Goal: Task Accomplishment & Management: Manage account settings

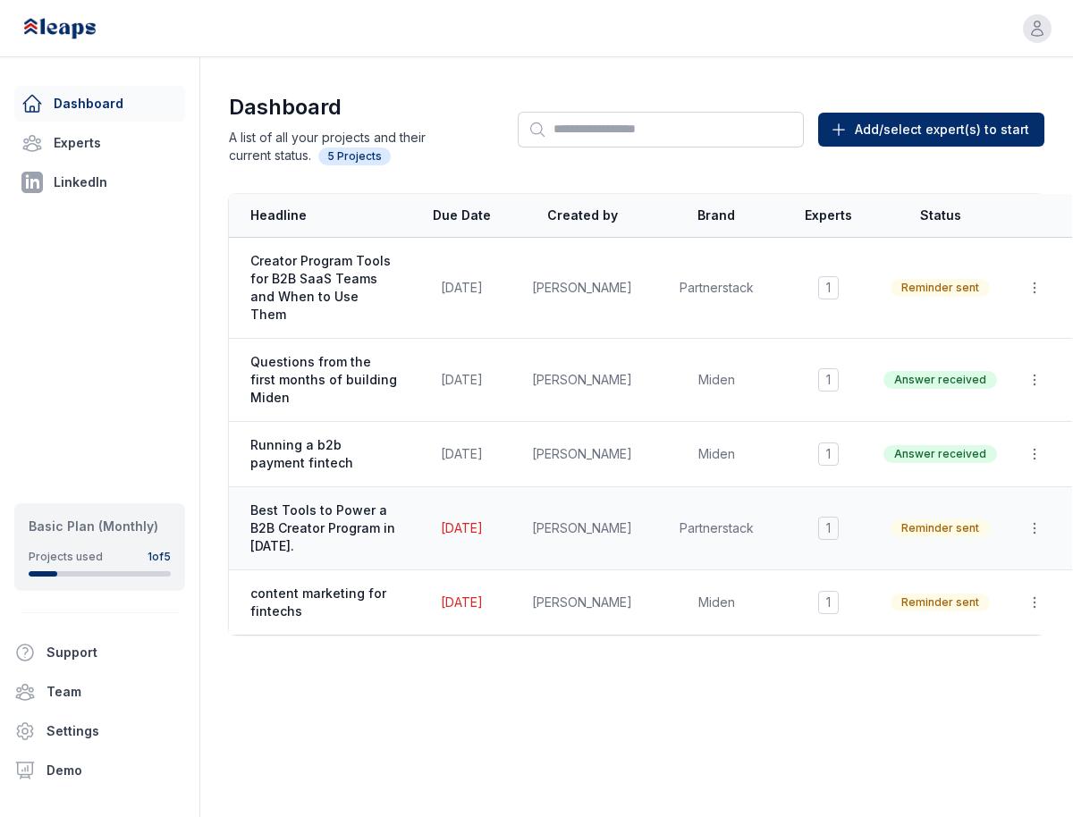
click at [321, 502] on span "Best Tools to Power a B2B Creator Program in [DATE]." at bounding box center [323, 529] width 147 height 54
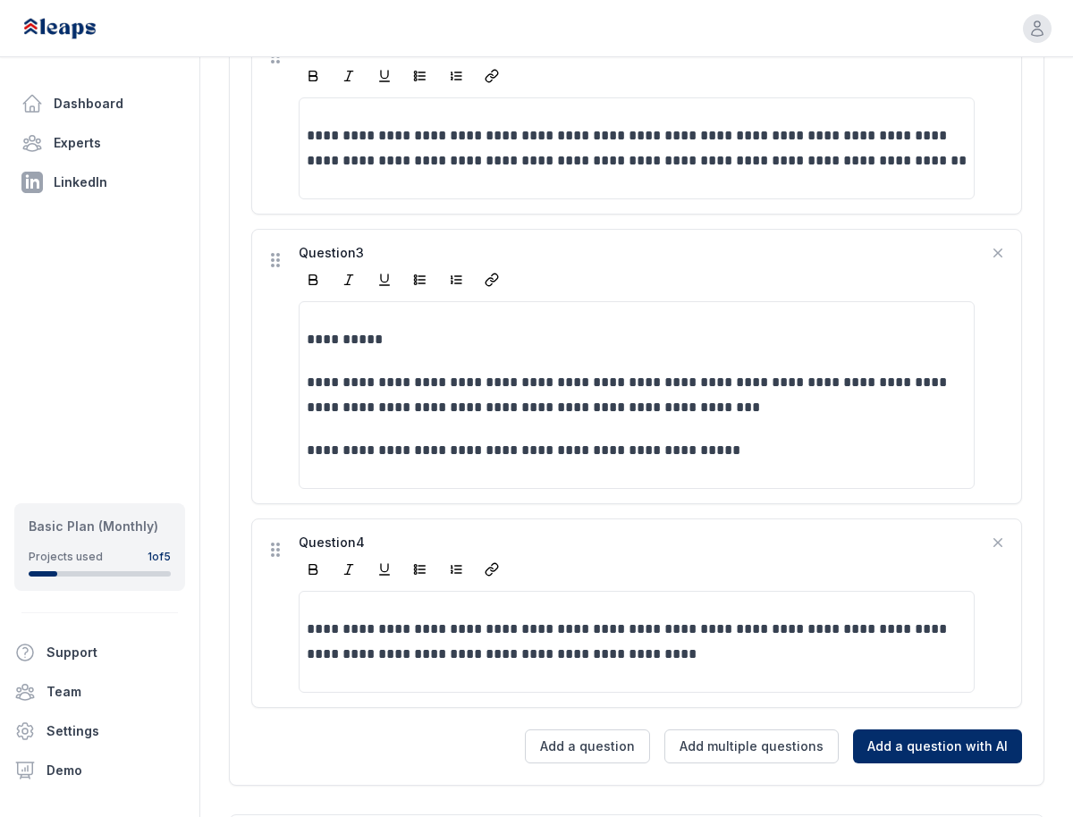
scroll to position [1097, 0]
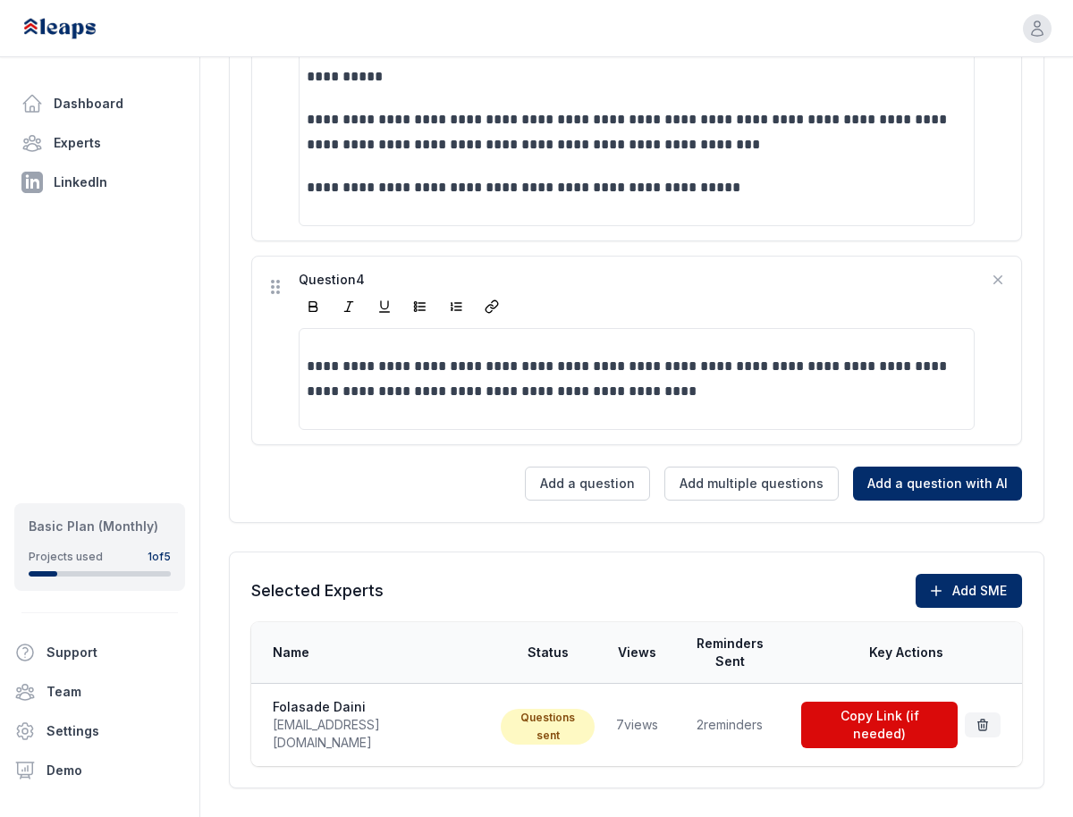
click at [713, 702] on td "2 reminders" at bounding box center [730, 725] width 122 height 83
click at [876, 702] on button "Copy Link (if needed)" at bounding box center [879, 725] width 157 height 47
click at [605, 705] on td "7 views" at bounding box center [636, 725] width 63 height 83
click at [378, 716] on span "pr@folasadedaini.com" at bounding box center [376, 734] width 207 height 36
click at [56, 101] on link "Dashboard" at bounding box center [99, 104] width 171 height 36
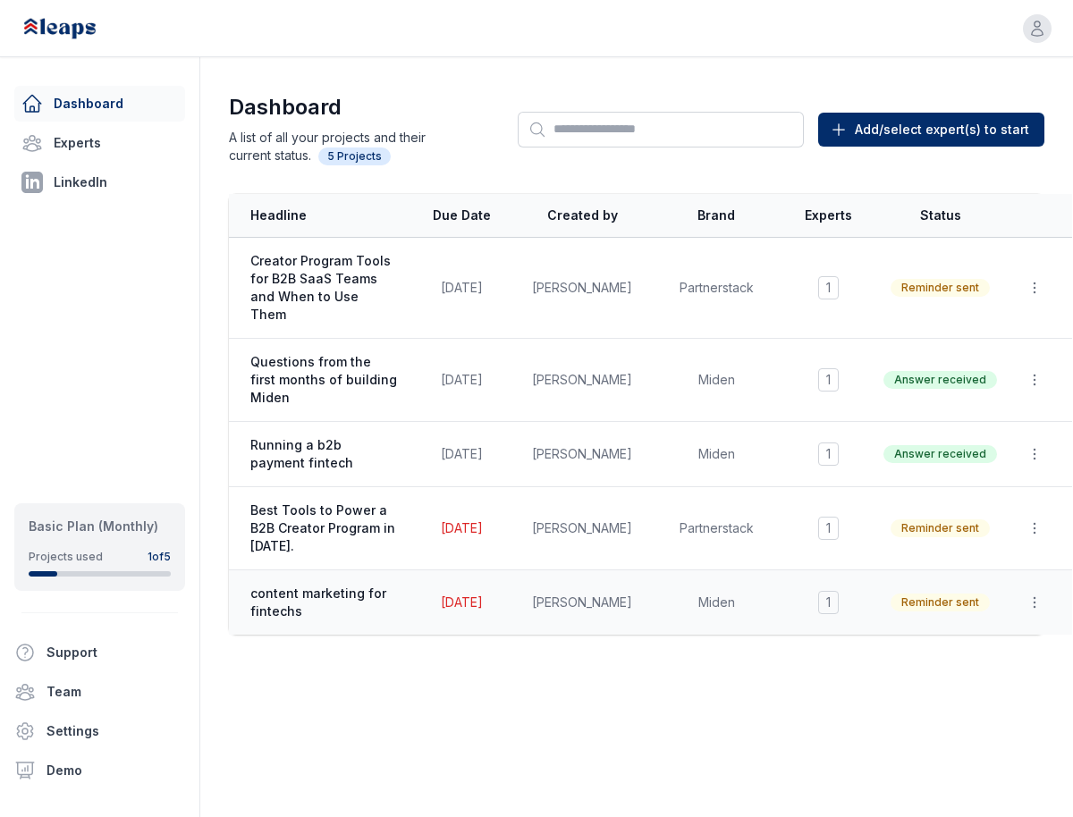
click at [360, 585] on span "content marketing for fintechs" at bounding box center [323, 603] width 147 height 36
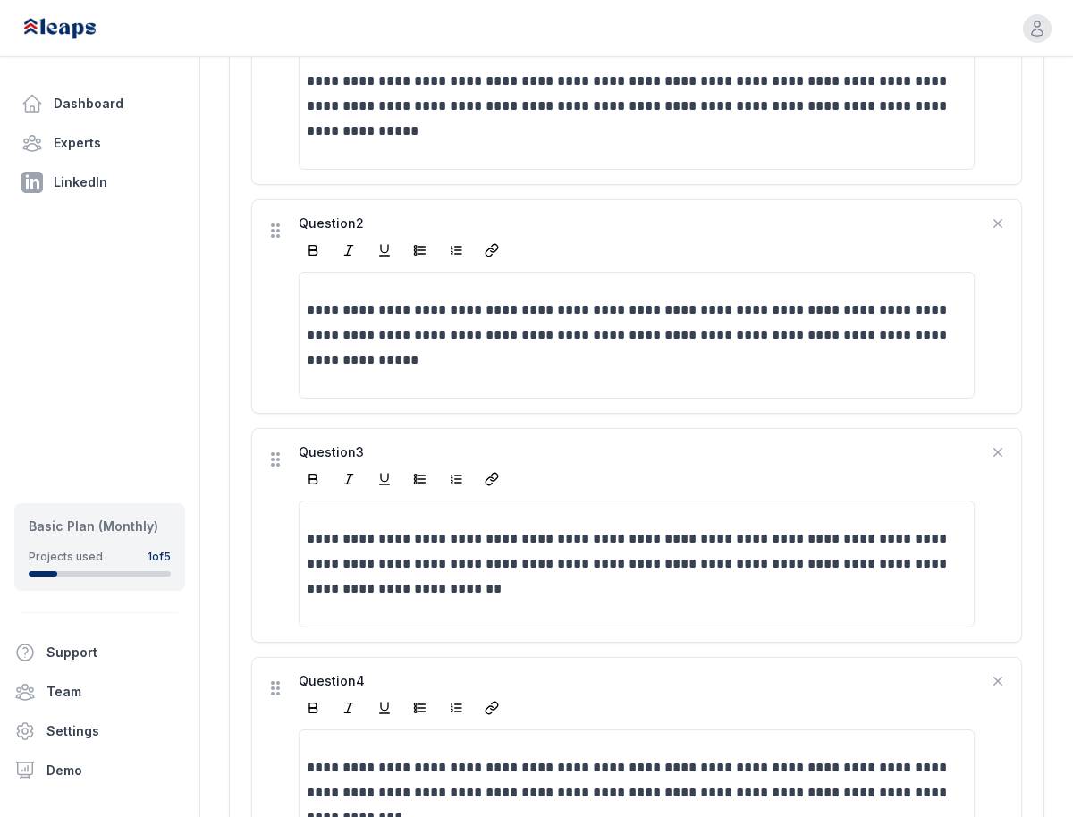
scroll to position [1280, 0]
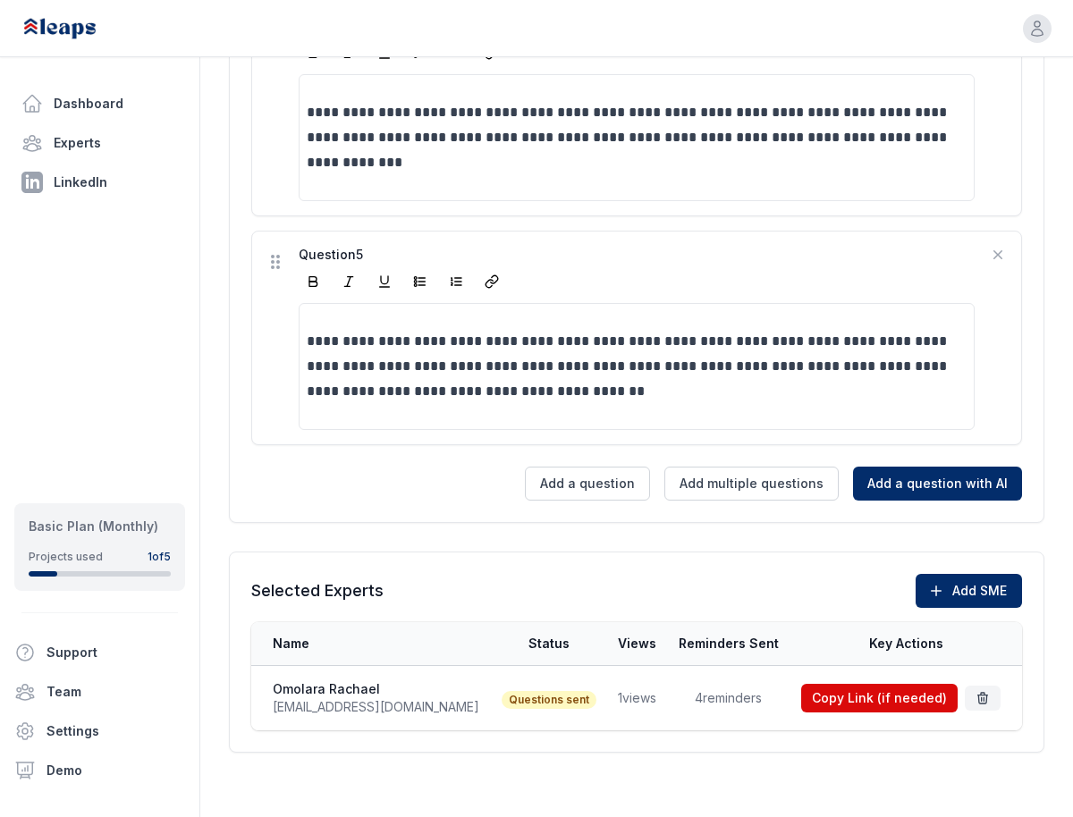
click at [698, 697] on td "4 reminders" at bounding box center [729, 698] width 122 height 65
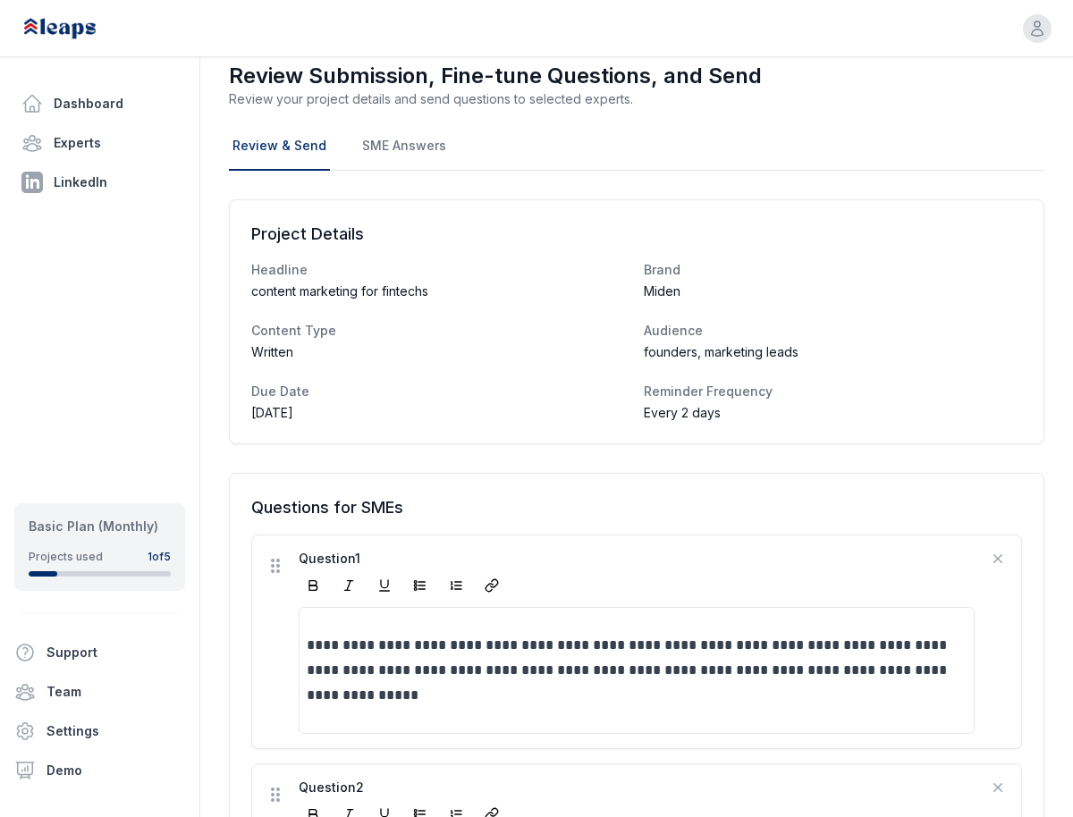
scroll to position [0, 0]
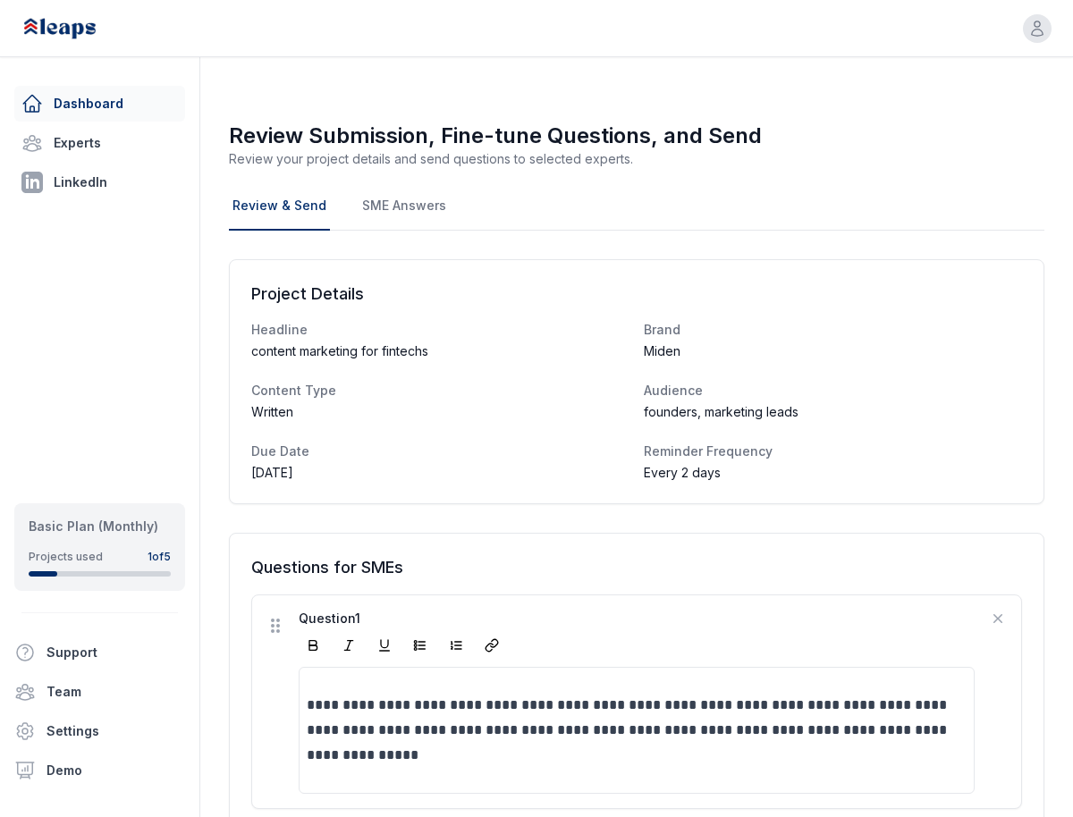
click at [95, 94] on link "Dashboard" at bounding box center [99, 104] width 171 height 36
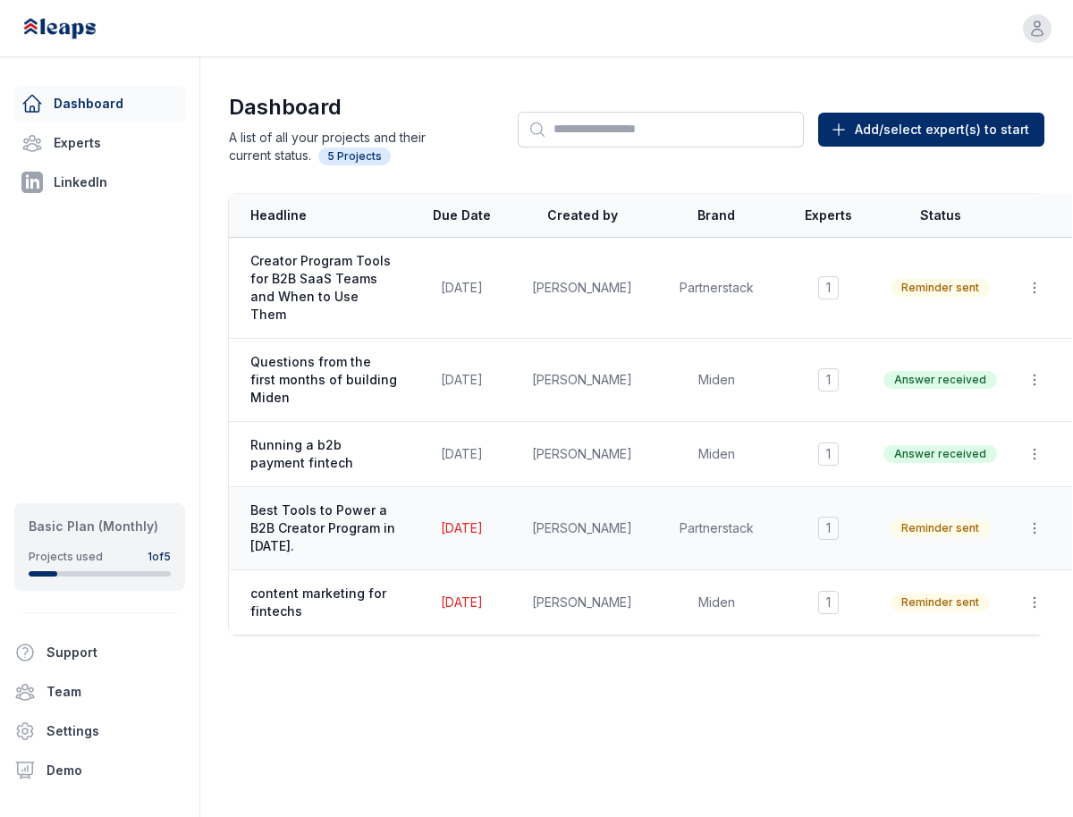
click at [330, 508] on span "Best Tools to Power a B2B Creator Program in [DATE]." at bounding box center [323, 529] width 147 height 54
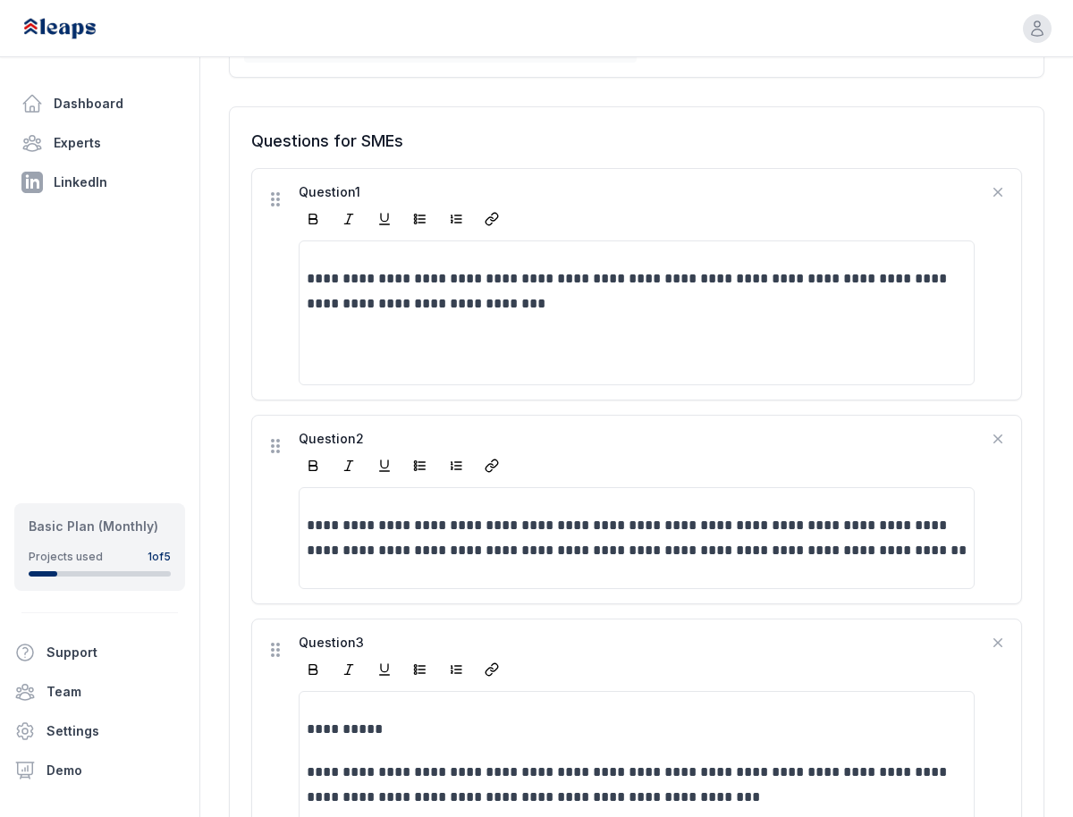
scroll to position [1097, 0]
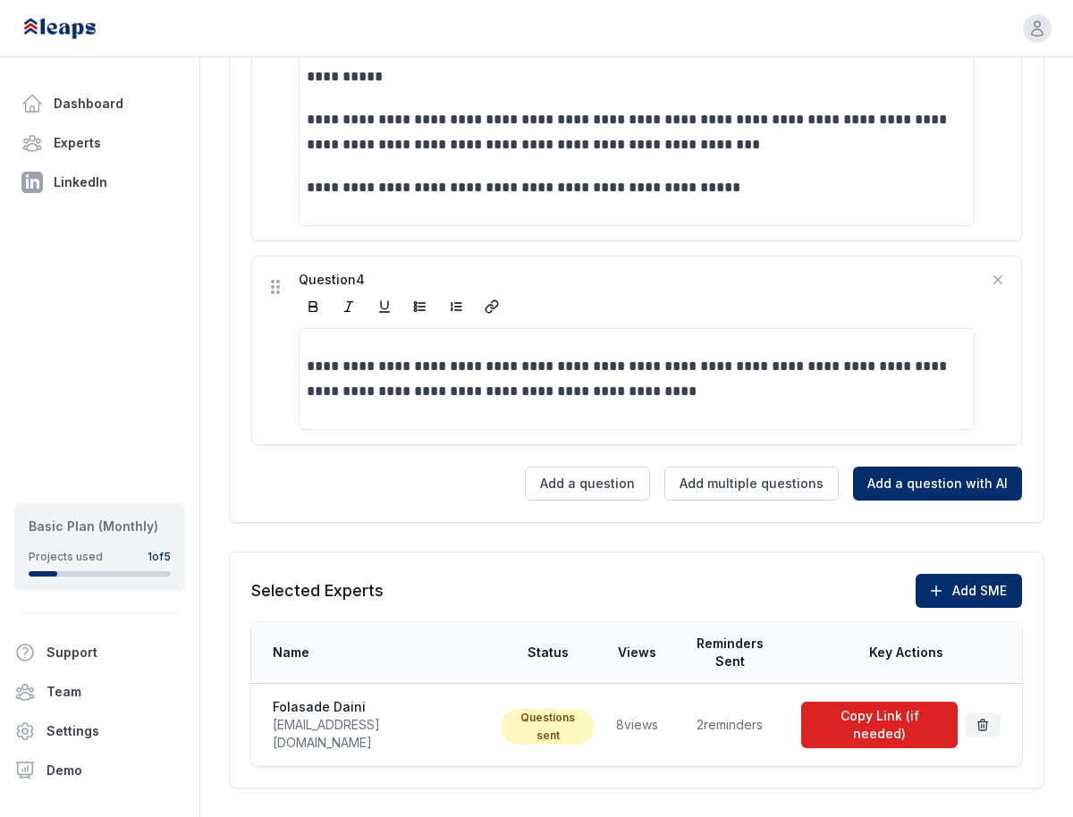
click at [842, 702] on button "Copy Link (if needed)" at bounding box center [879, 725] width 157 height 47
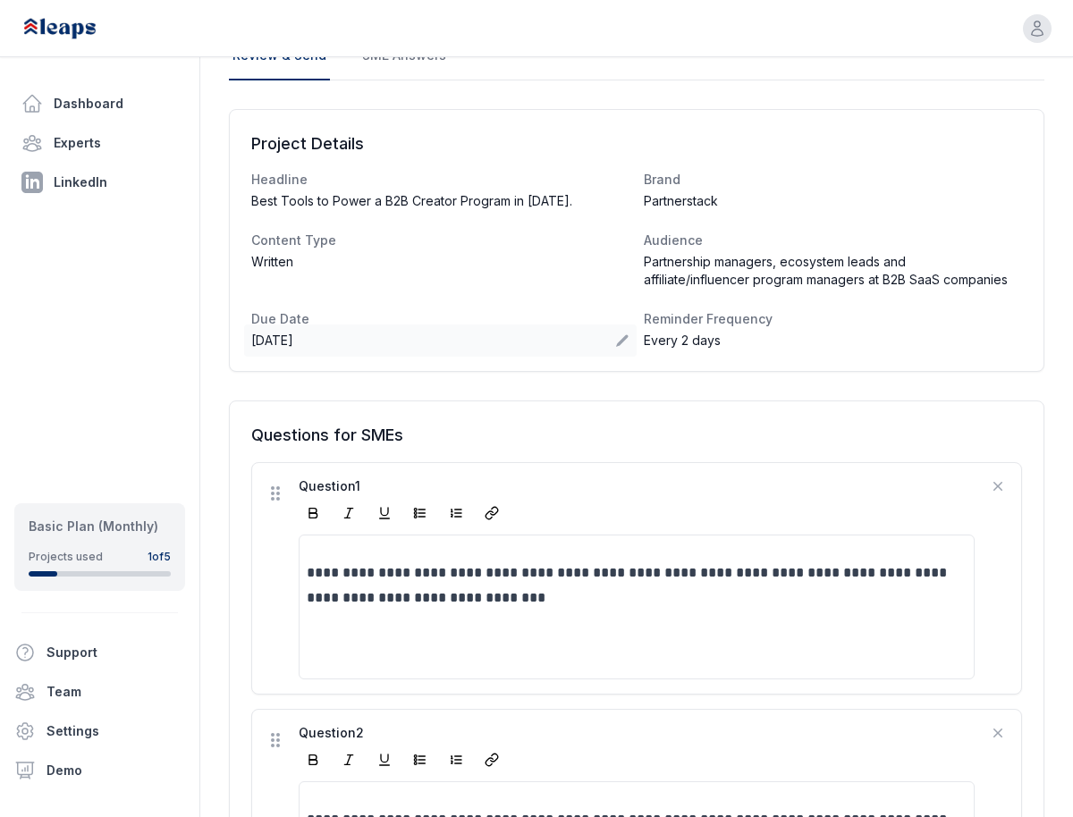
scroll to position [0, 0]
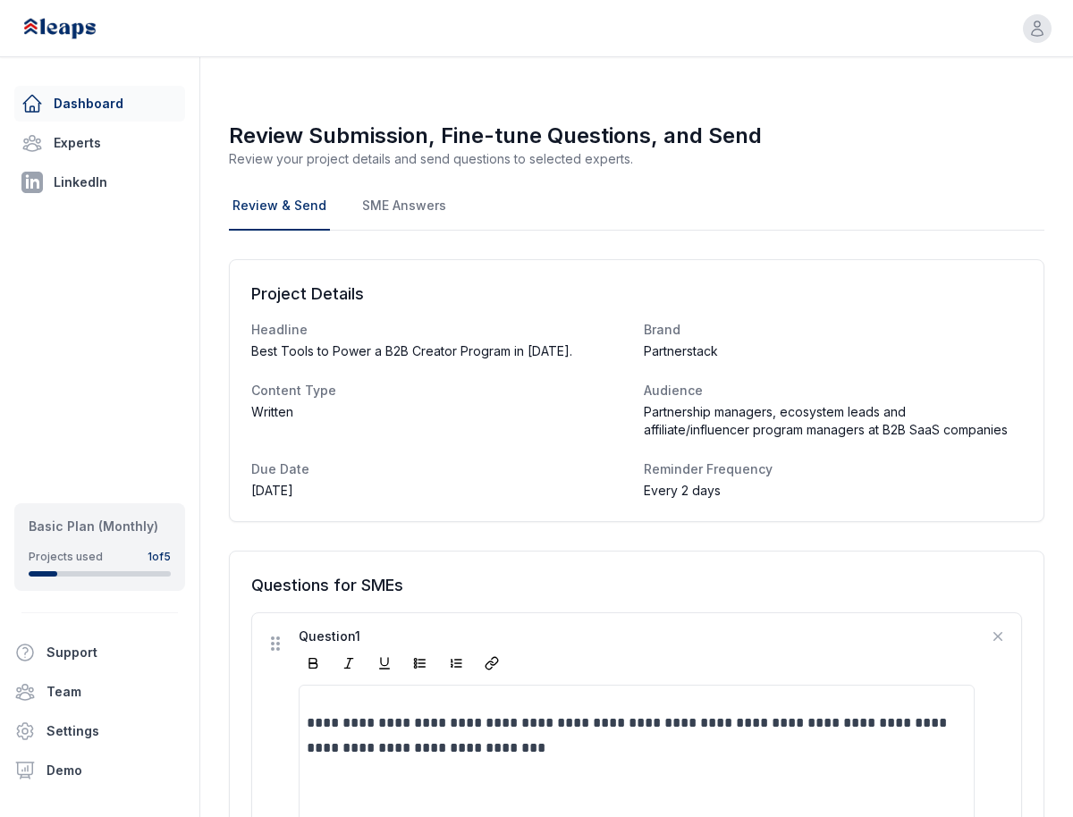
click at [82, 96] on link "Dashboard" at bounding box center [99, 104] width 171 height 36
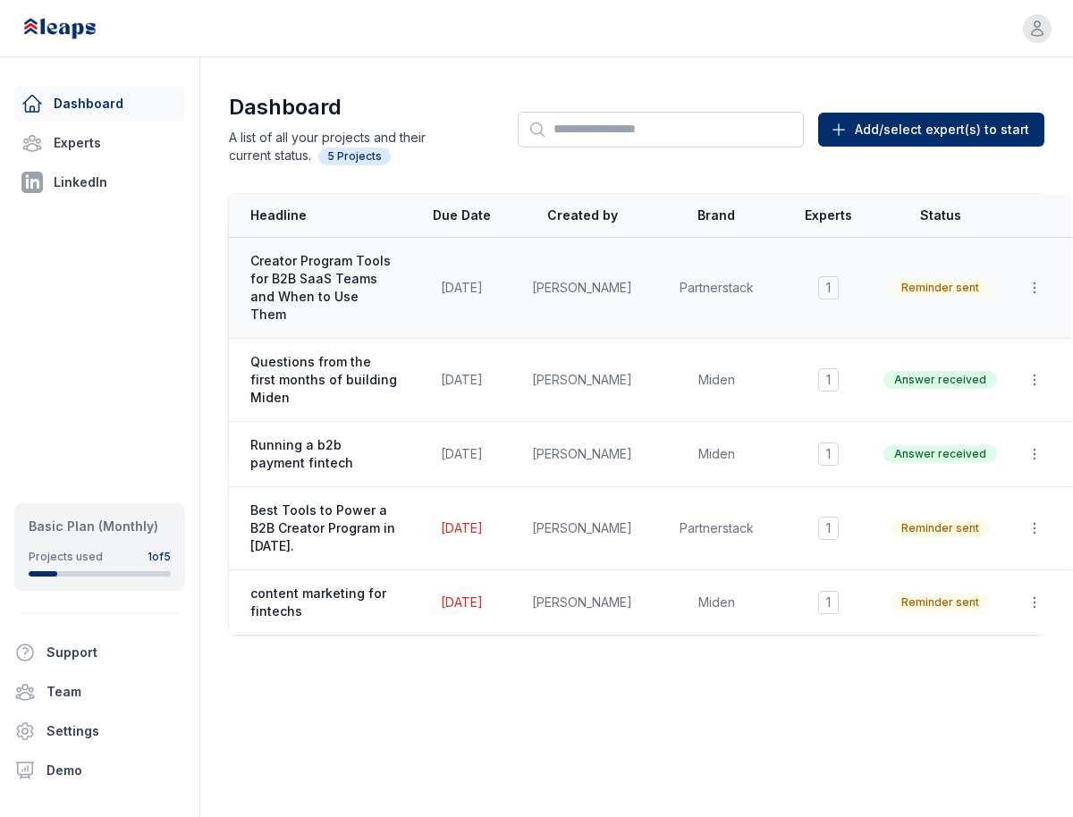
click at [320, 286] on span "Creator Program Tools for B2B SaaS Teams and When to Use Them" at bounding box center [323, 288] width 147 height 72
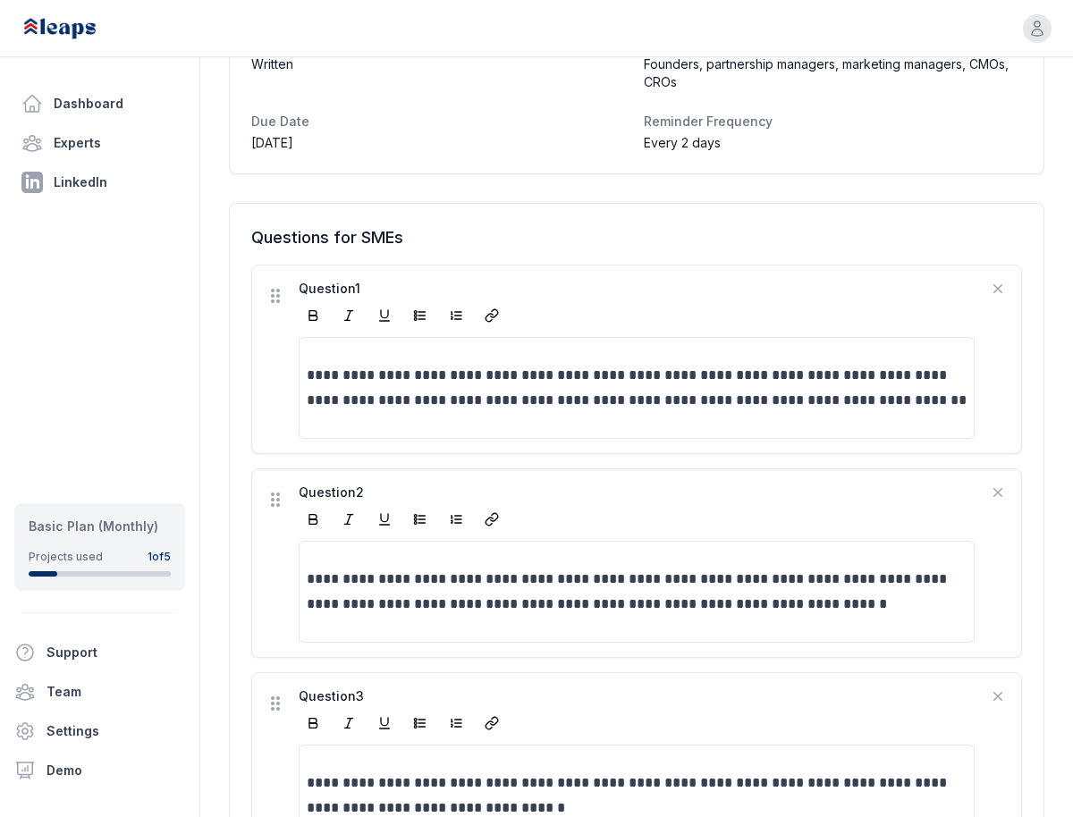
scroll to position [986, 0]
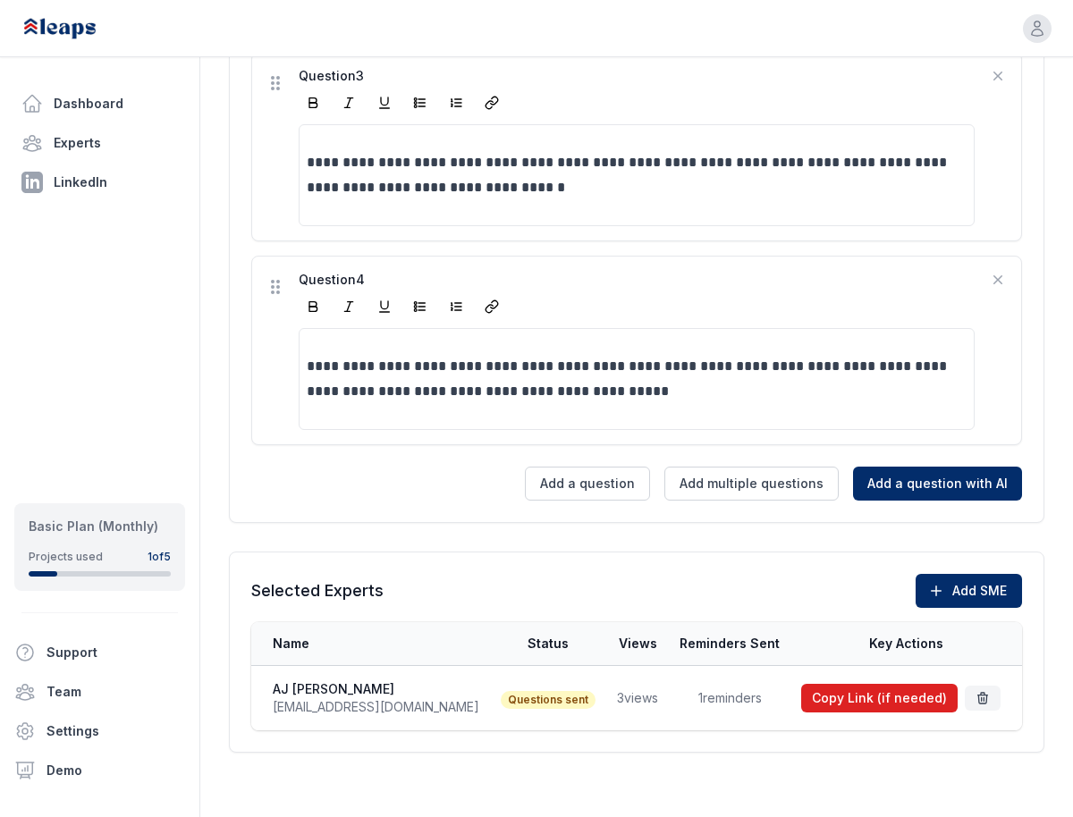
click at [875, 700] on button "Copy Link (if needed)" at bounding box center [879, 698] width 157 height 29
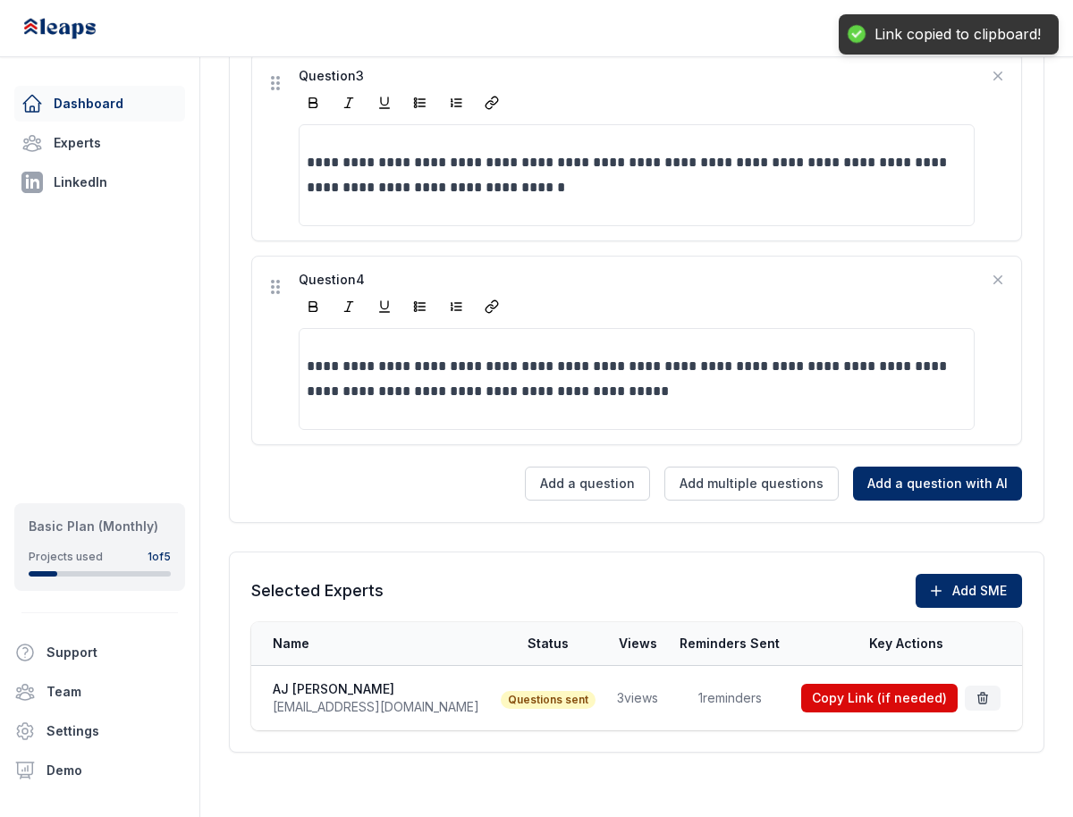
click at [68, 102] on link "Dashboard" at bounding box center [99, 104] width 171 height 36
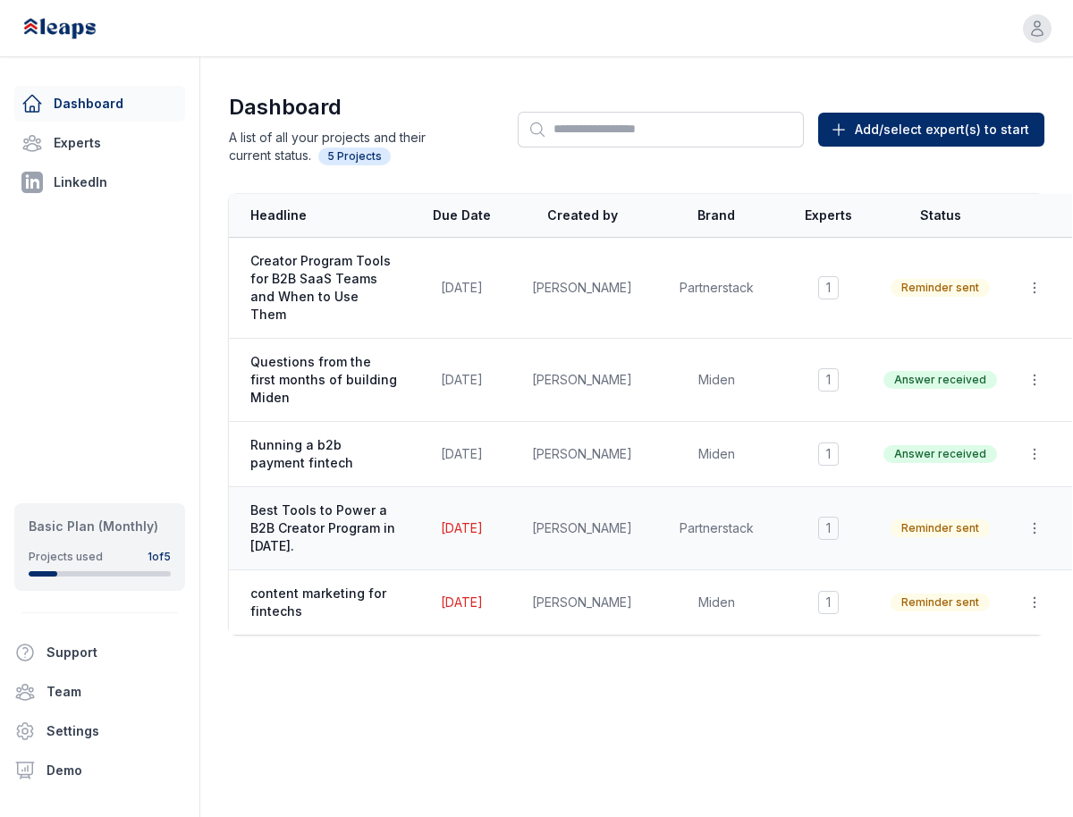
click at [301, 502] on span "Best Tools to Power a B2B Creator Program in [DATE]." at bounding box center [323, 529] width 147 height 54
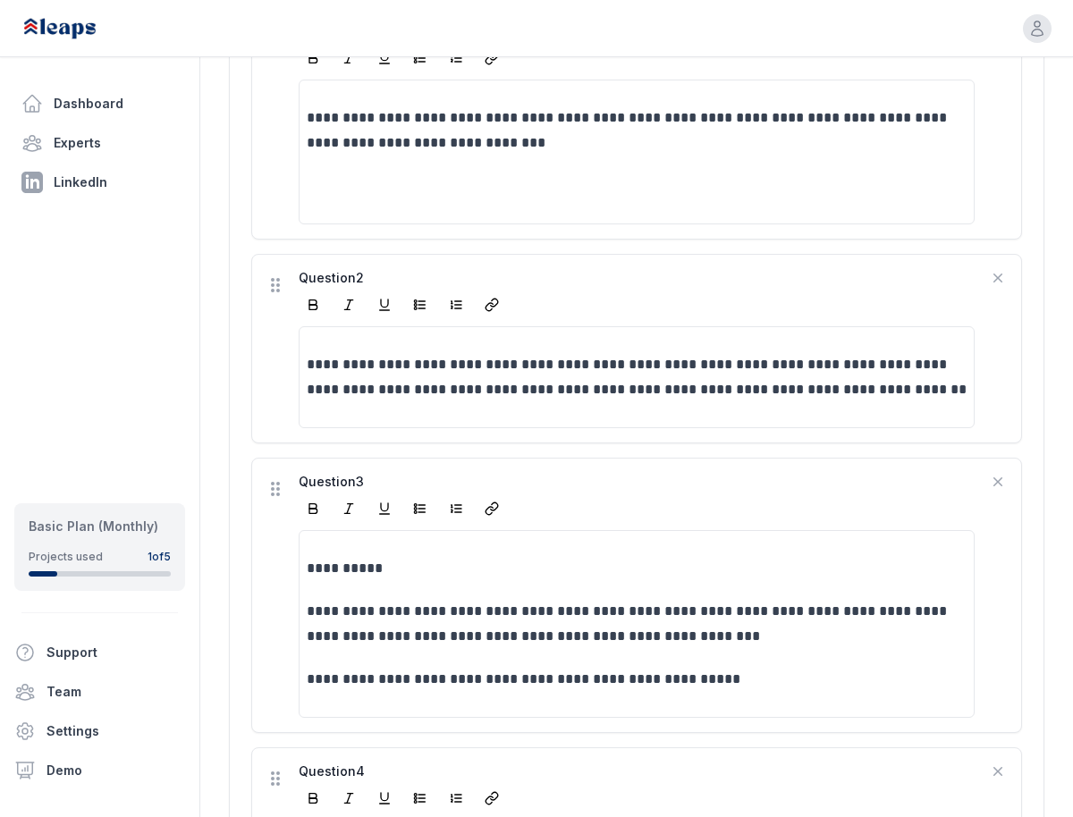
scroll to position [1097, 0]
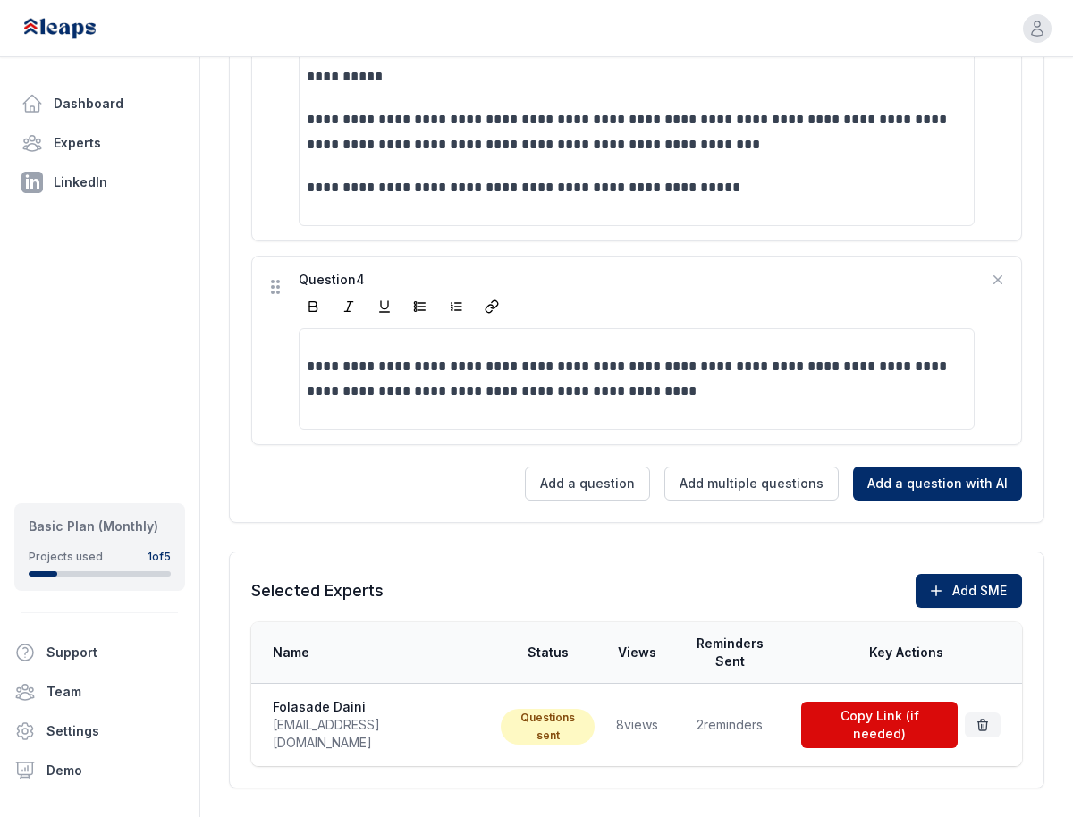
click at [330, 716] on span "pr@folasadedaini.com" at bounding box center [376, 734] width 207 height 36
click at [501, 709] on span "Questions sent" at bounding box center [548, 727] width 95 height 36
click at [605, 703] on td "8 views" at bounding box center [636, 725] width 63 height 83
click at [704, 703] on td "2 reminders" at bounding box center [730, 725] width 122 height 83
click at [887, 647] on th "Key Actions" at bounding box center [907, 653] width 232 height 62
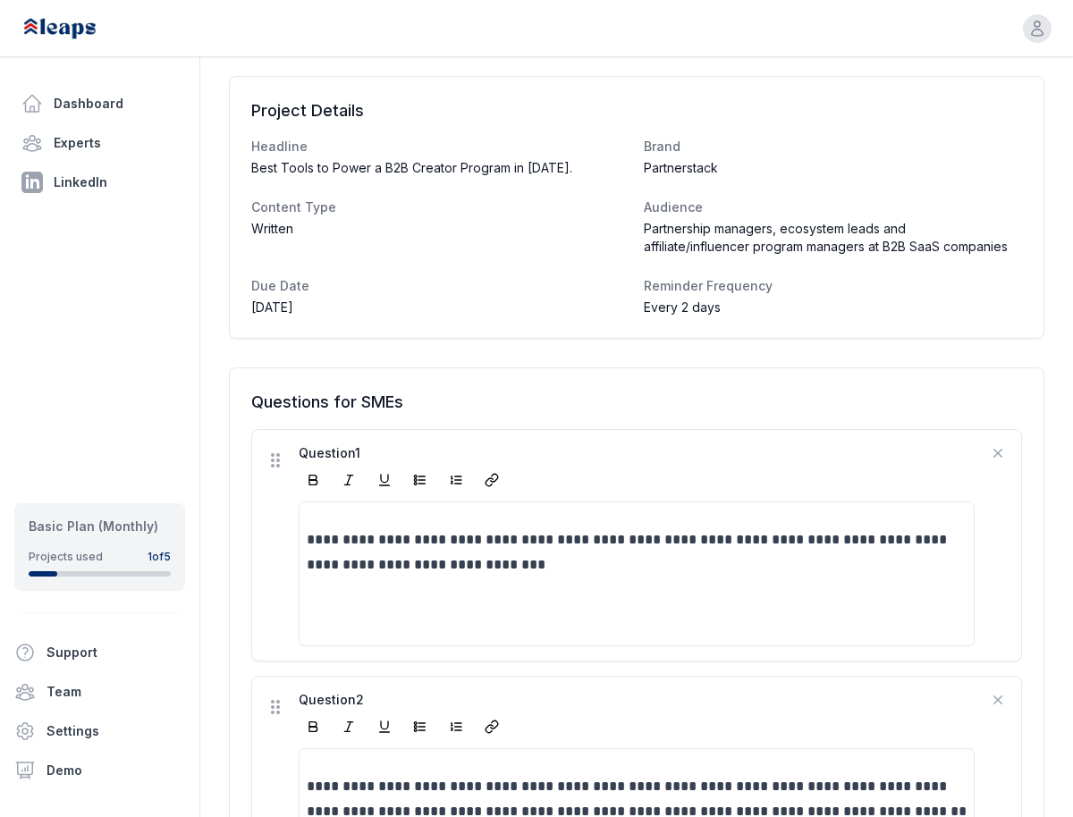
scroll to position [473, 0]
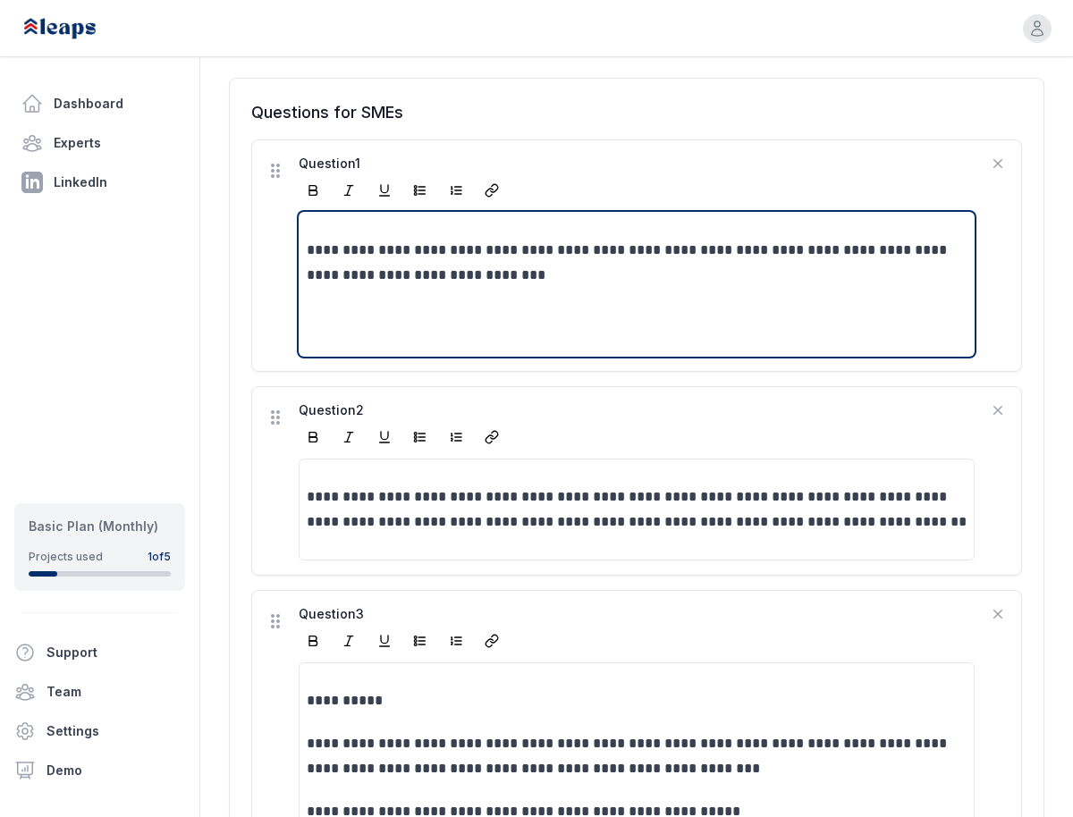
click at [502, 291] on div "**********" at bounding box center [637, 284] width 660 height 93
click at [275, 170] on icon at bounding box center [276, 171] width 18 height 18
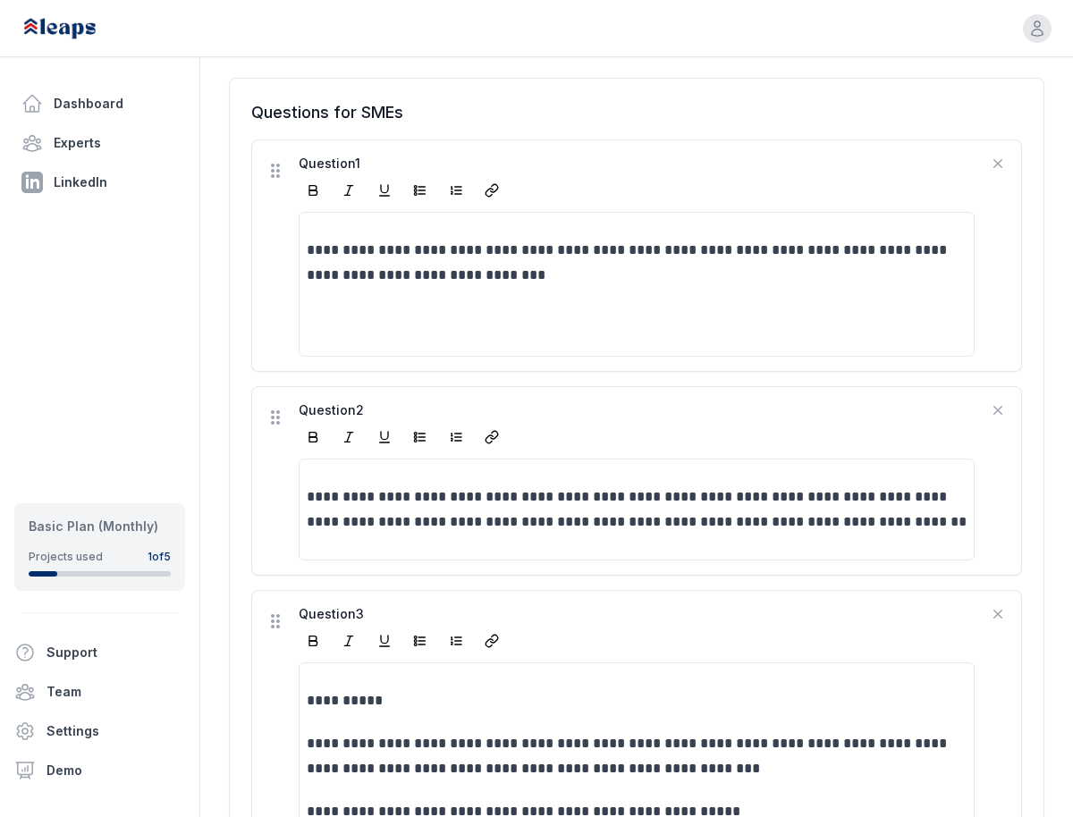
click at [138, 340] on ul "Dashboard Experts LinkedIn Basic Plan (Monthly) Projects used 1 of 5 Support Te…" at bounding box center [99, 452] width 157 height 732
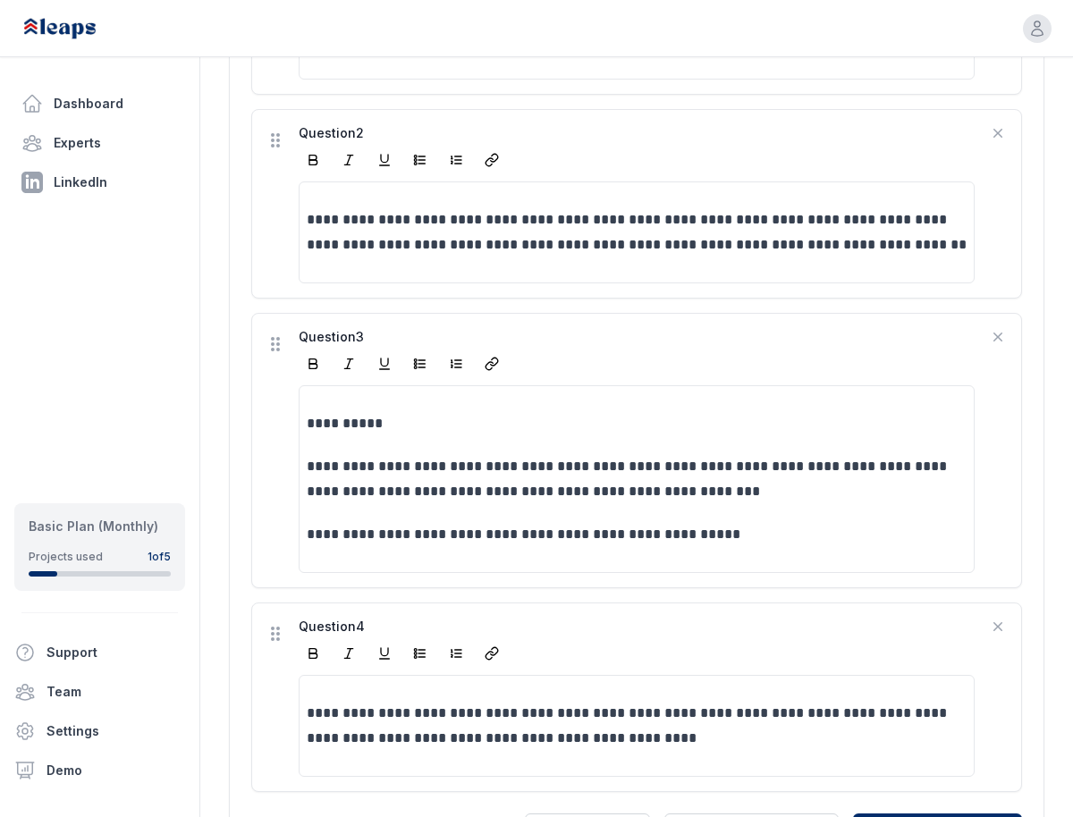
scroll to position [1097, 0]
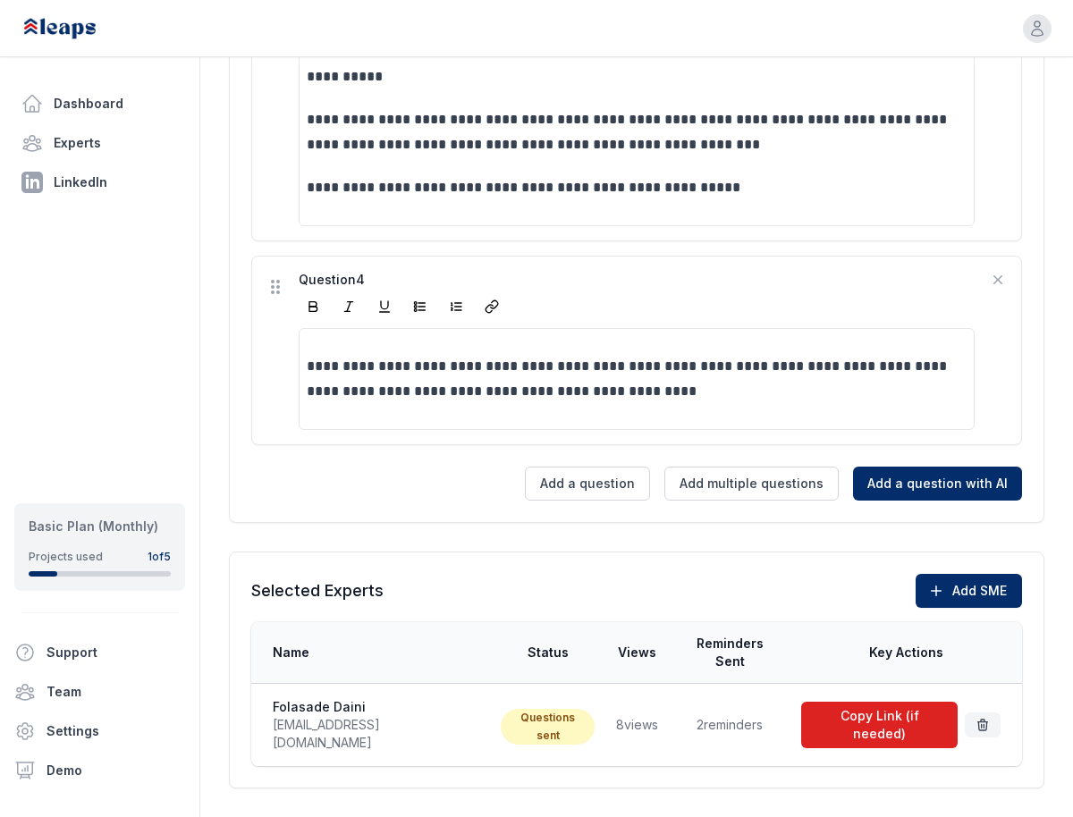
click at [870, 702] on button "Copy Link (if needed)" at bounding box center [879, 725] width 157 height 47
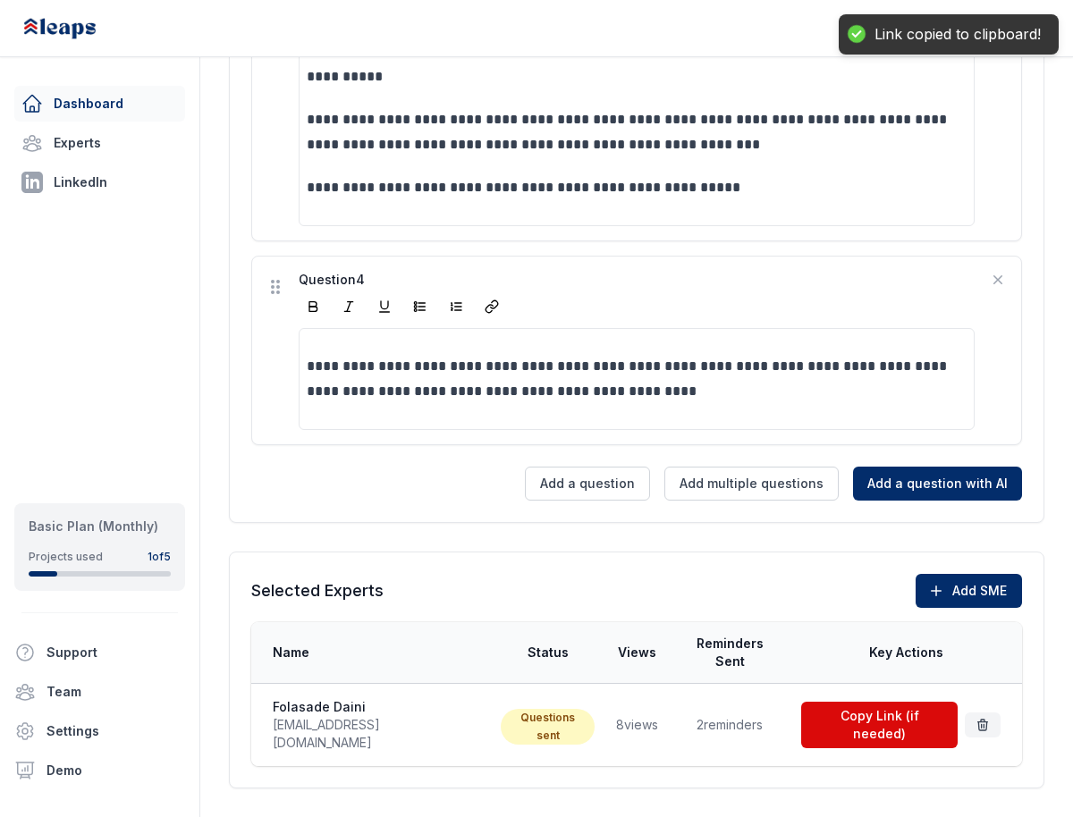
click at [97, 114] on link "Dashboard" at bounding box center [99, 104] width 171 height 36
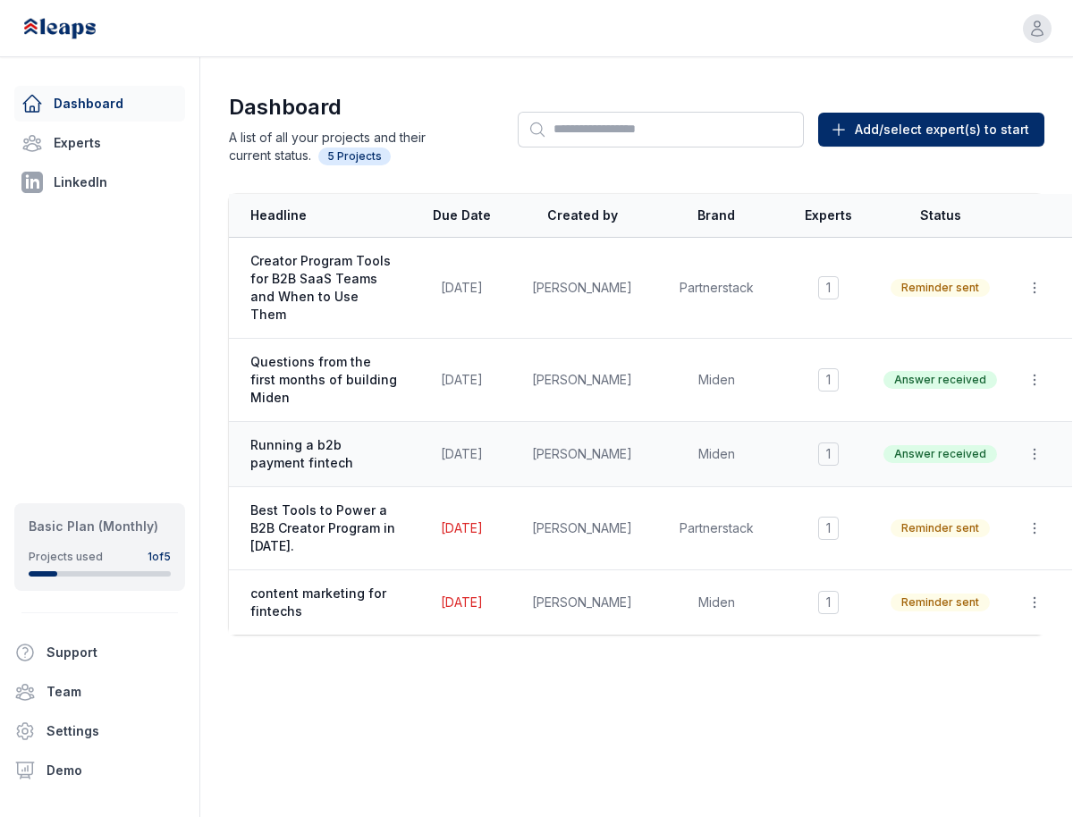
click at [326, 436] on span "Running a b2b payment fintech" at bounding box center [323, 454] width 147 height 36
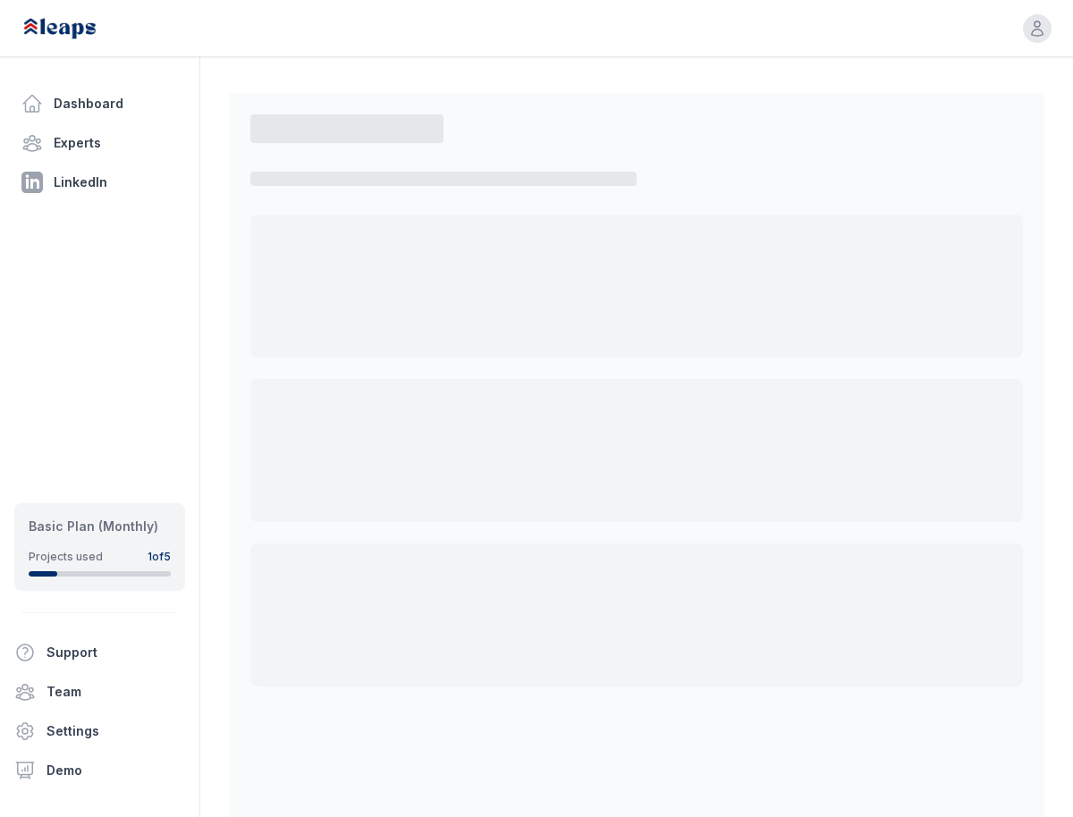
select select "*"
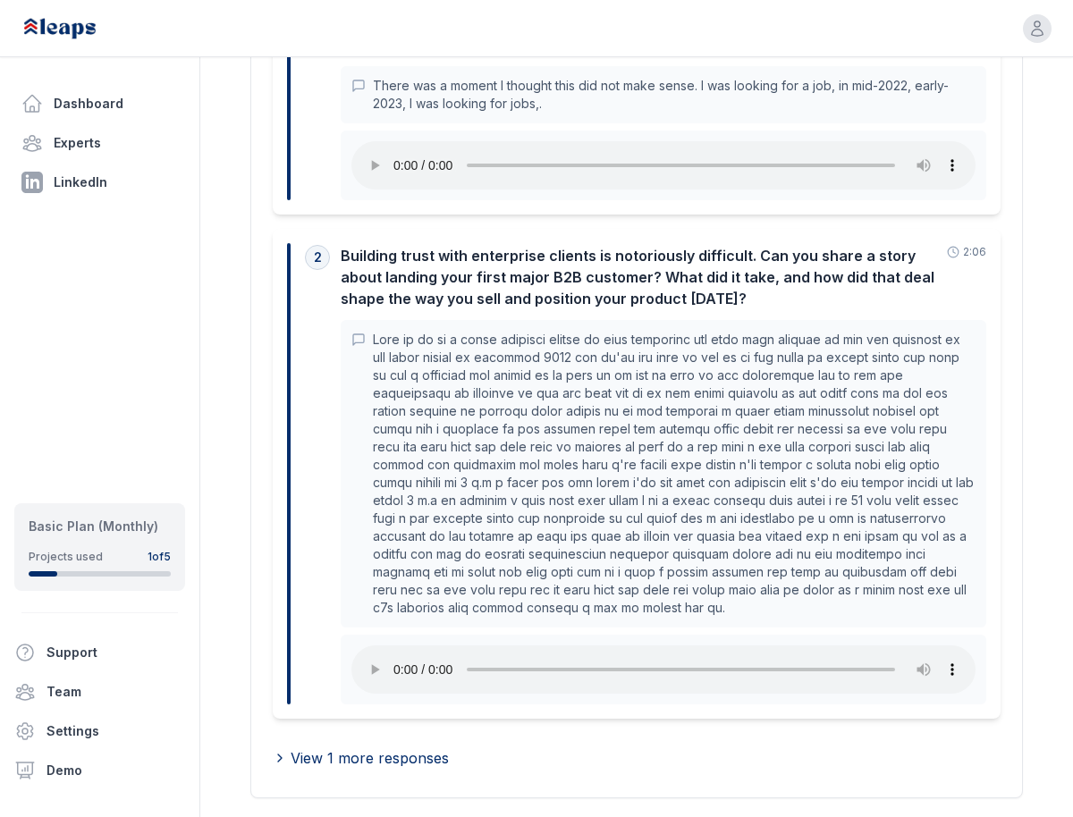
scroll to position [615, 0]
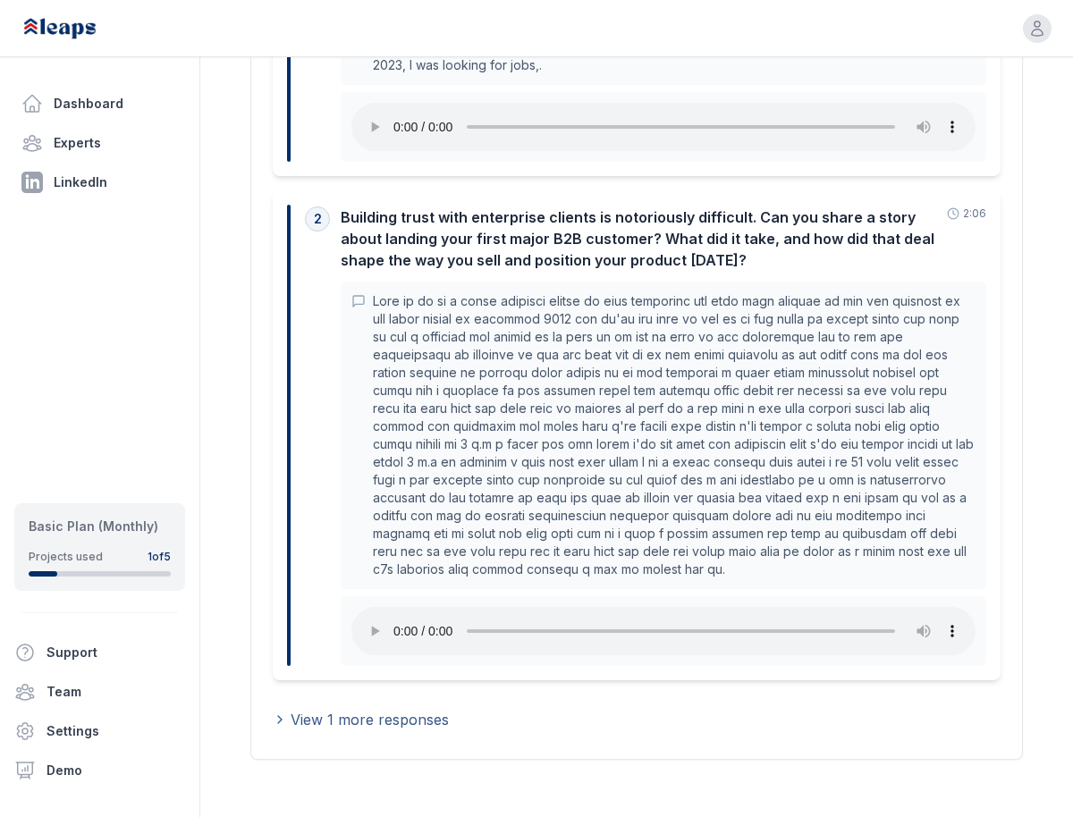
click at [348, 713] on span "View 1 more responses" at bounding box center [370, 719] width 158 height 21
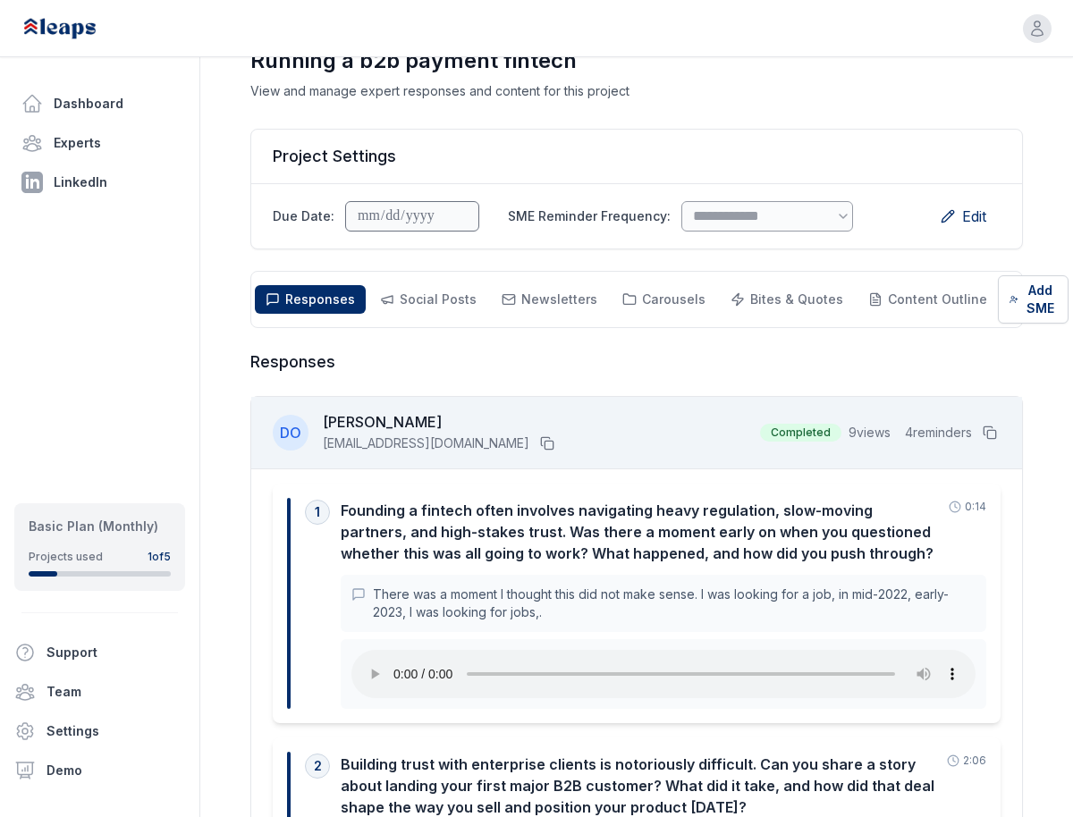
scroll to position [0, 0]
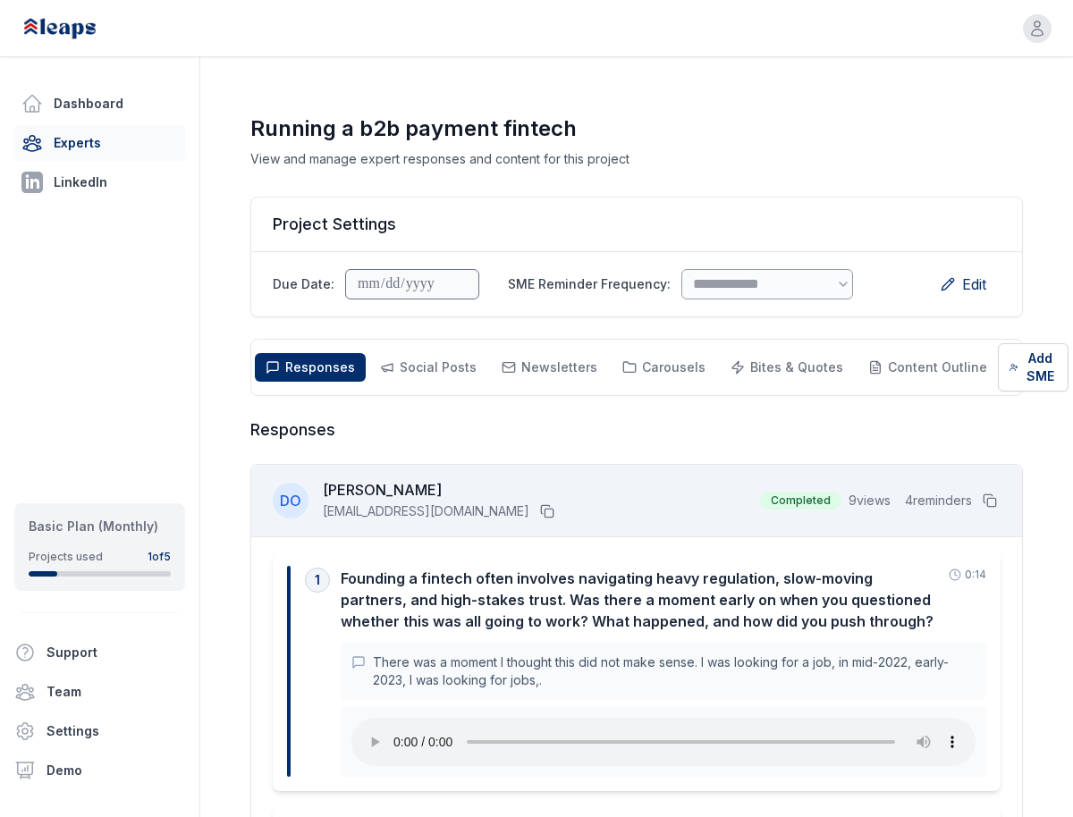
click at [65, 147] on link "Experts" at bounding box center [99, 143] width 171 height 36
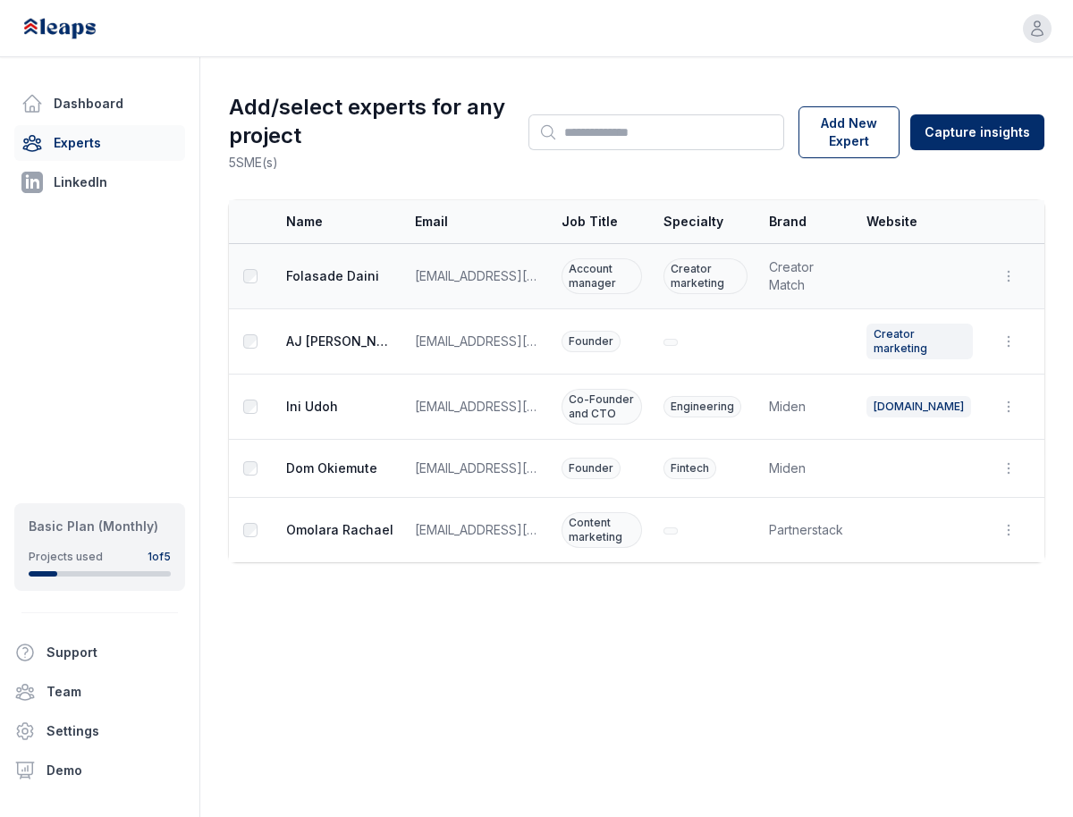
click at [325, 279] on span "Folasade Daini" at bounding box center [339, 276] width 107 height 18
click at [437, 277] on span "pr@folasadedaini.com" at bounding box center [477, 276] width 125 height 18
click at [589, 268] on span "Account manager" at bounding box center [602, 276] width 80 height 36
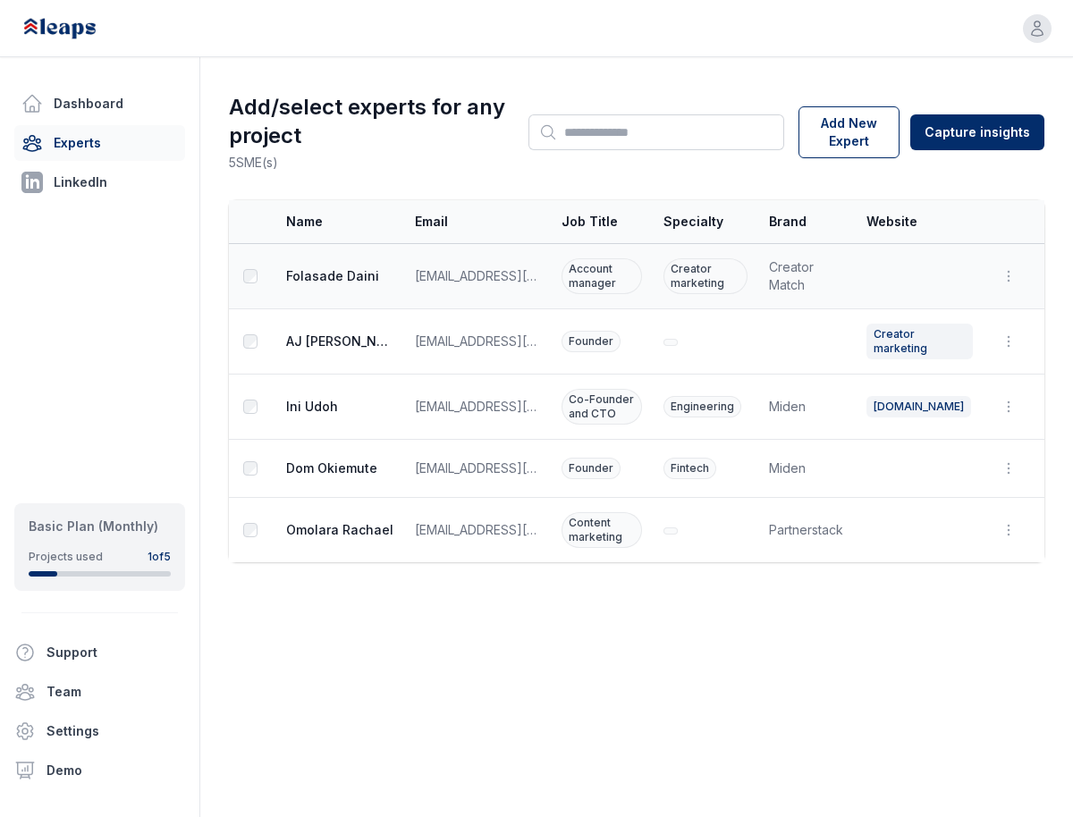
click at [741, 266] on span "Creator marketing" at bounding box center [706, 276] width 85 height 36
click at [805, 273] on span "Creator Match" at bounding box center [807, 276] width 76 height 36
click at [916, 279] on td at bounding box center [920, 276] width 128 height 65
click at [99, 91] on link "Dashboard" at bounding box center [99, 104] width 171 height 36
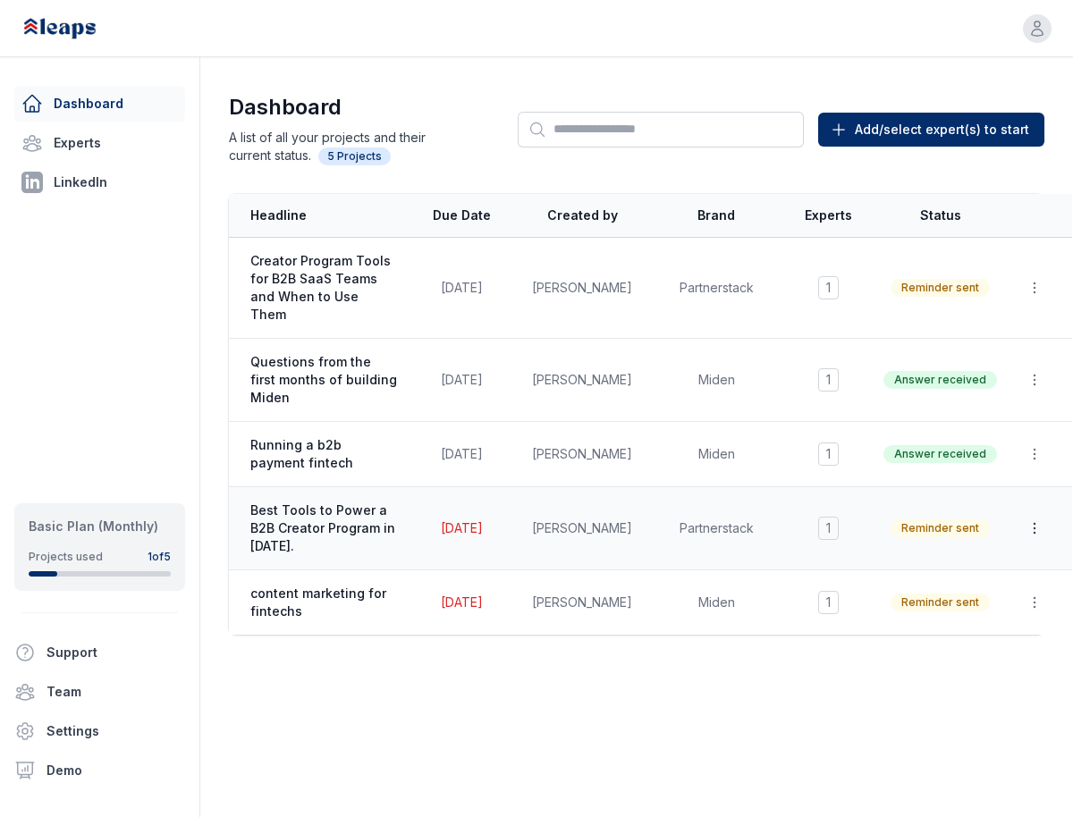
click at [1028, 520] on icon "button" at bounding box center [1035, 529] width 18 height 18
click at [347, 502] on span "Best Tools to Power a B2B Creator Program in [DATE]." at bounding box center [323, 529] width 147 height 54
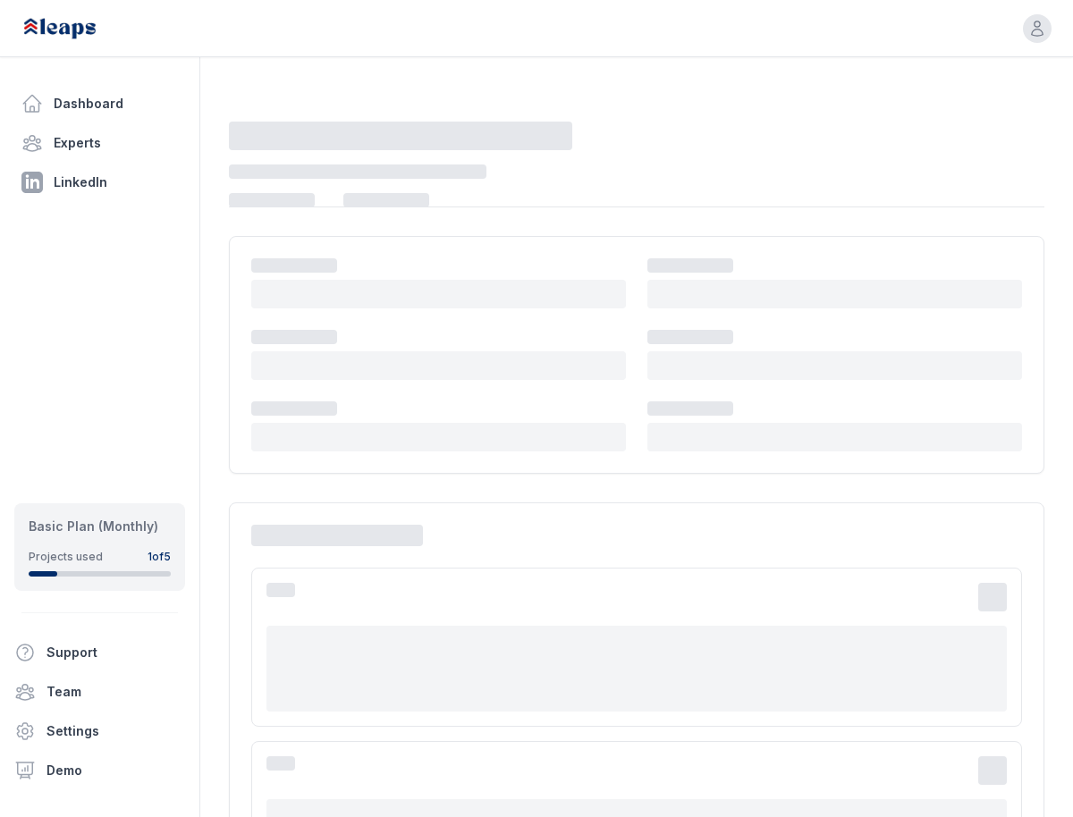
click at [347, 491] on div at bounding box center [637, 779] width 816 height 1373
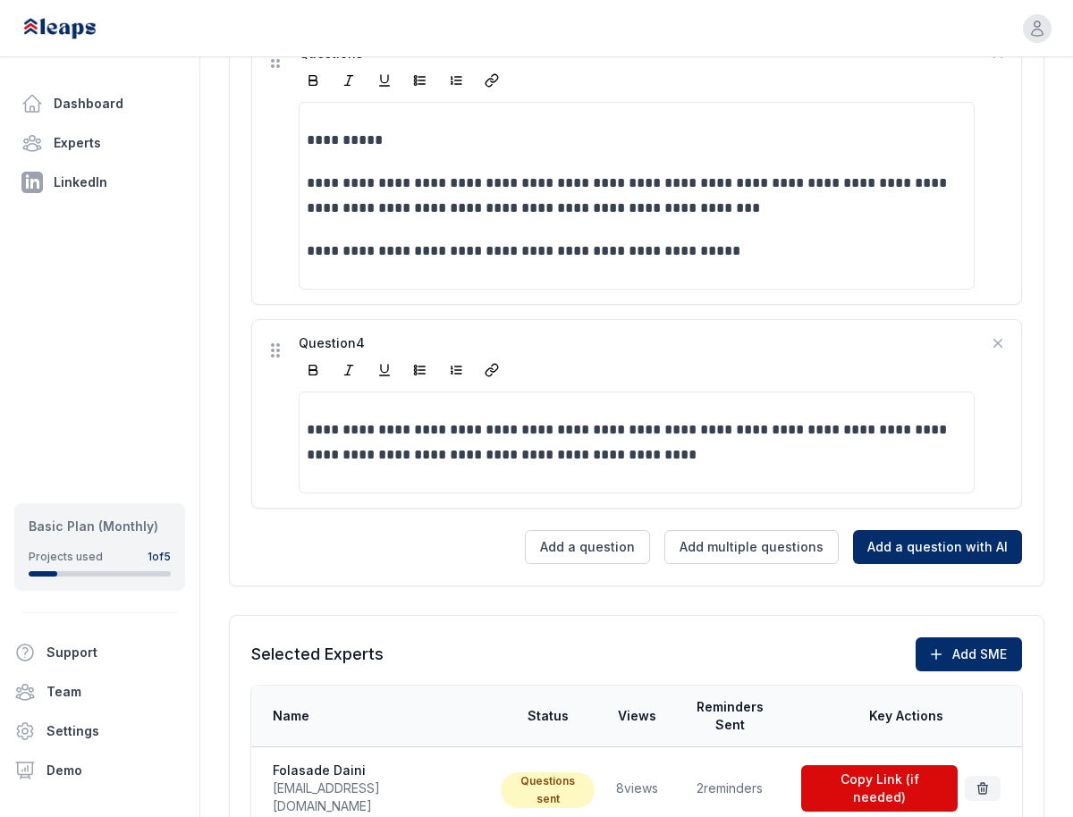
scroll to position [1097, 0]
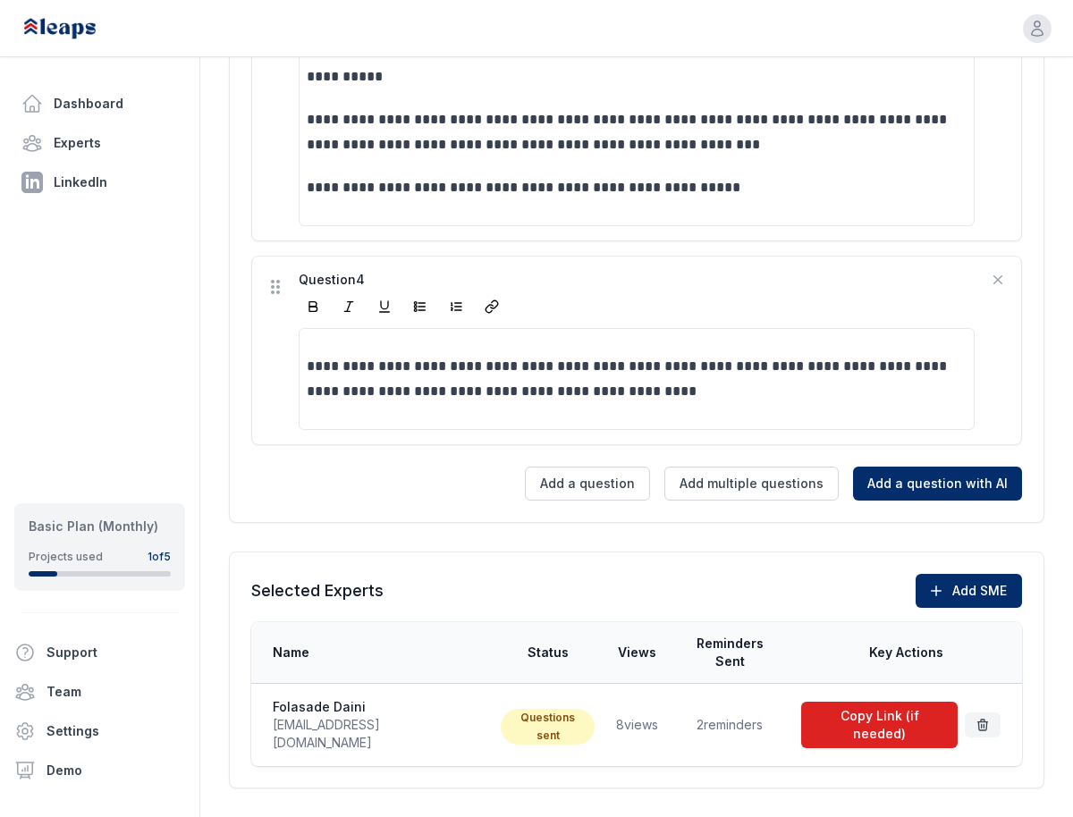
click at [884, 702] on button "Copy Link (if needed)" at bounding box center [879, 725] width 157 height 47
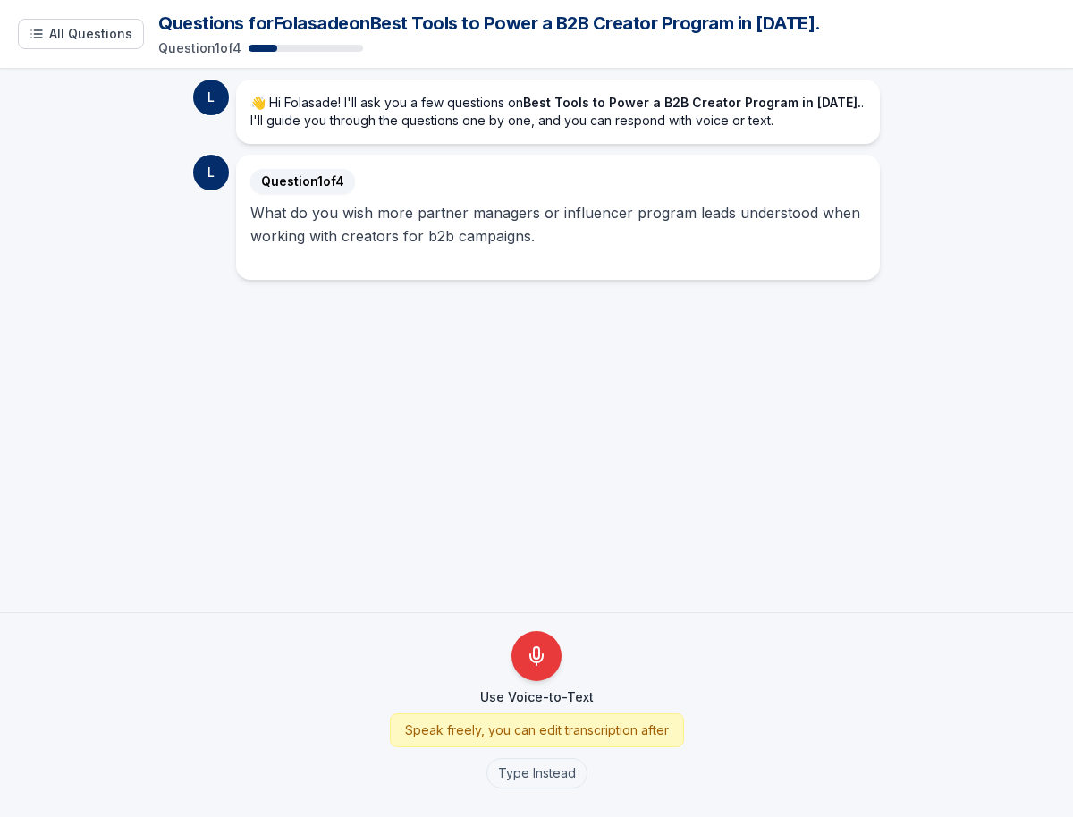
click at [485, 113] on p "👋 Hi Folasade! I'll ask you a few questions on Best Tools to Power a B2B Creato…" at bounding box center [557, 112] width 615 height 36
click at [77, 35] on span "All Questions" at bounding box center [90, 34] width 83 height 18
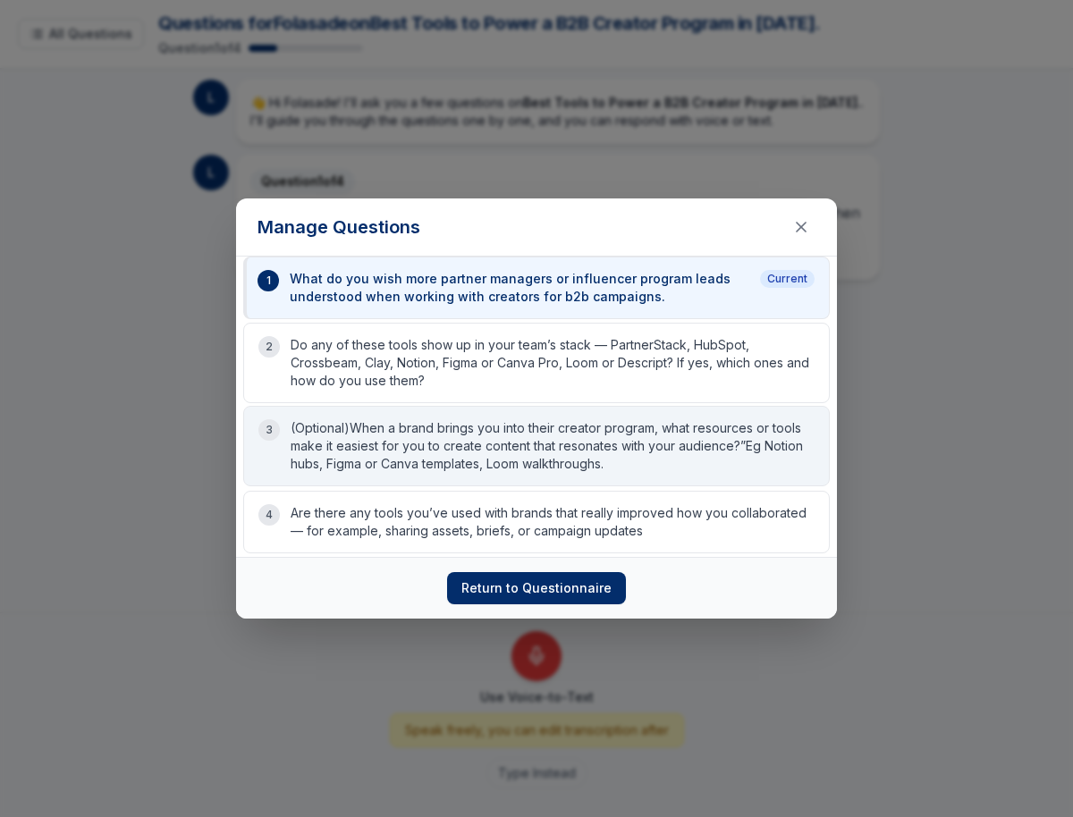
click at [368, 410] on div "3 (Optional)When a brand brings you into their creator program, what resources …" at bounding box center [536, 446] width 587 height 80
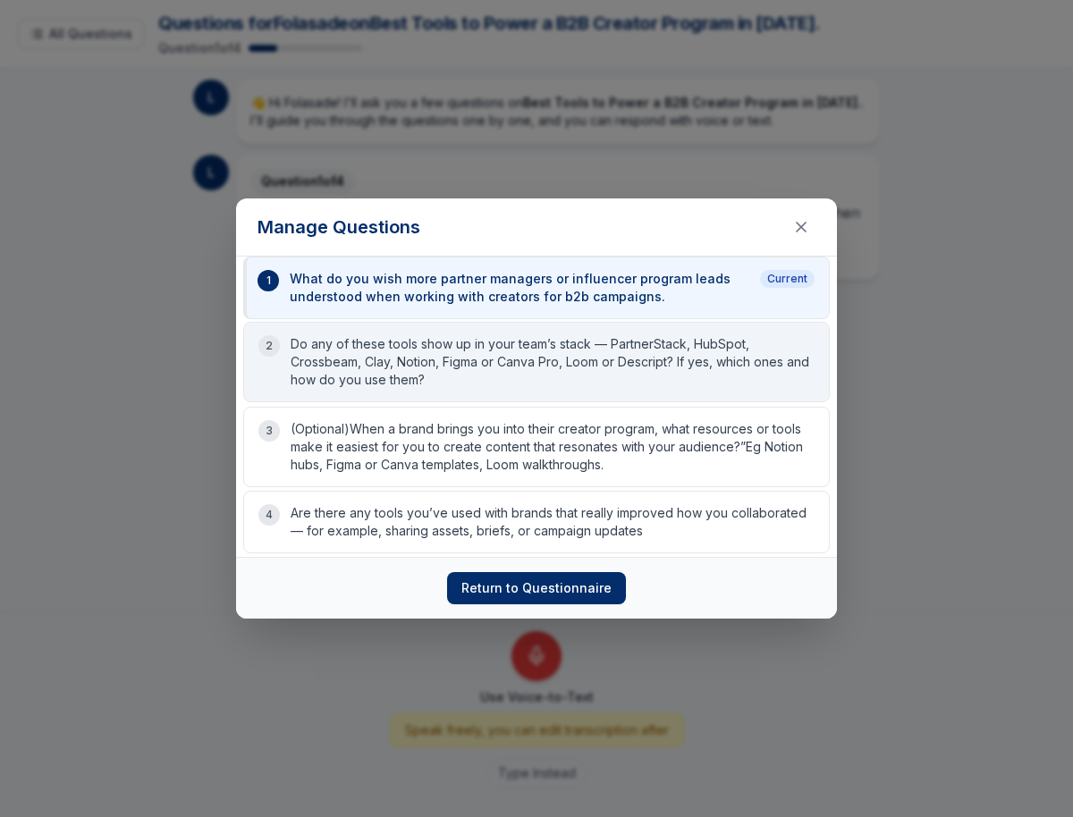
click at [368, 357] on p "Do any of these tools show up in your team’s stack — PartnerStack, HubSpot, Cro…" at bounding box center [553, 362] width 524 height 54
click at [368, 382] on p "Do any of these tools show up in your team’s stack — PartnerStack, HubSpot, Cro…" at bounding box center [553, 362] width 524 height 54
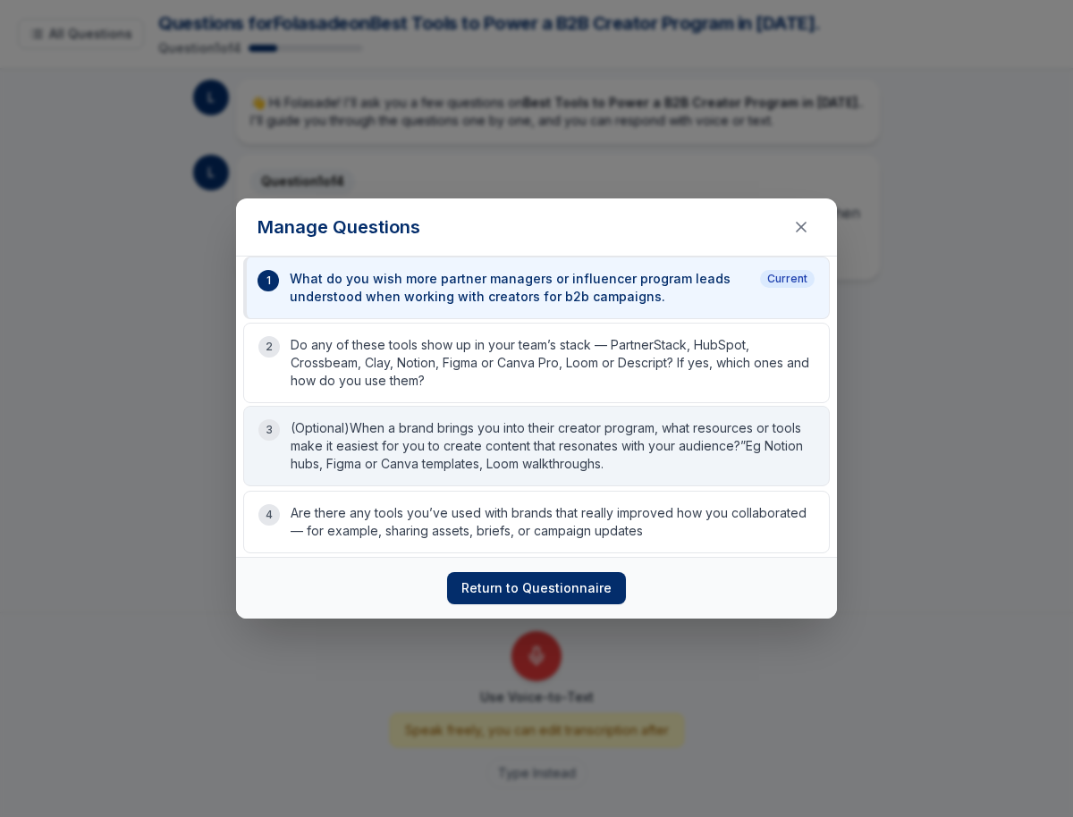
click at [380, 455] on p "(Optional)When a brand brings you into their creator program, what resources or…" at bounding box center [553, 446] width 524 height 54
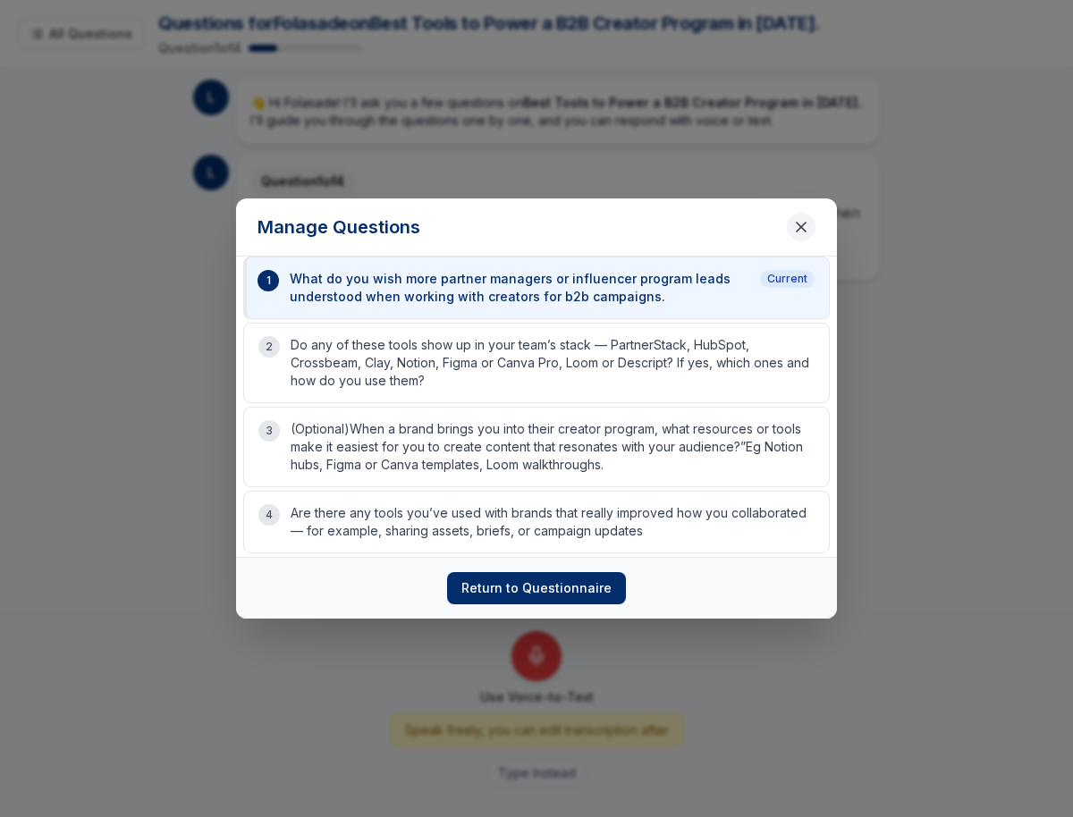
click at [802, 223] on icon "Close questions modal" at bounding box center [801, 227] width 18 height 18
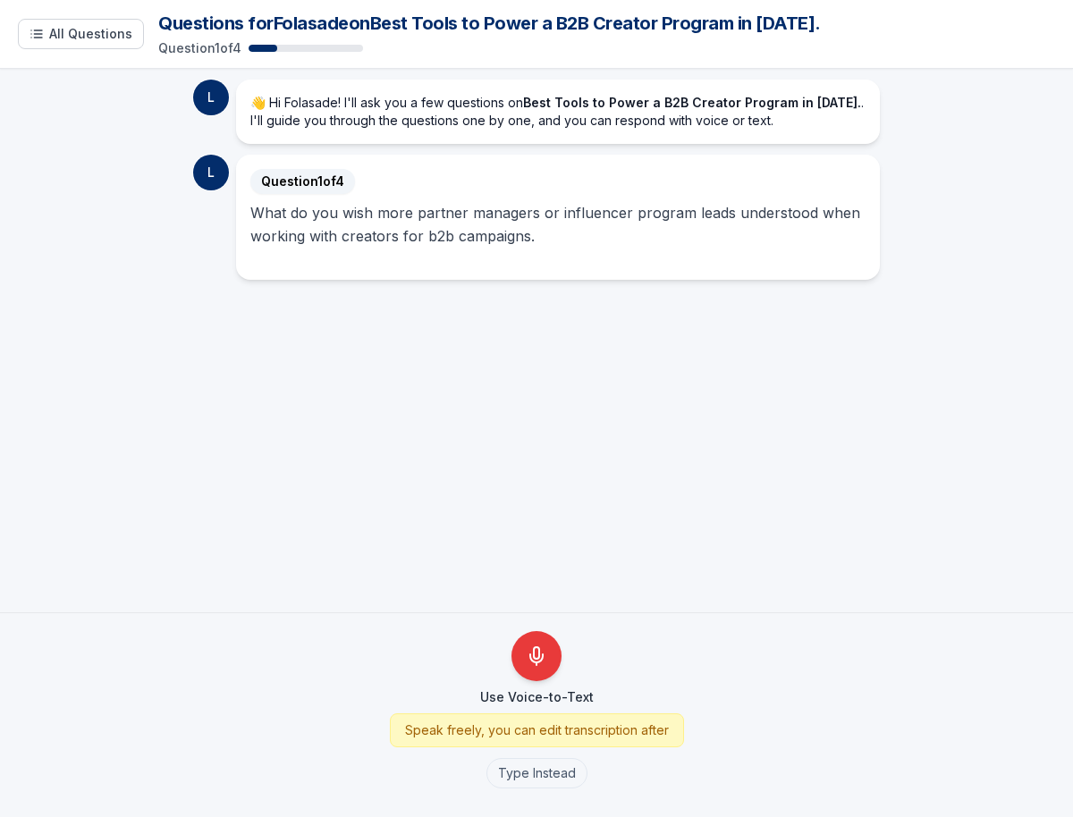
click at [722, 216] on p "What do you wish more partner managers or influencer program leads understood w…" at bounding box center [557, 224] width 615 height 47
click at [692, 135] on div "👋 Hi Folasade! I'll ask you a few questions on Best Tools to Power a B2B Creato…" at bounding box center [558, 112] width 644 height 64
click at [547, 767] on button "Type Instead" at bounding box center [536, 773] width 101 height 30
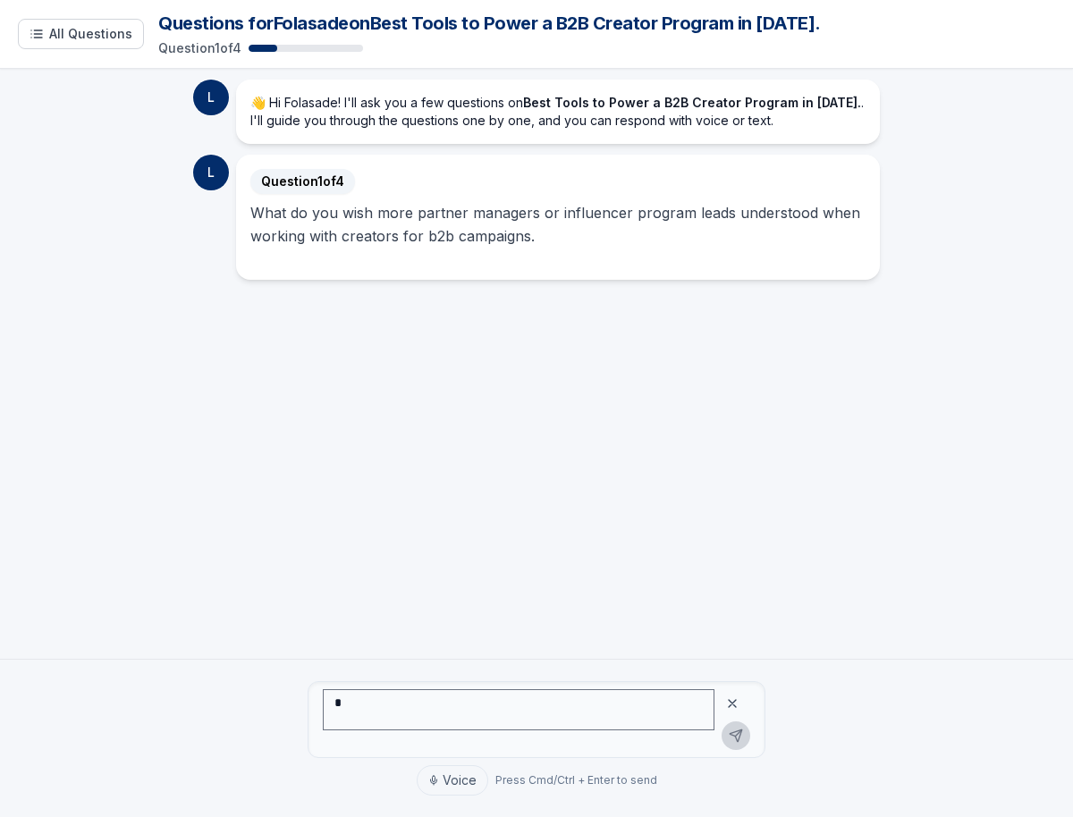
click at [735, 701] on icon at bounding box center [732, 703] width 7 height 7
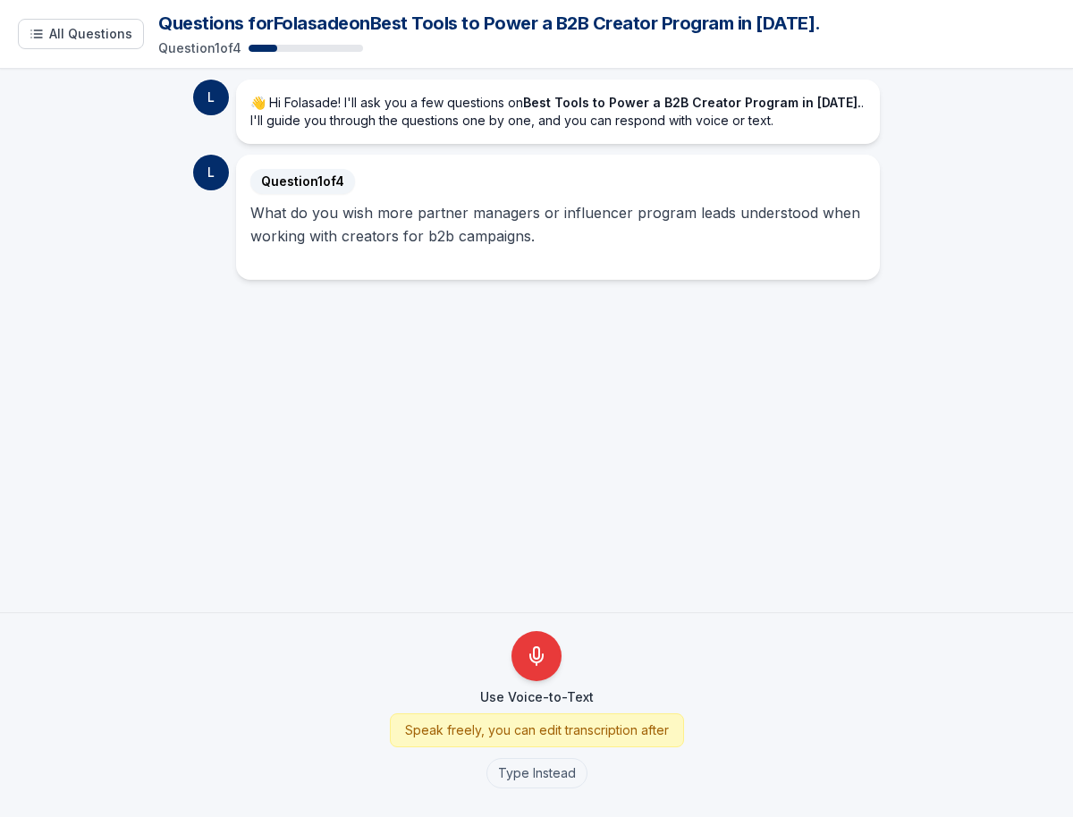
click at [628, 188] on h2 "Question 1 of 4" at bounding box center [557, 181] width 615 height 25
click at [78, 36] on span "All Questions" at bounding box center [90, 34] width 83 height 18
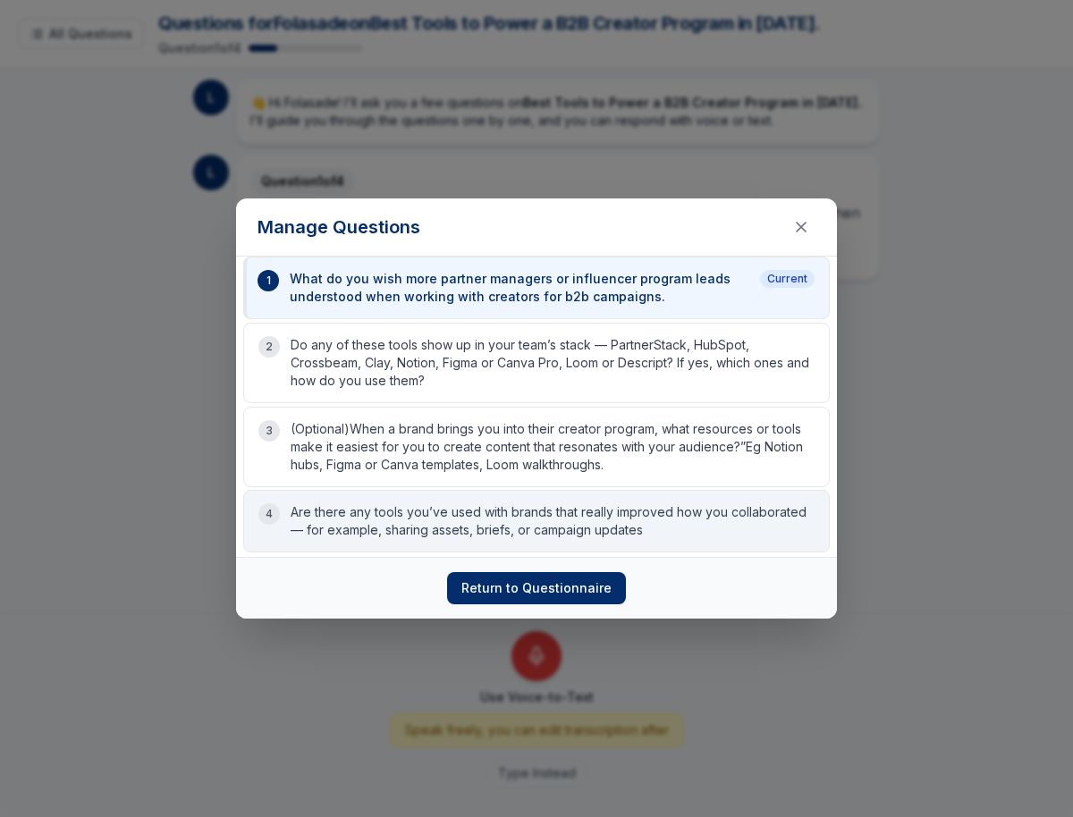
click at [397, 508] on p "Are there any tools you’ve used with brands that really improved how you collab…" at bounding box center [553, 521] width 524 height 36
click at [407, 527] on p "Are there any tools you’ve used with brands that really improved how you collab…" at bounding box center [553, 521] width 524 height 36
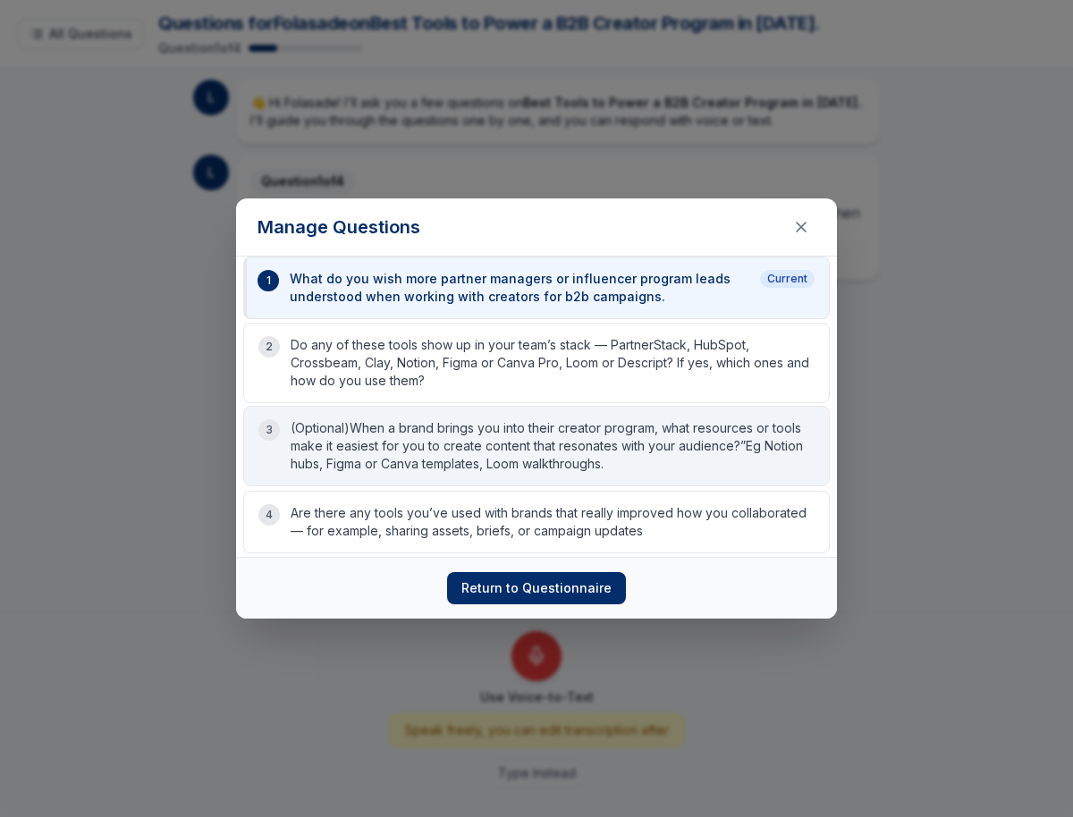
click at [407, 435] on p "(Optional)When a brand brings you into their creator program, what resources or…" at bounding box center [553, 446] width 524 height 54
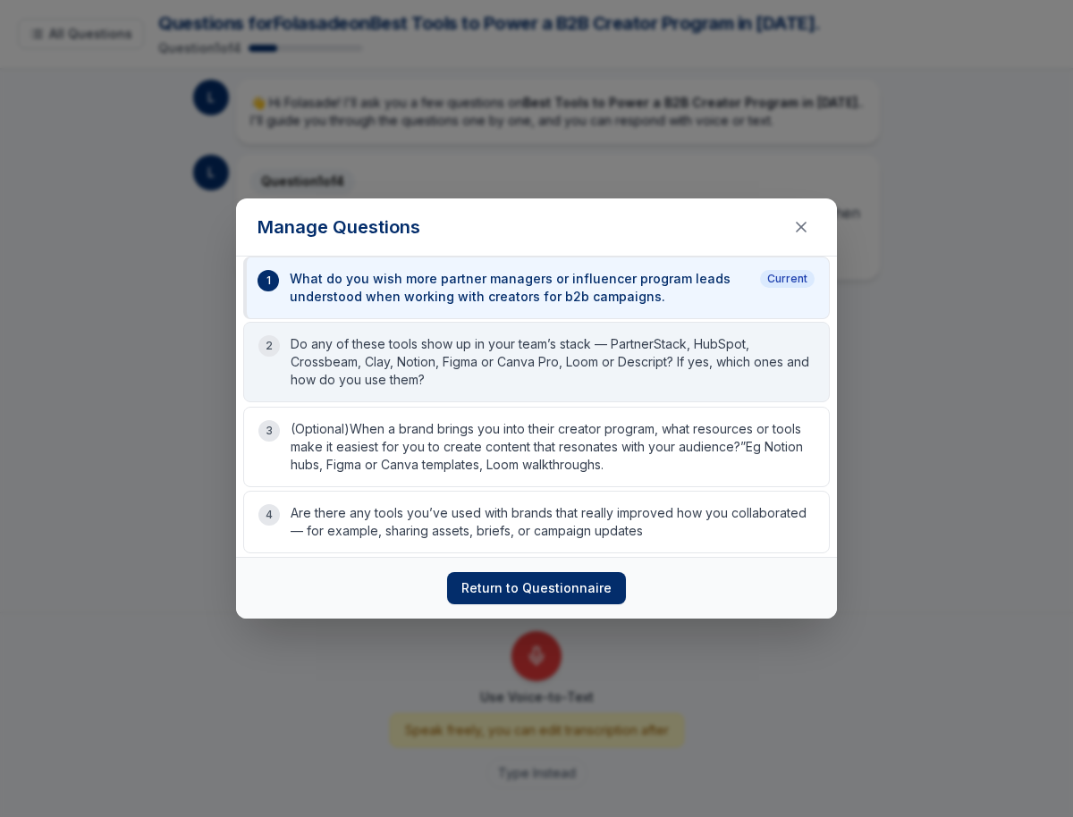
click at [407, 362] on p "Do any of these tools show up in your team’s stack — PartnerStack, HubSpot, Cro…" at bounding box center [553, 362] width 524 height 54
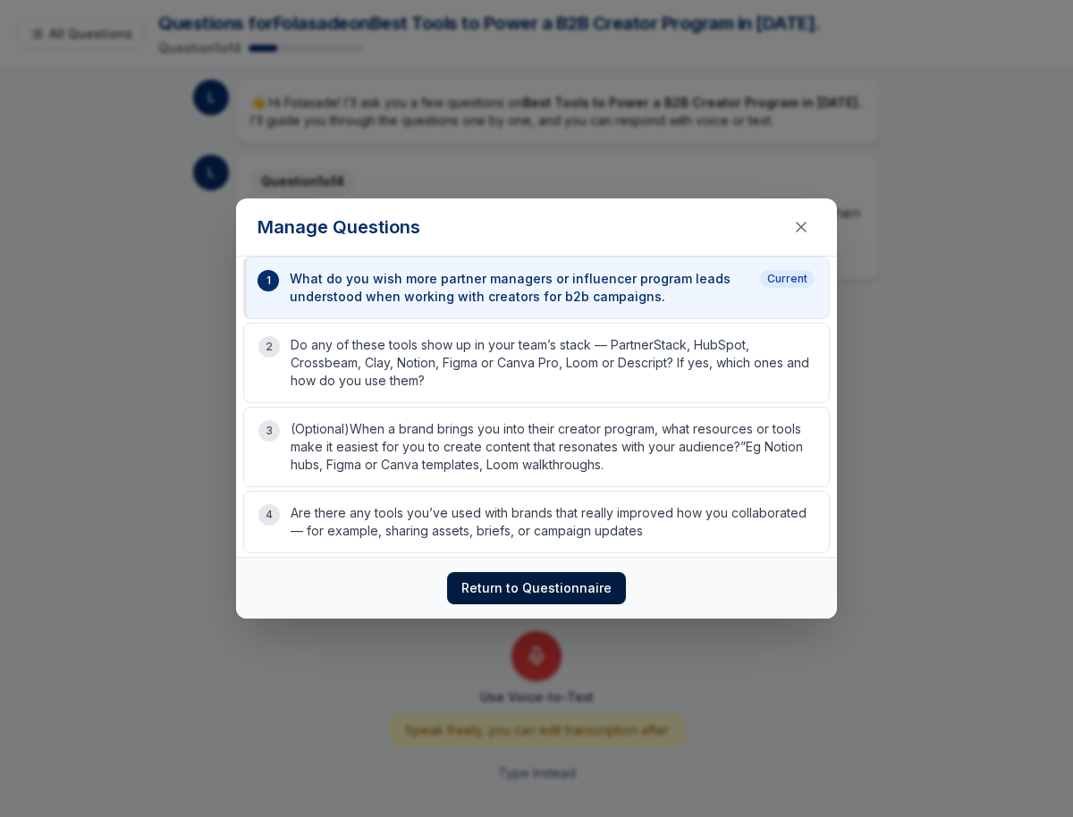
click at [486, 585] on button "Return to Questionnaire" at bounding box center [536, 588] width 179 height 32
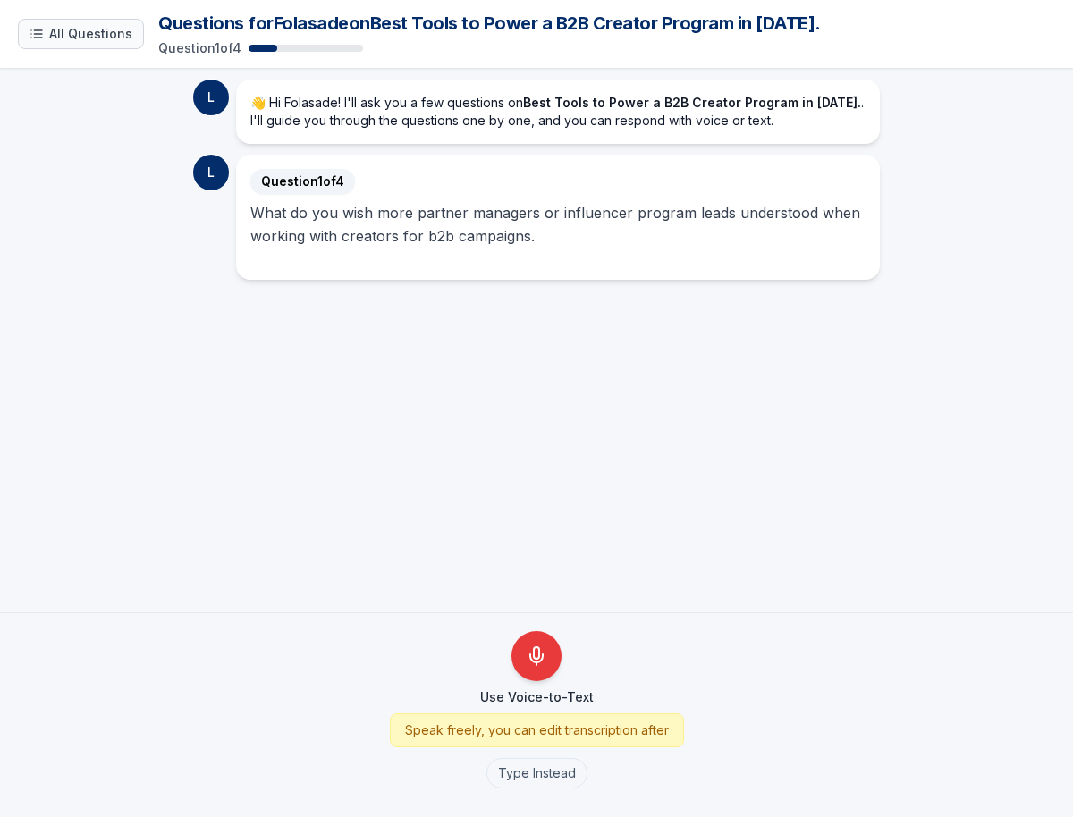
click at [85, 34] on span "All Questions" at bounding box center [90, 34] width 83 height 18
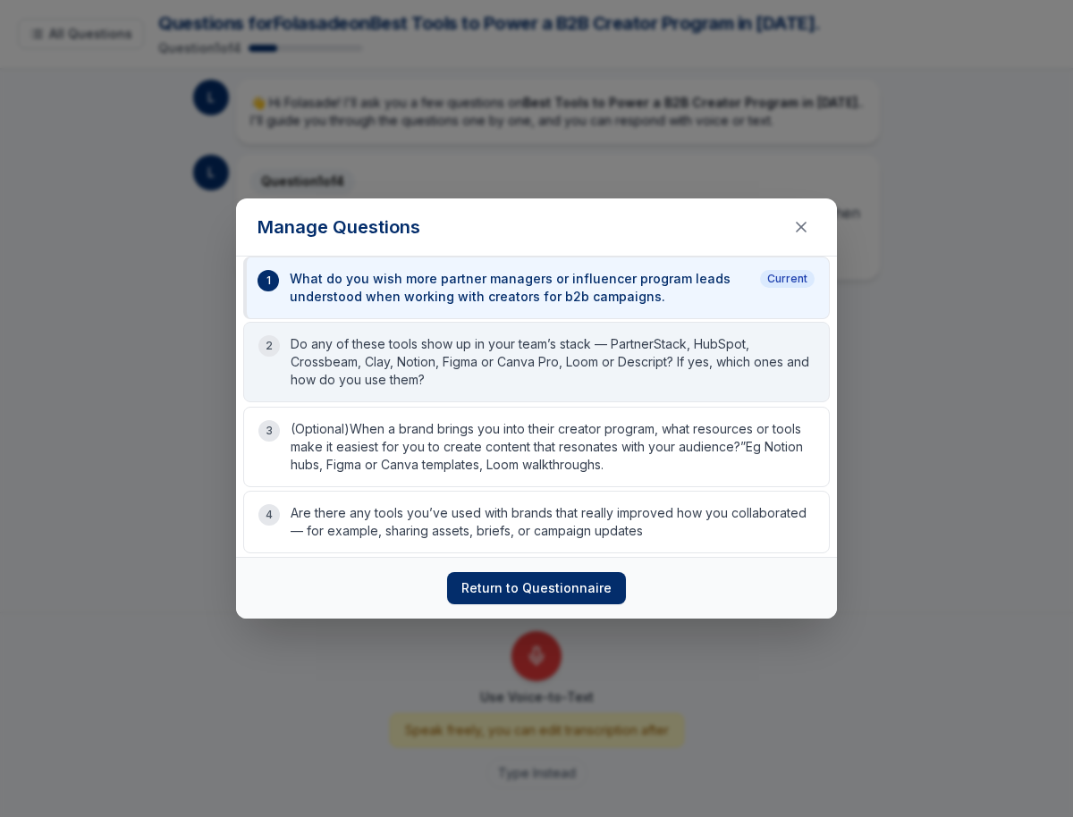
click at [621, 344] on p "Do any of these tools show up in your team’s stack — PartnerStack, HubSpot, Cro…" at bounding box center [553, 362] width 524 height 54
click at [621, 373] on p "Do any of these tools show up in your team’s stack — PartnerStack, HubSpot, Cro…" at bounding box center [553, 362] width 524 height 54
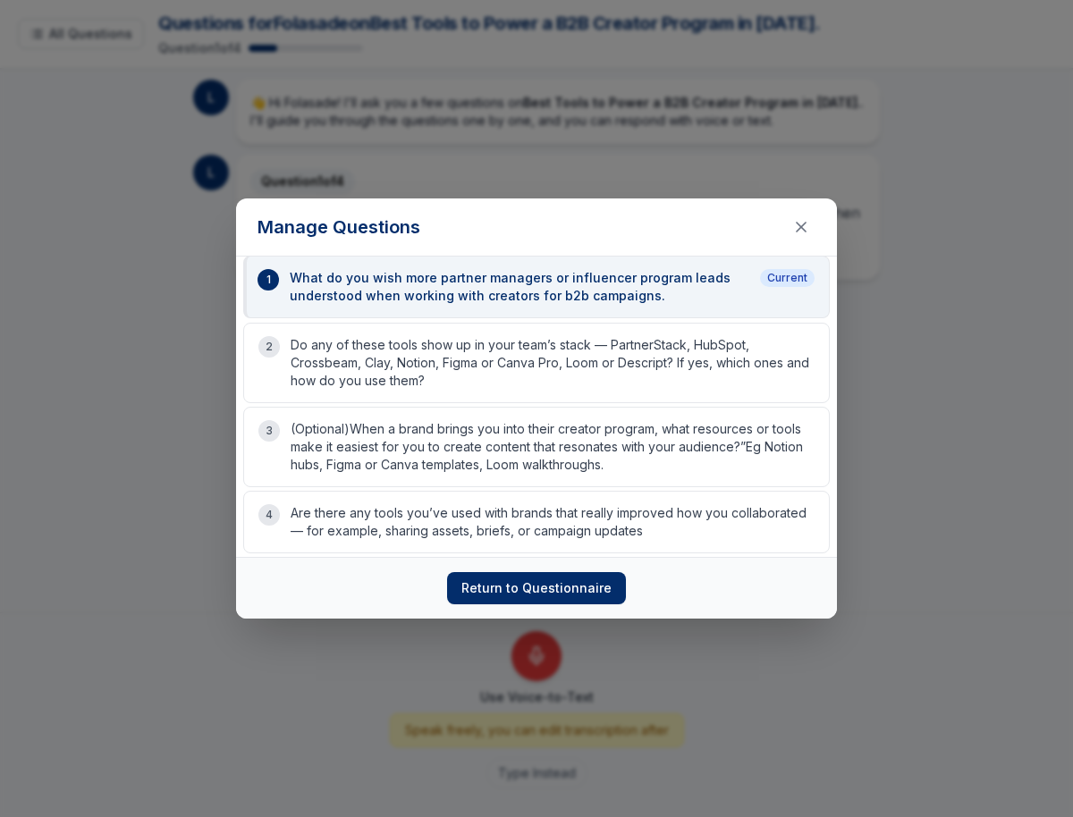
click at [791, 275] on div "Current" at bounding box center [787, 278] width 55 height 18
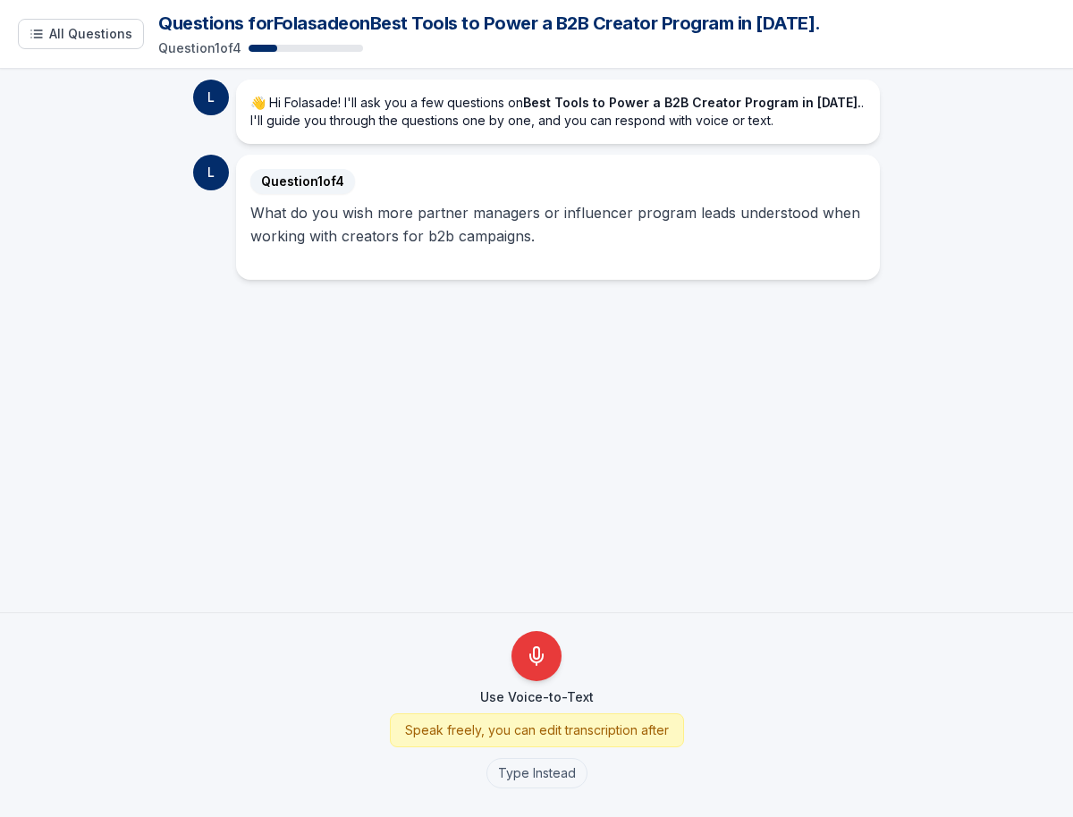
click at [781, 256] on div "Question 1 of 4 What do you wish more partner managers or influencer program le…" at bounding box center [557, 217] width 615 height 97
click at [770, 234] on p "What do you wish more partner managers or influencer program leads understood w…" at bounding box center [557, 224] width 615 height 47
click at [532, 184] on h2 "Question 1 of 4" at bounding box center [557, 181] width 615 height 25
click at [517, 223] on p "What do you wish more partner managers or influencer program leads understood w…" at bounding box center [557, 224] width 615 height 47
click at [89, 38] on span "All Questions" at bounding box center [90, 34] width 83 height 18
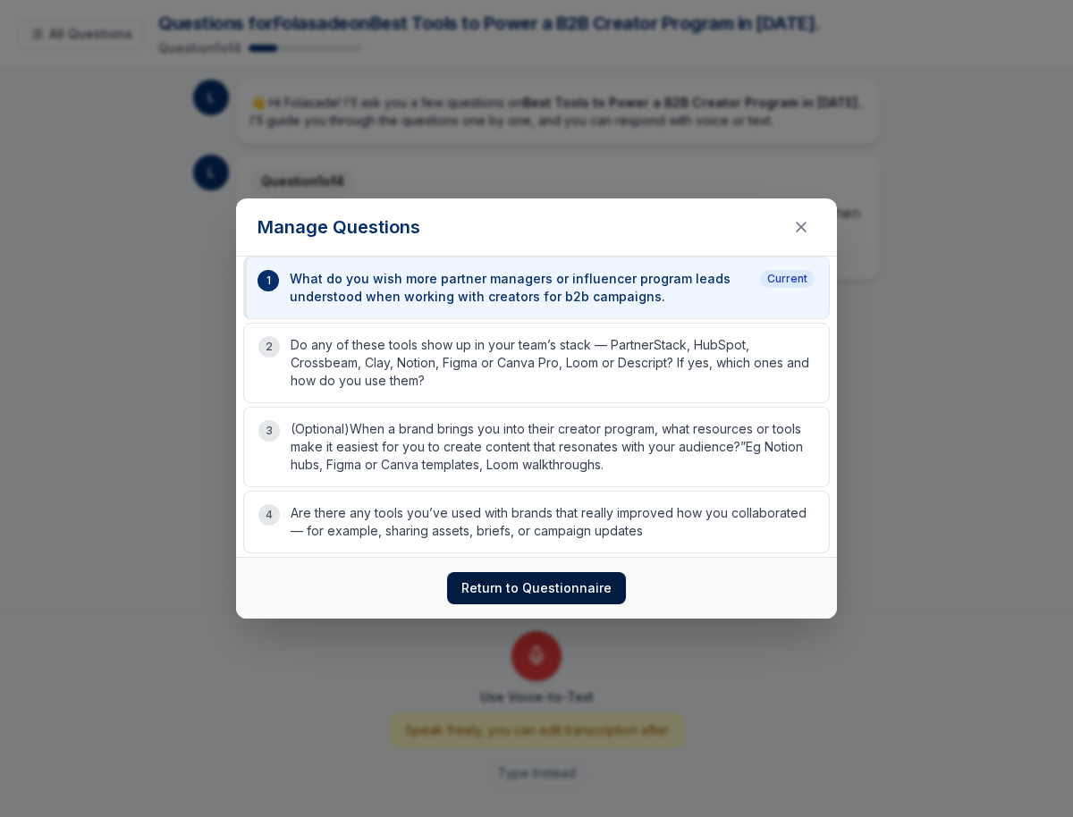
click at [584, 576] on button "Return to Questionnaire" at bounding box center [536, 588] width 179 height 32
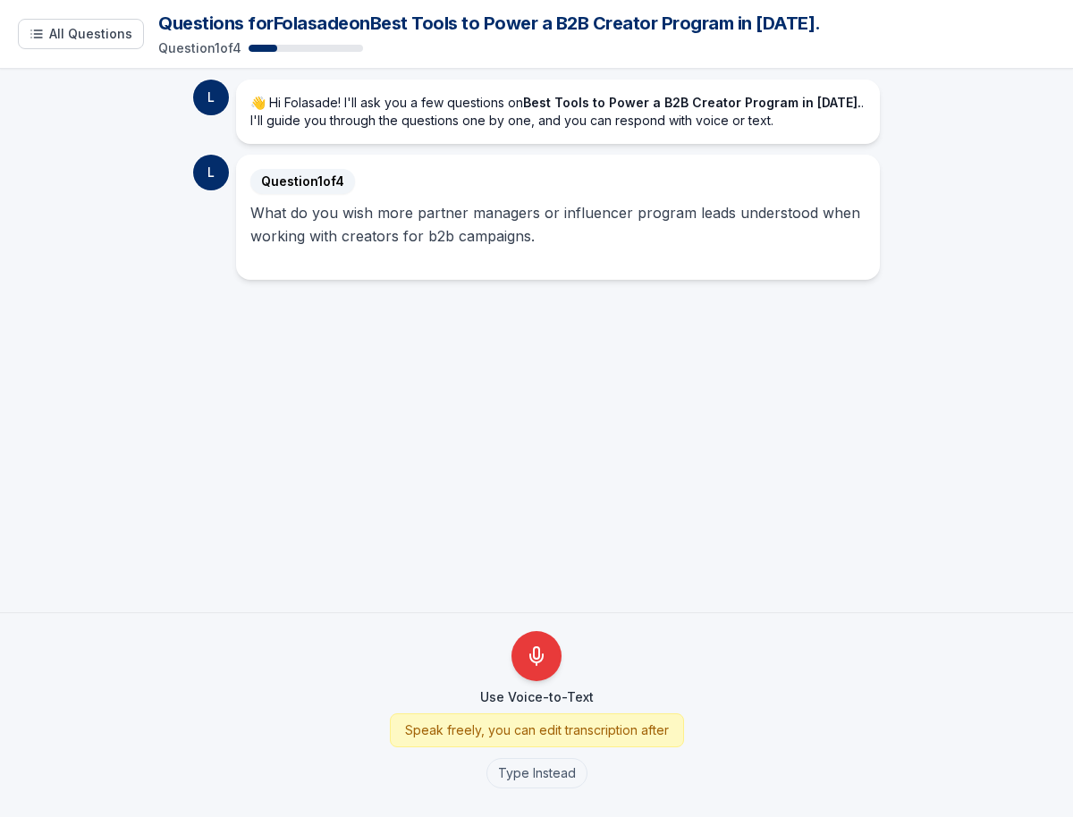
click at [531, 739] on div "Speak freely, you can edit transcription after" at bounding box center [537, 731] width 294 height 34
click at [472, 120] on p "👋 Hi Folasade! I'll ask you a few questions on Best Tools to Power a B2B Creato…" at bounding box center [557, 112] width 615 height 36
click at [457, 208] on p "What do you wish more partner managers or influencer program leads understood w…" at bounding box center [557, 224] width 615 height 47
click at [53, 38] on span "All Questions" at bounding box center [90, 34] width 83 height 18
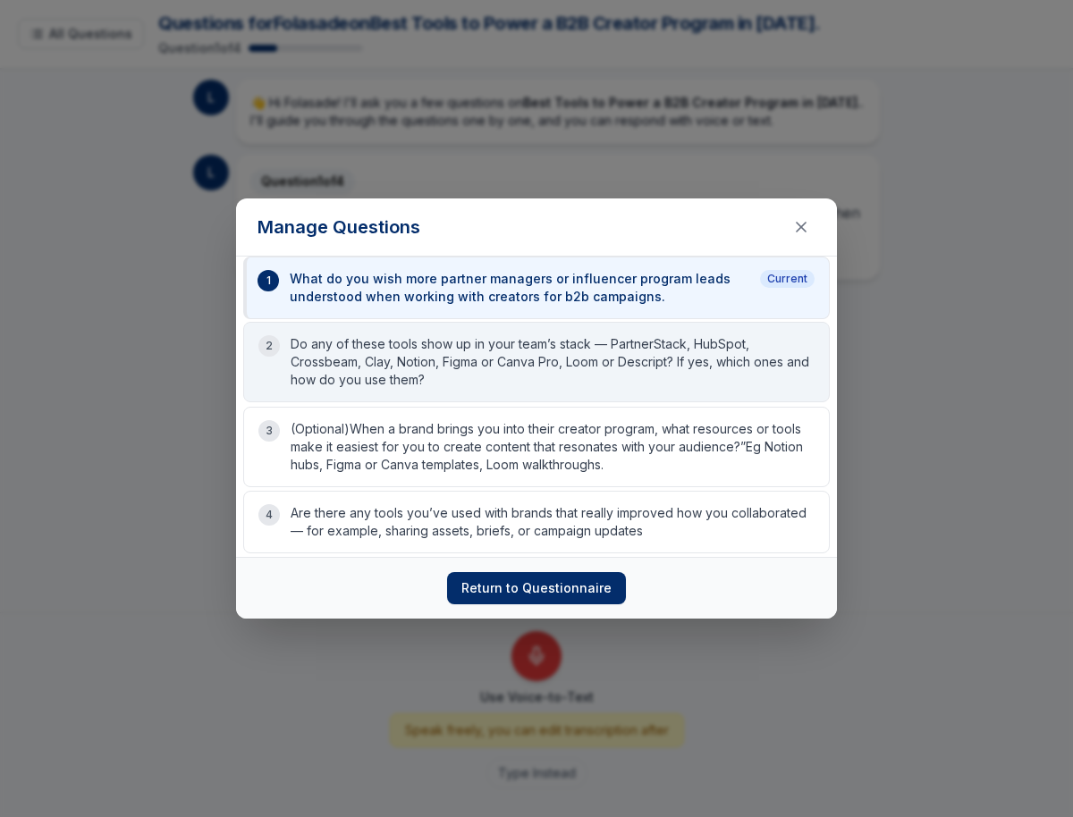
click at [463, 339] on p "Do any of these tools show up in your team’s stack — PartnerStack, HubSpot, Cro…" at bounding box center [553, 362] width 524 height 54
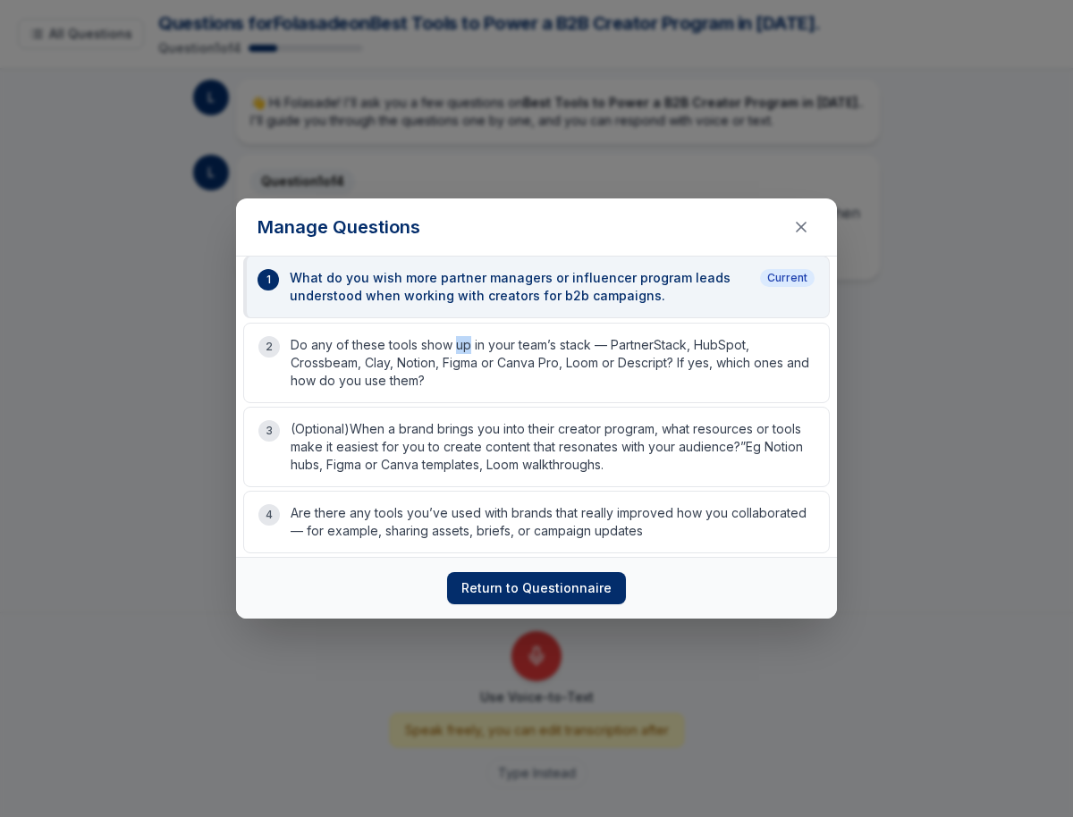
click at [786, 274] on div "Current" at bounding box center [787, 278] width 55 height 18
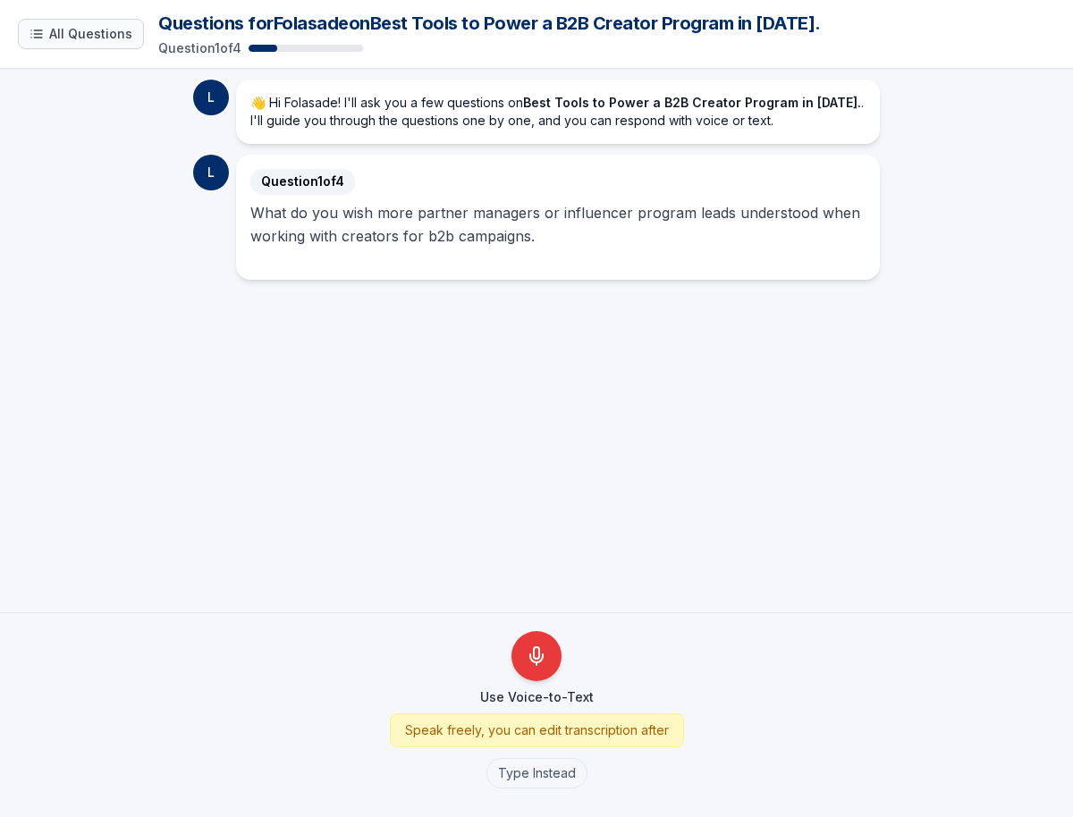
click at [72, 30] on span "All Questions" at bounding box center [90, 34] width 83 height 18
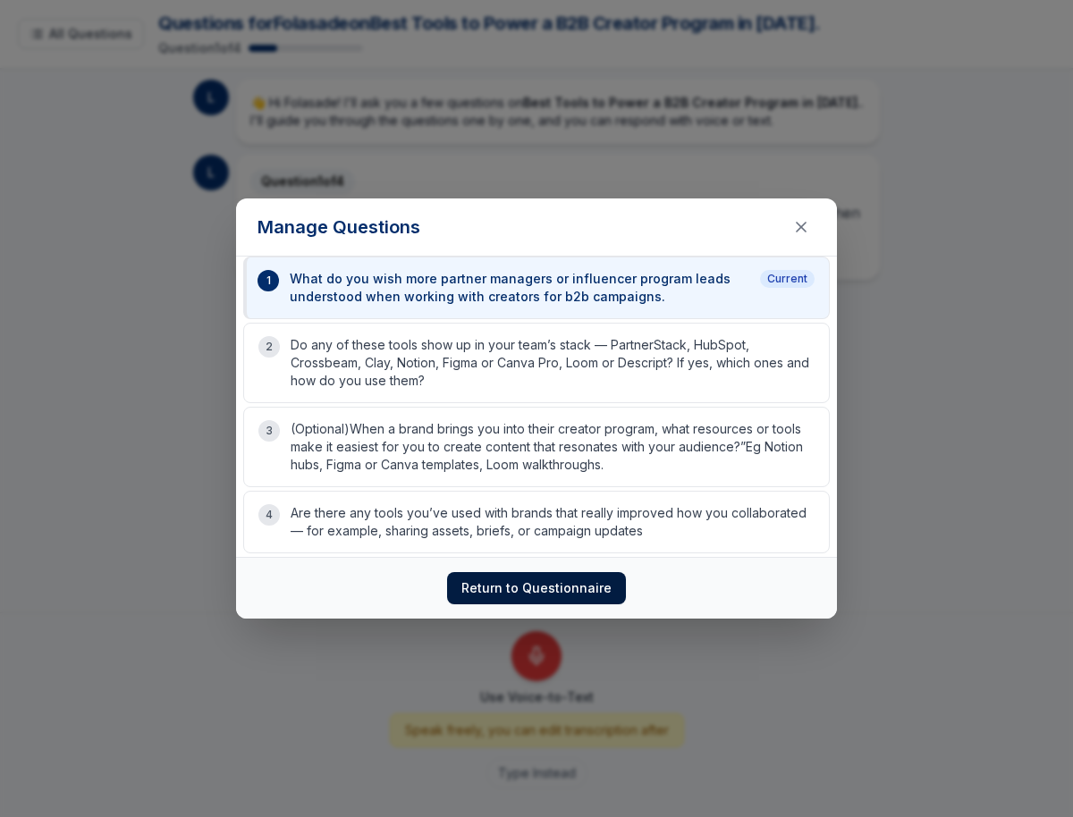
click at [508, 599] on button "Return to Questionnaire" at bounding box center [536, 588] width 179 height 32
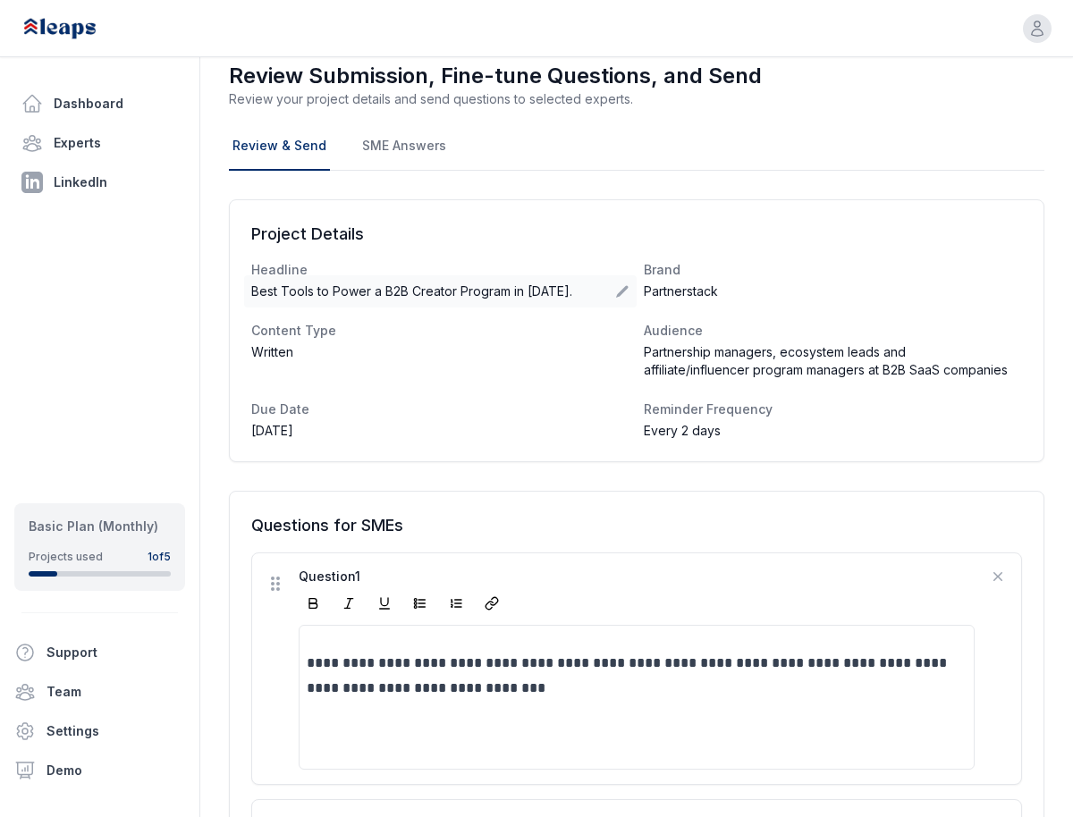
scroll to position [63, 0]
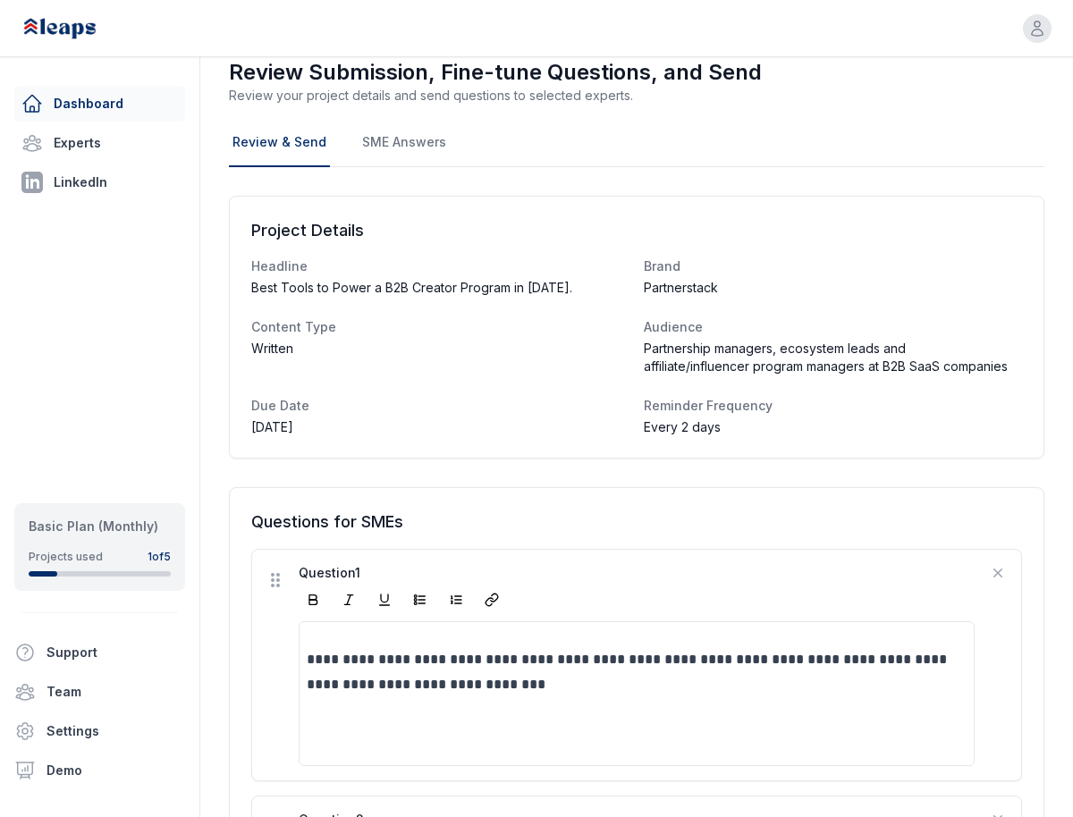
click at [119, 95] on link "Dashboard" at bounding box center [99, 104] width 171 height 36
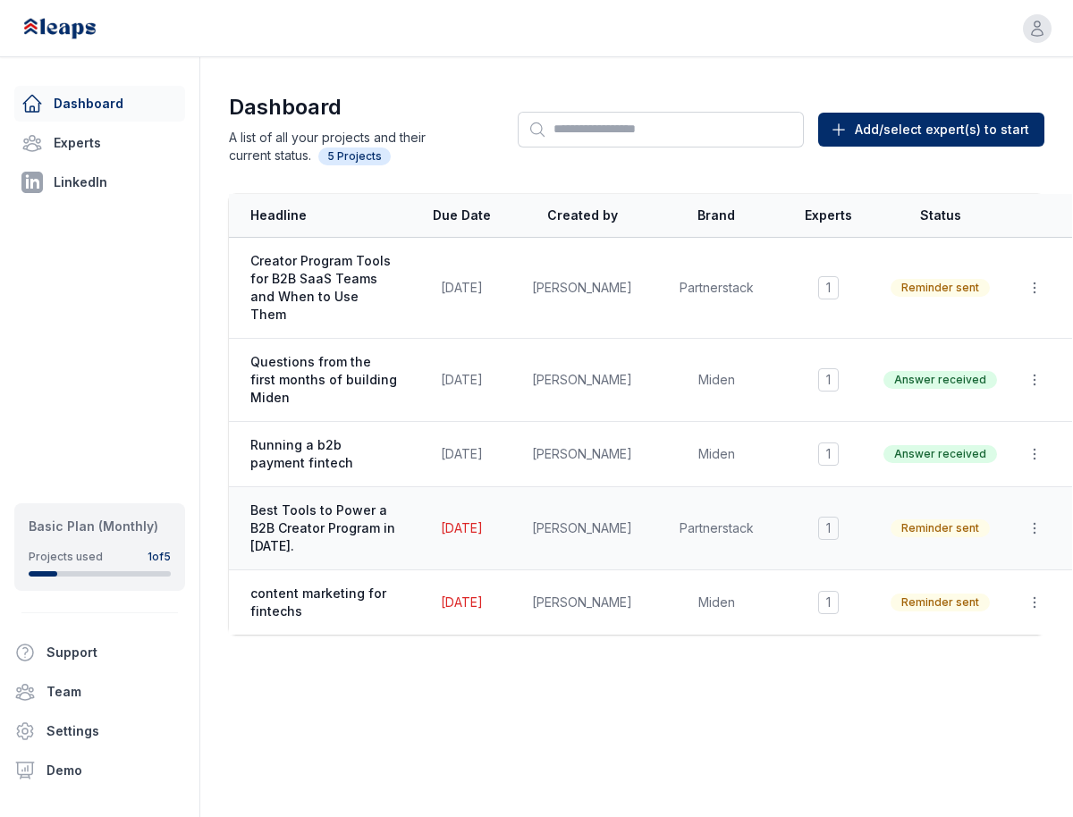
click at [309, 502] on span "Best Tools to Power a B2B Creator Program in [DATE]." at bounding box center [323, 529] width 147 height 54
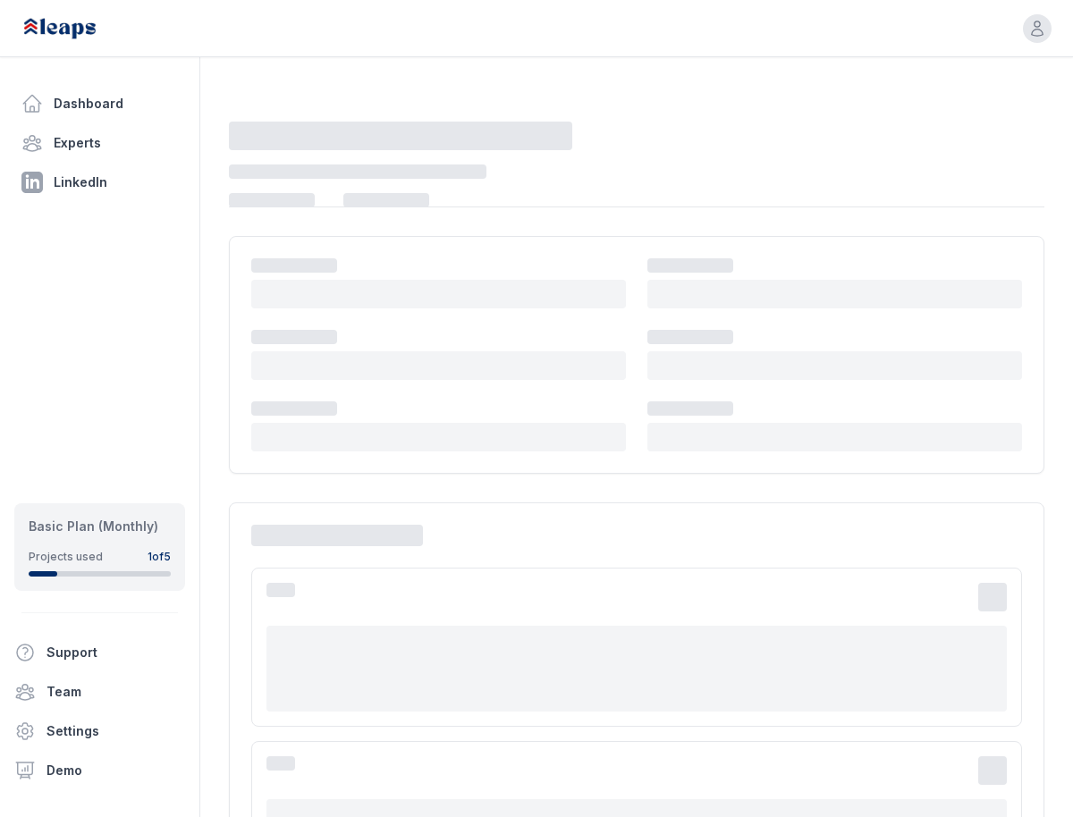
click at [309, 494] on div at bounding box center [637, 779] width 816 height 1373
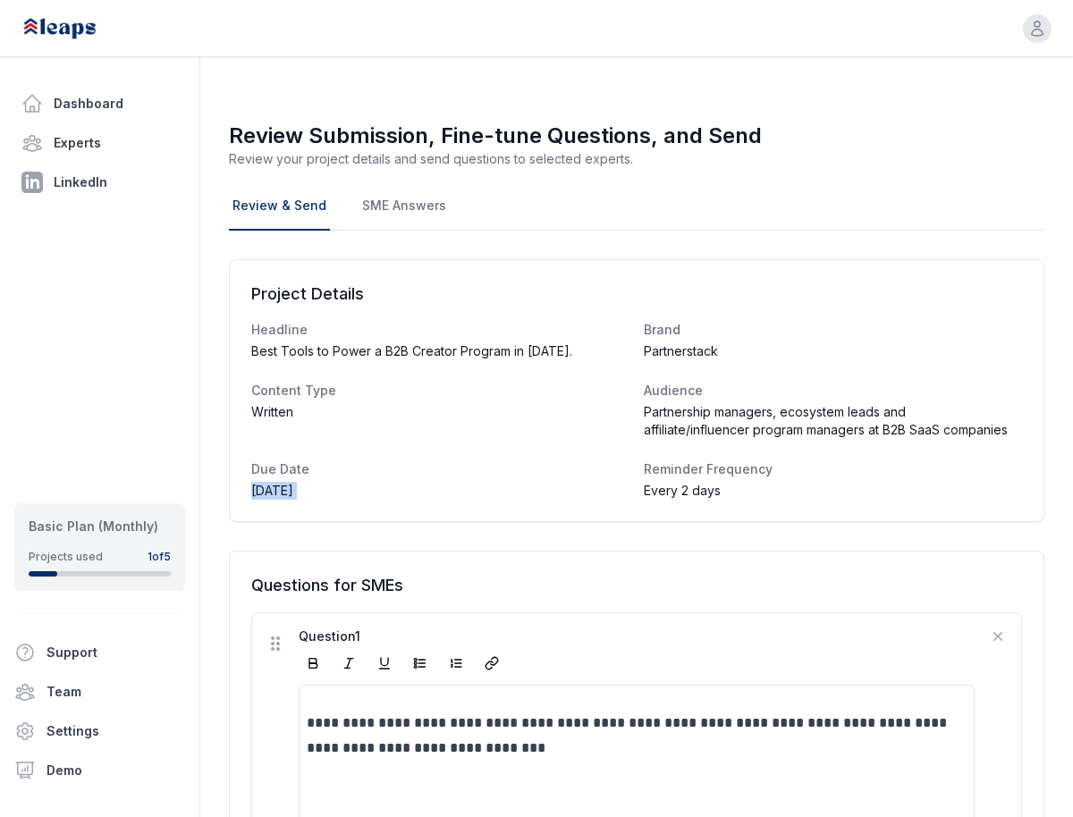
click at [293, 494] on span "Sep 13, 2025" at bounding box center [272, 491] width 42 height 18
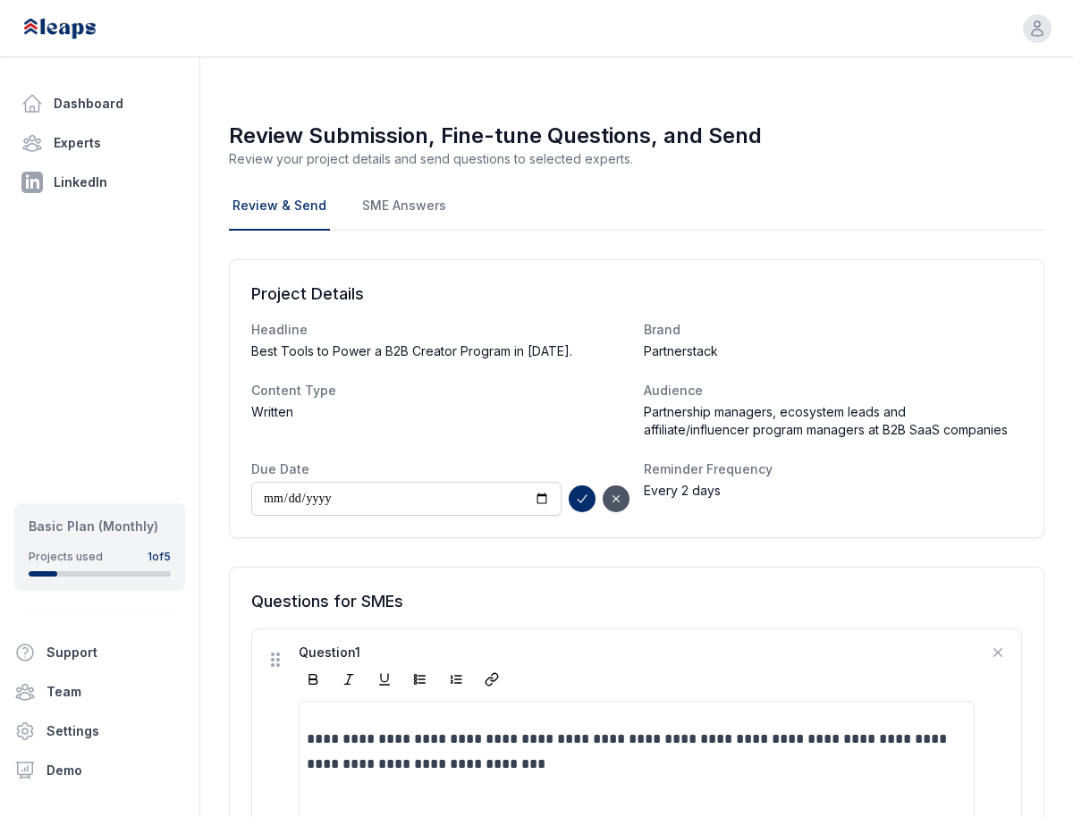
click at [389, 300] on h2 "Project Details" at bounding box center [636, 294] width 771 height 25
click at [396, 190] on link "SME Answers" at bounding box center [404, 206] width 91 height 48
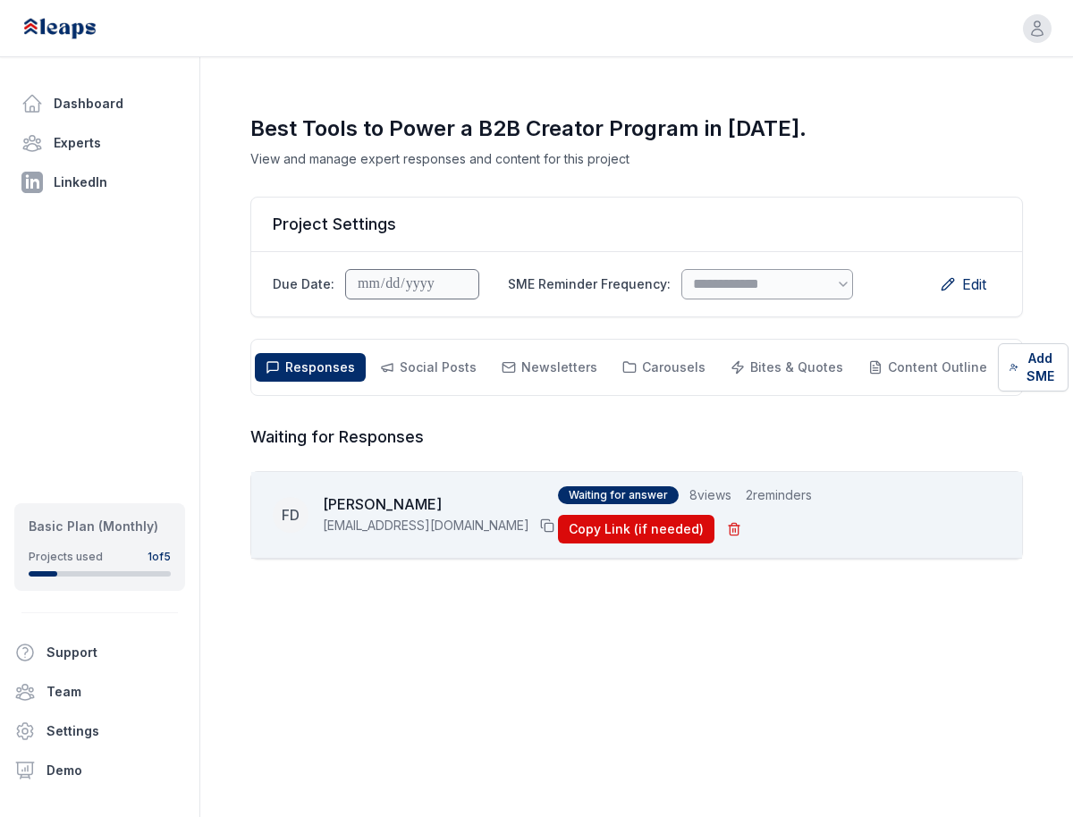
click at [589, 504] on span "Waiting for answer" at bounding box center [618, 495] width 121 height 18
click at [792, 504] on span "2 reminders" at bounding box center [779, 495] width 66 height 18
click at [715, 515] on button "Copy Link (if needed)" at bounding box center [636, 529] width 157 height 29
click at [304, 367] on span "Responses" at bounding box center [320, 367] width 70 height 15
click at [93, 99] on link "Dashboard" at bounding box center [99, 104] width 171 height 36
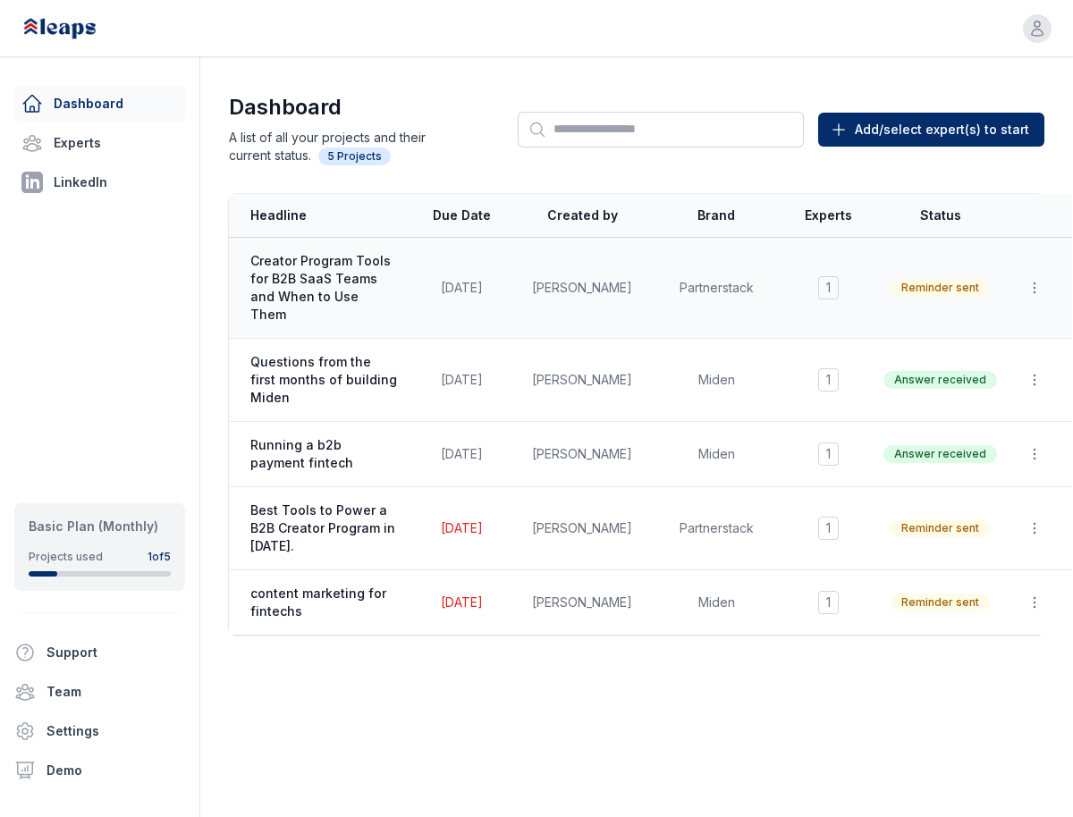
click at [323, 304] on span "Creator Program Tools for B2B SaaS Teams and When to Use Them" at bounding box center [323, 288] width 147 height 72
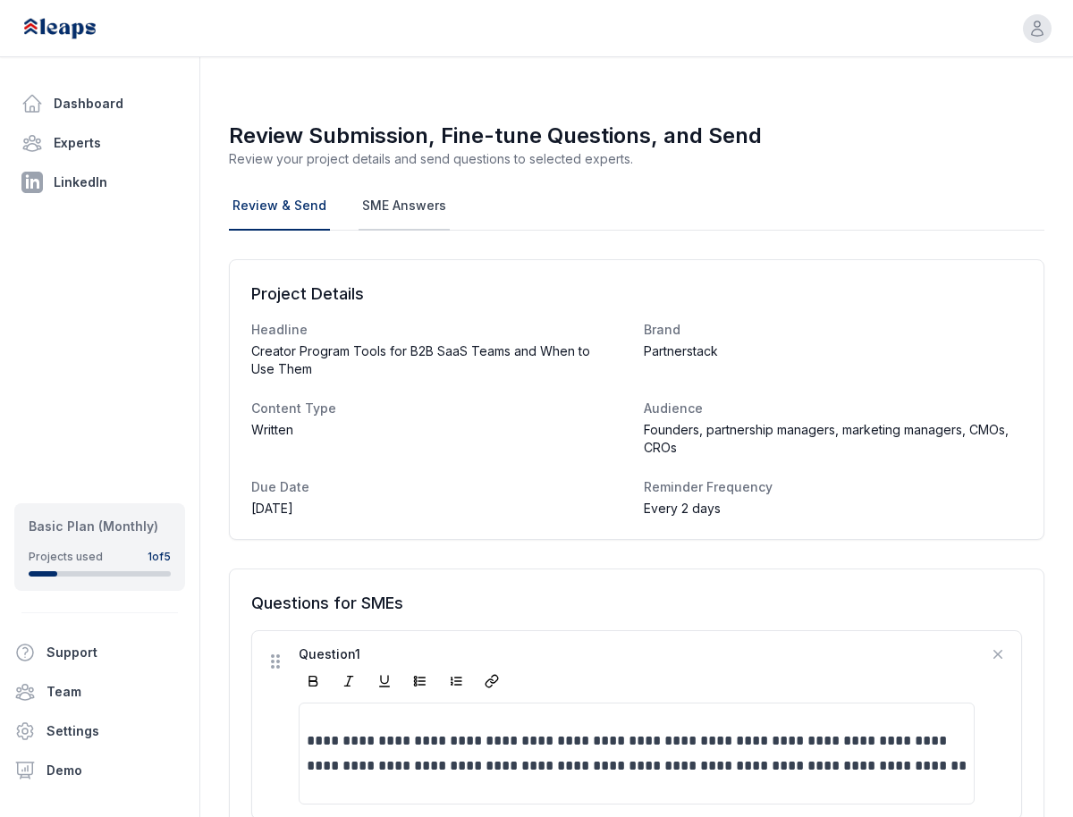
click at [386, 215] on link "SME Answers" at bounding box center [404, 206] width 91 height 48
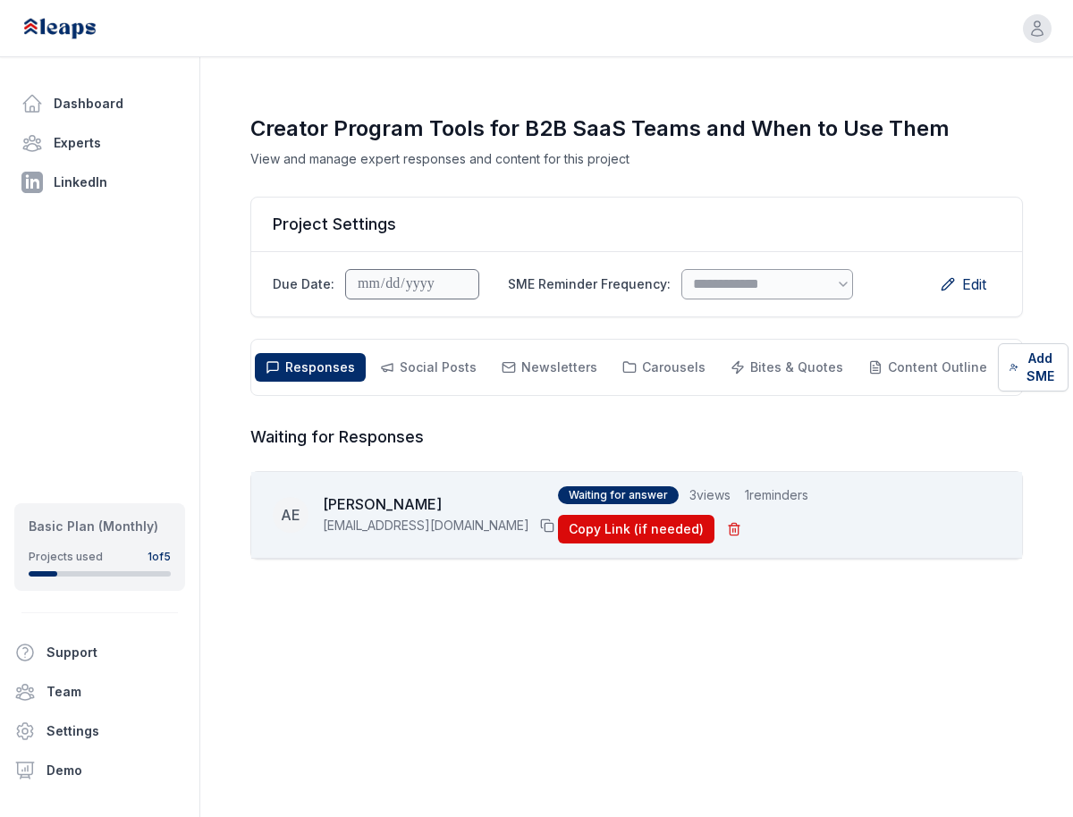
click at [630, 504] on span "Waiting for answer" at bounding box center [618, 495] width 121 height 18
click at [453, 356] on button "Social Posts Social" at bounding box center [428, 367] width 118 height 29
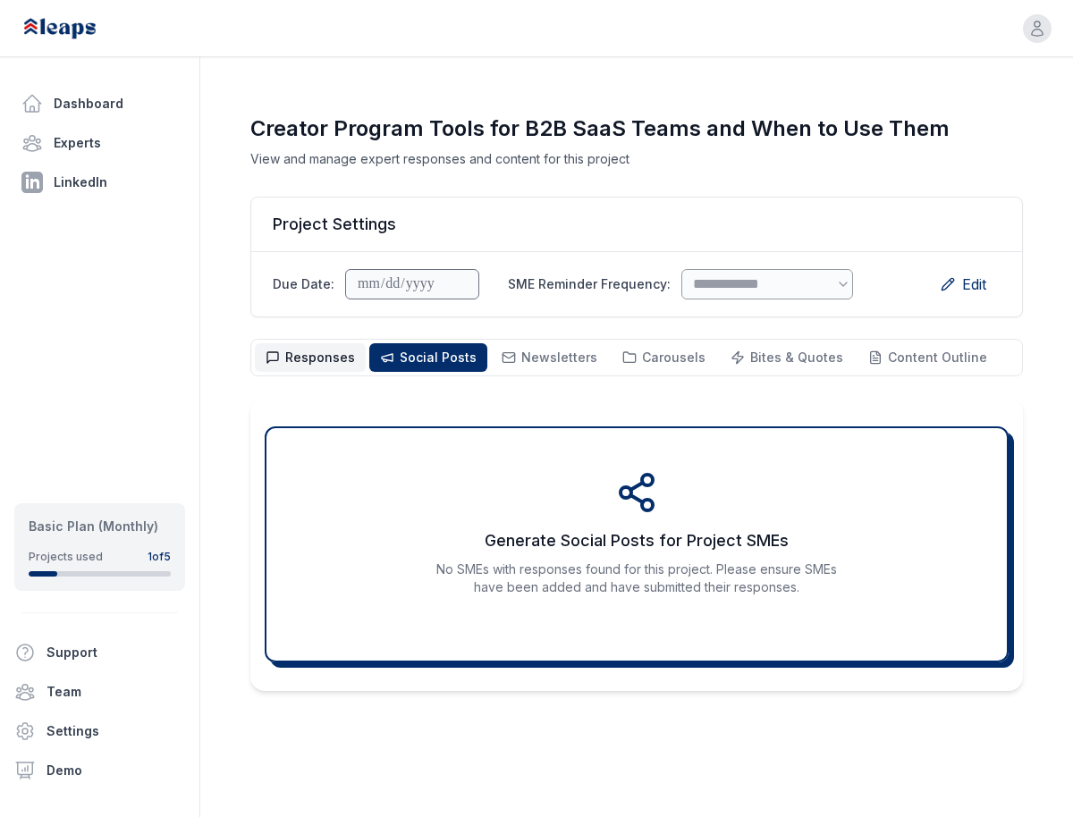
click at [314, 363] on span "Responses" at bounding box center [320, 357] width 70 height 15
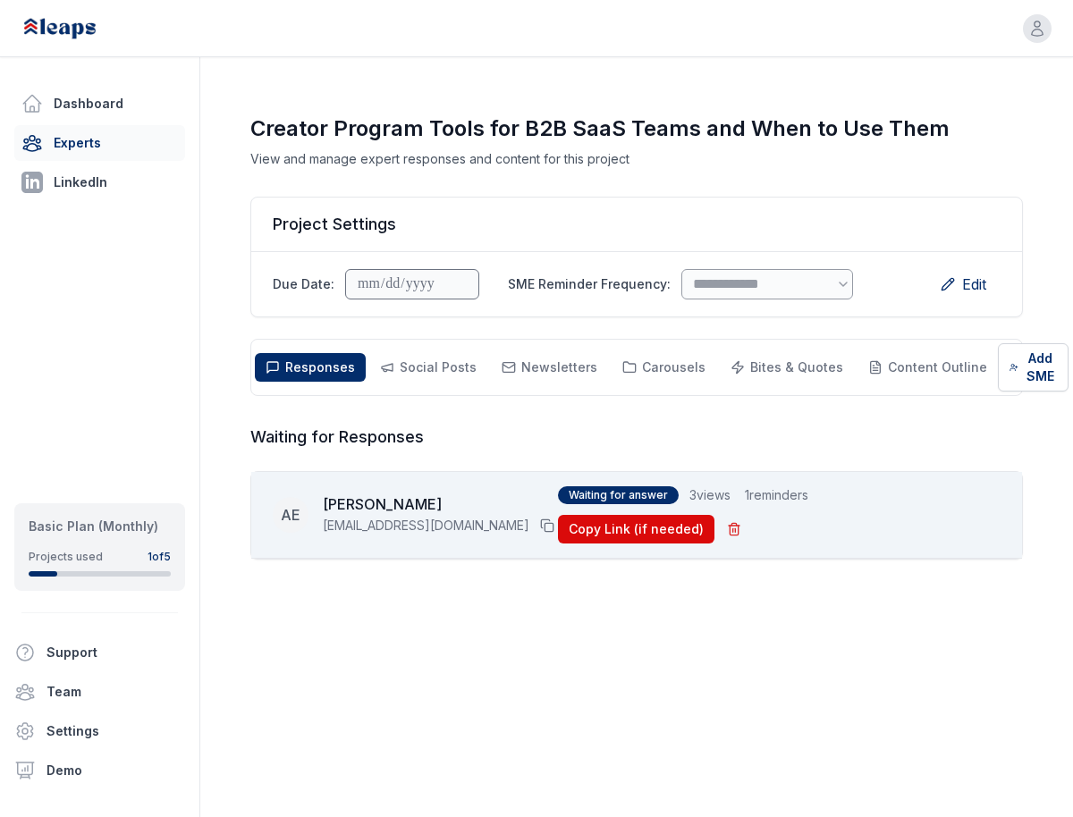
click at [114, 132] on link "Experts" at bounding box center [99, 143] width 171 height 36
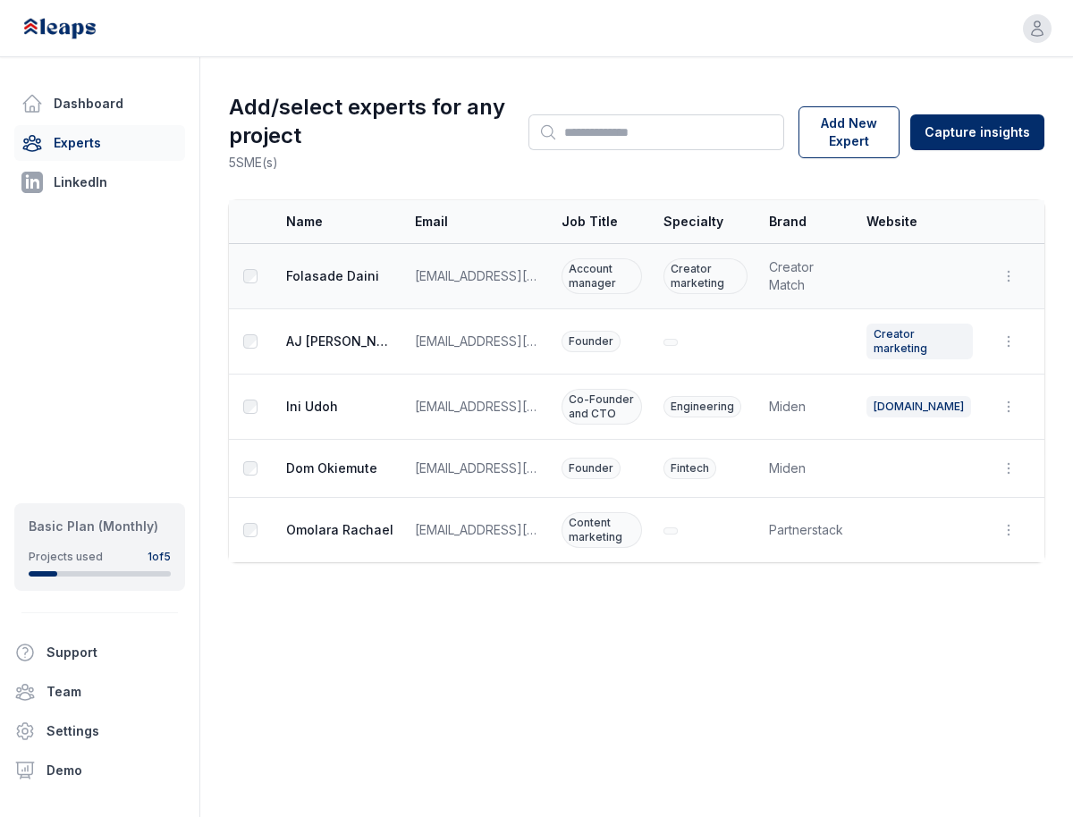
click at [362, 276] on span "Folasade Daini" at bounding box center [339, 276] width 107 height 18
click at [116, 131] on link "Experts" at bounding box center [99, 143] width 171 height 36
click at [116, 96] on link "Dashboard" at bounding box center [99, 104] width 171 height 36
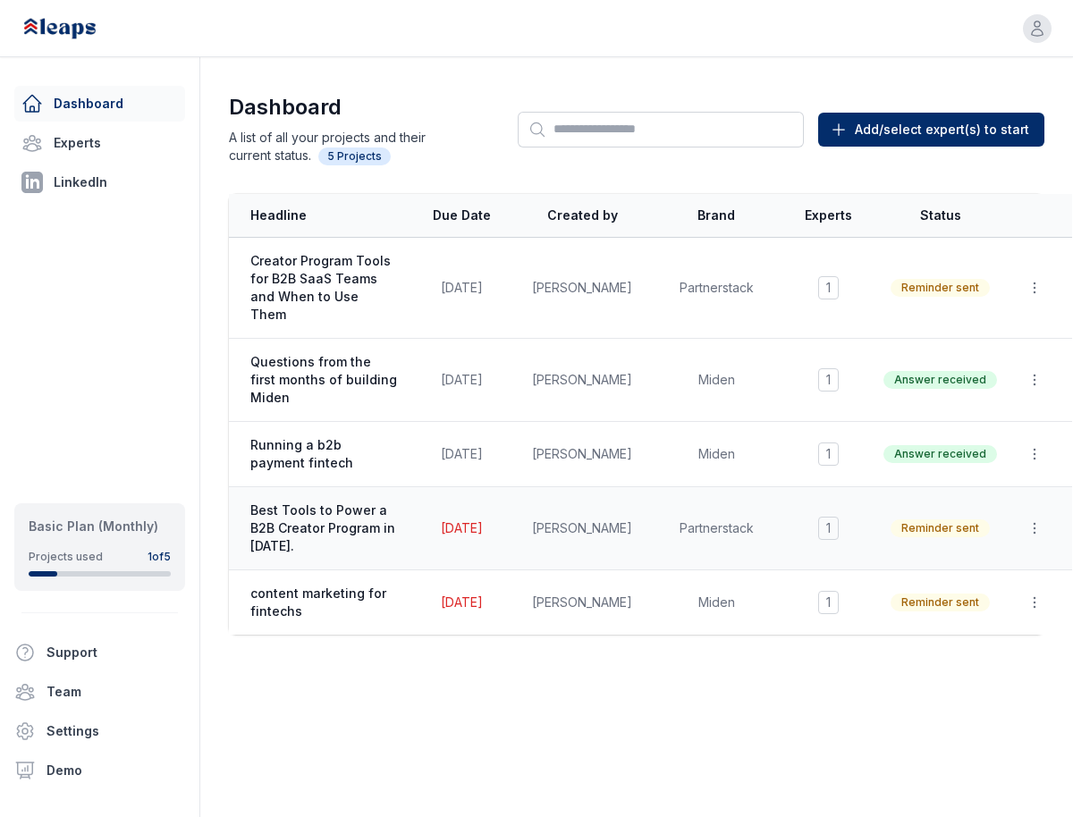
click at [280, 504] on span "Best Tools to Power a B2B Creator Program in [DATE]." at bounding box center [323, 529] width 147 height 54
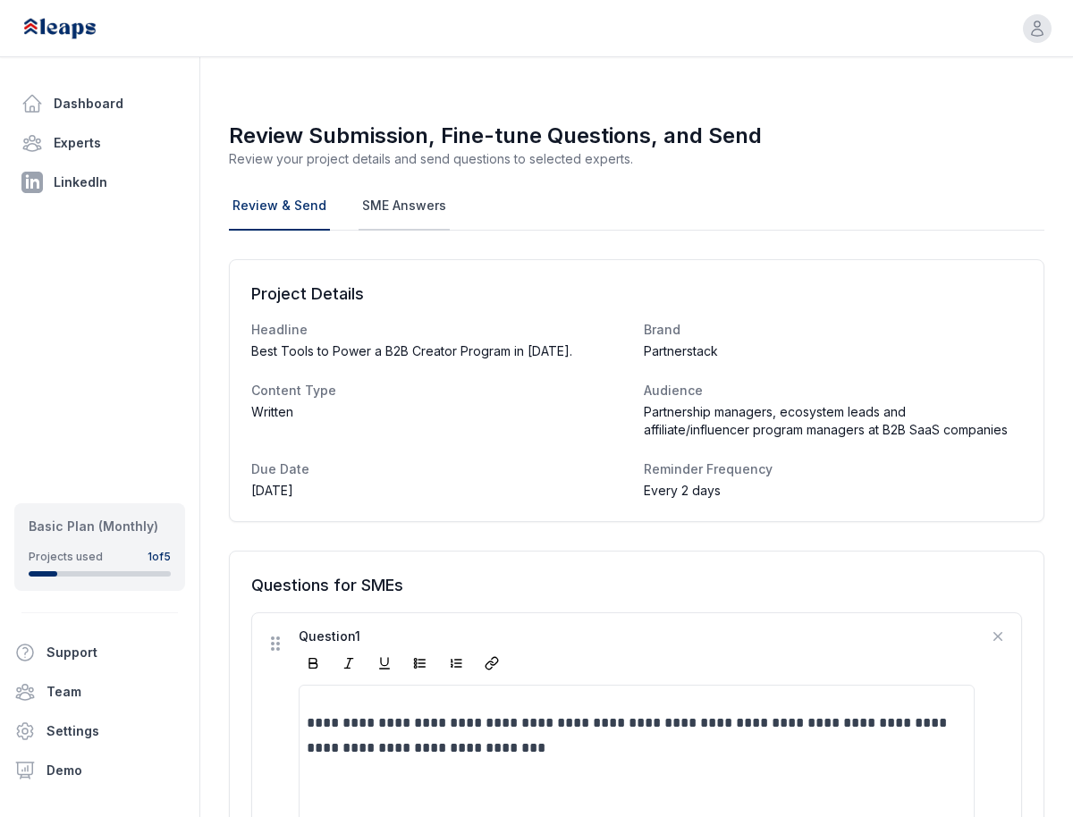
click at [371, 207] on link "SME Answers" at bounding box center [404, 206] width 91 height 48
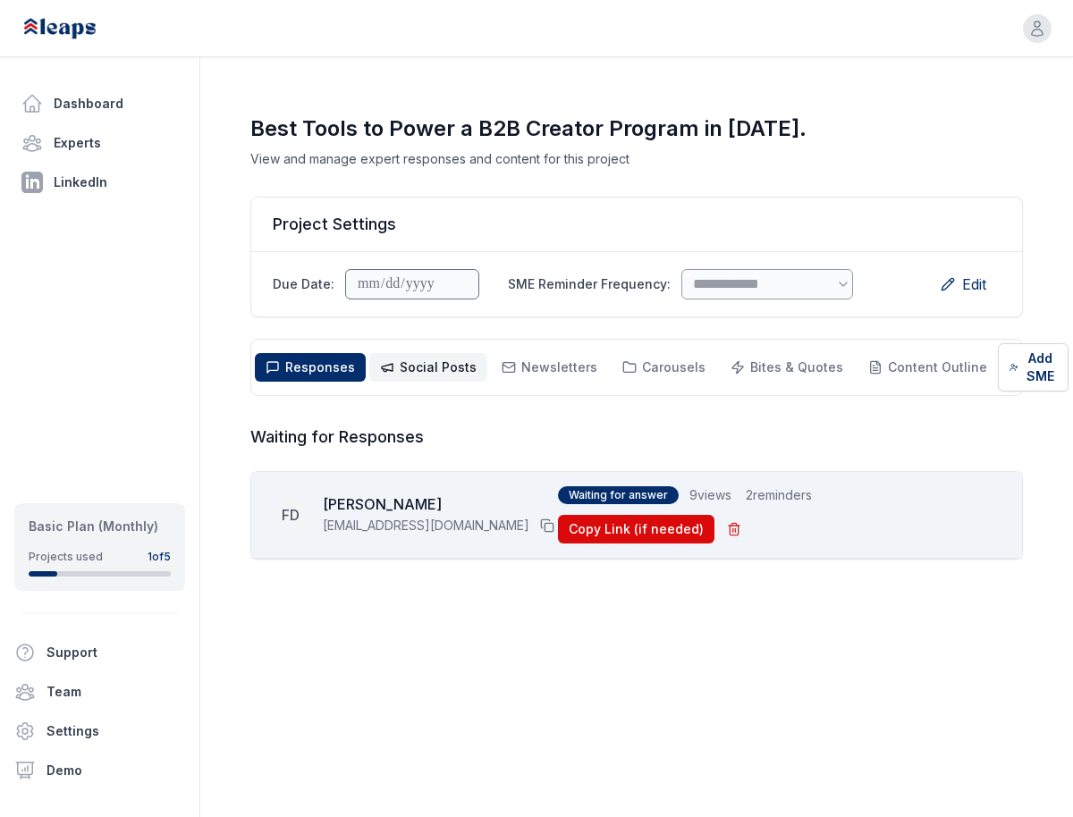
click at [465, 359] on span "Social Posts Social" at bounding box center [438, 368] width 77 height 18
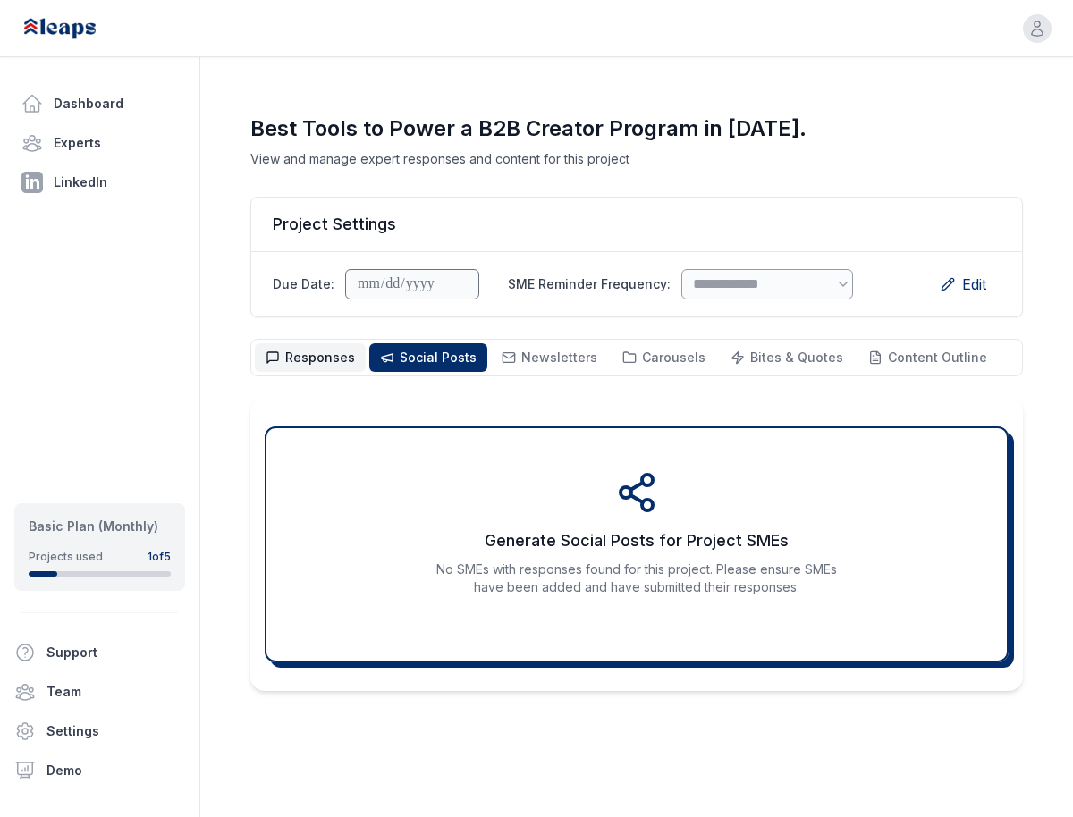
click at [318, 367] on button "Responses Responses" at bounding box center [310, 357] width 111 height 29
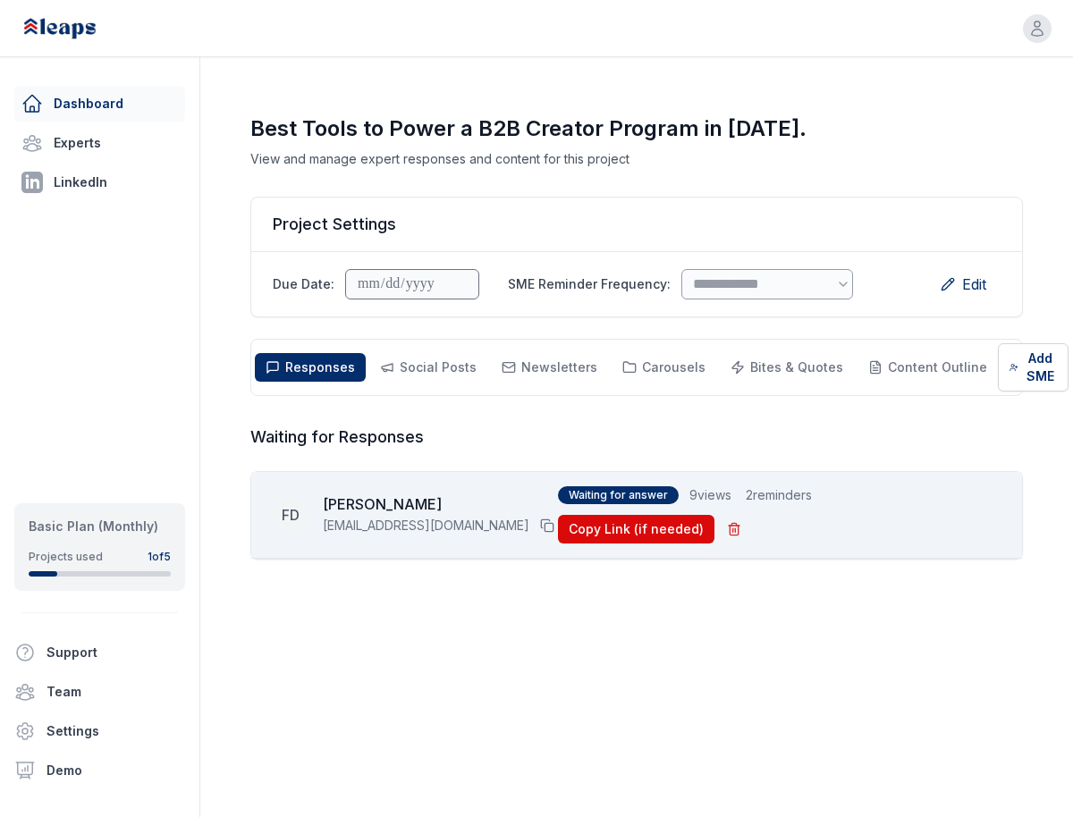
click at [77, 102] on link "Dashboard" at bounding box center [99, 104] width 171 height 36
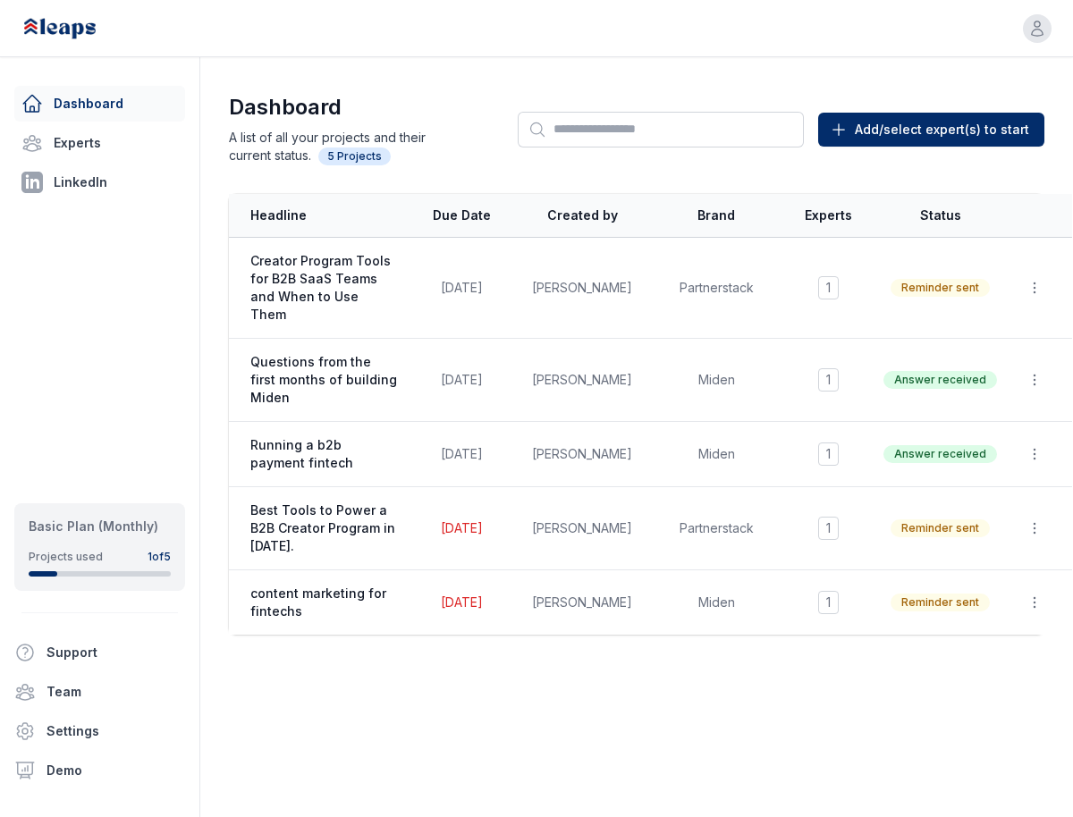
click at [77, 102] on link "Dashboard" at bounding box center [99, 104] width 171 height 36
click at [66, 117] on link "Dashboard" at bounding box center [99, 104] width 171 height 36
click at [37, 29] on img at bounding box center [78, 28] width 114 height 39
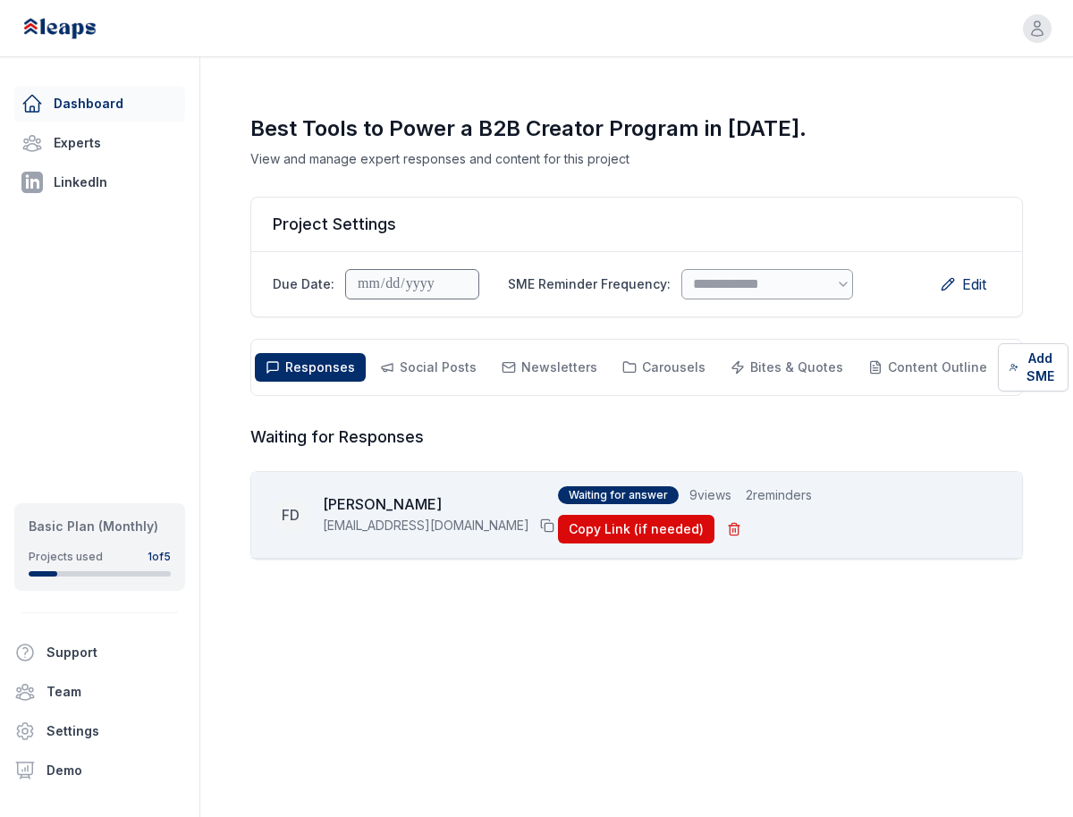
click at [63, 106] on link "Dashboard" at bounding box center [99, 104] width 171 height 36
